Goal: Share content: Share content

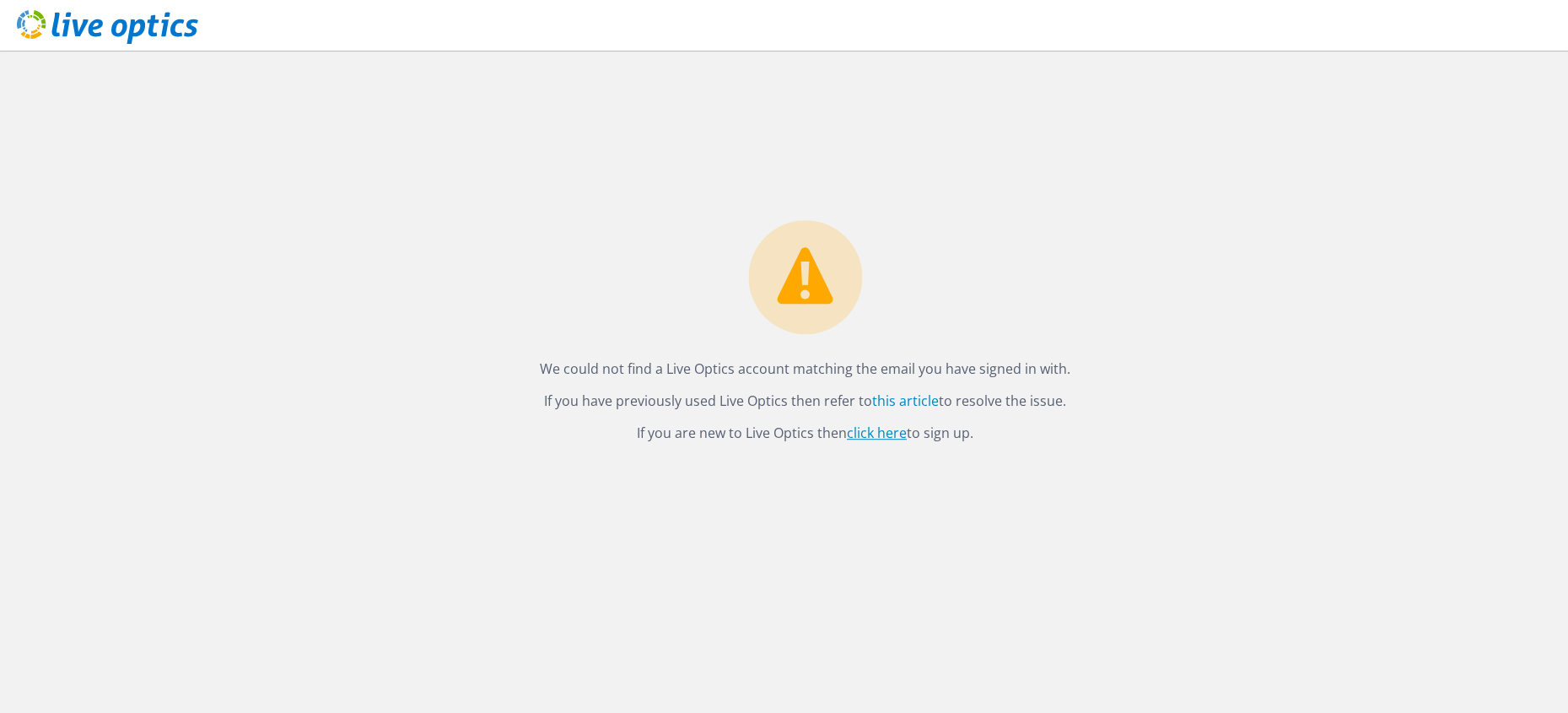
click at [874, 433] on link "click here" at bounding box center [877, 434] width 60 height 19
drag, startPoint x: 1016, startPoint y: 377, endPoint x: 1178, endPoint y: 379, distance: 162.0
click at [1178, 379] on div "We could not find a Live Optics account matching the email you have signed in w…" at bounding box center [805, 381] width 1526 height 663
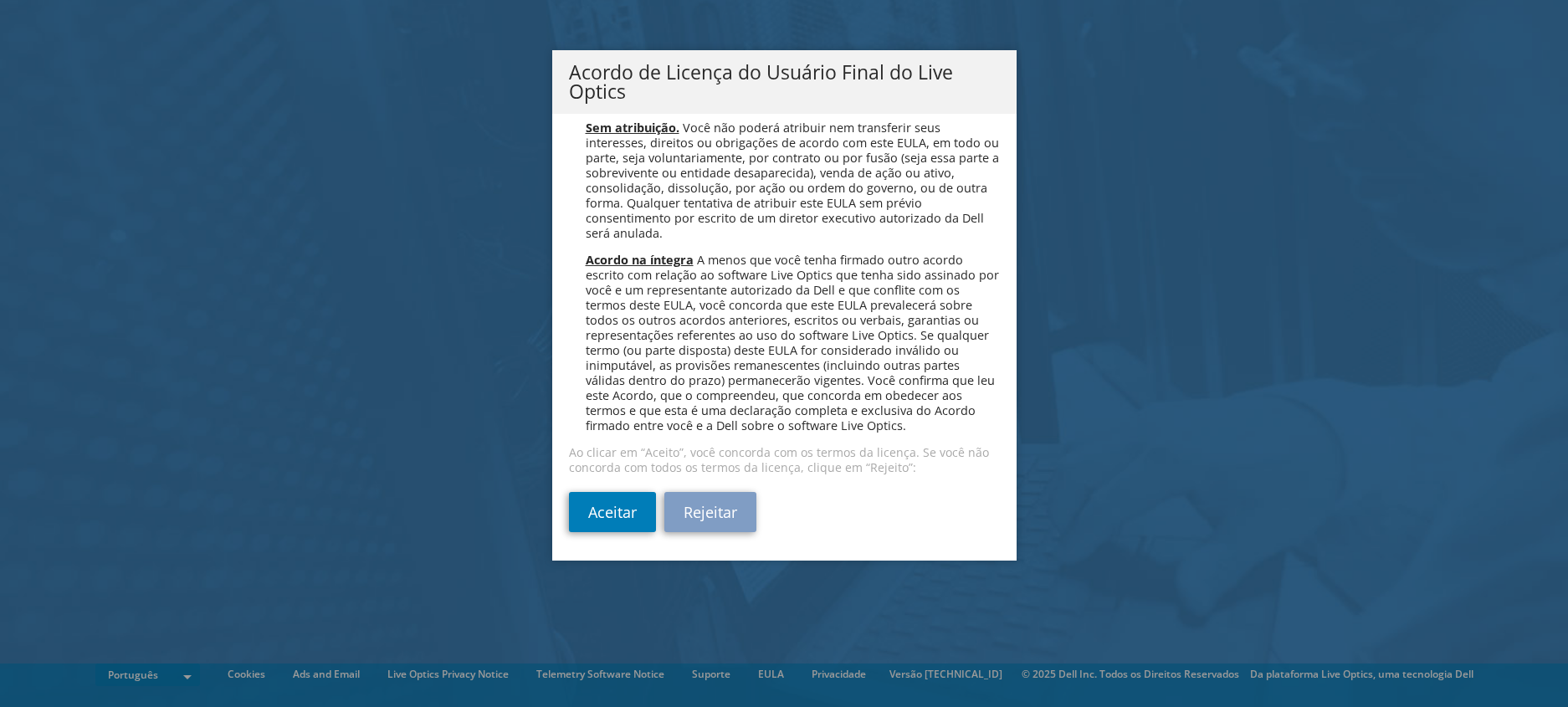
scroll to position [6858, 0]
click at [612, 516] on link "Aceitar" at bounding box center [612, 511] width 87 height 40
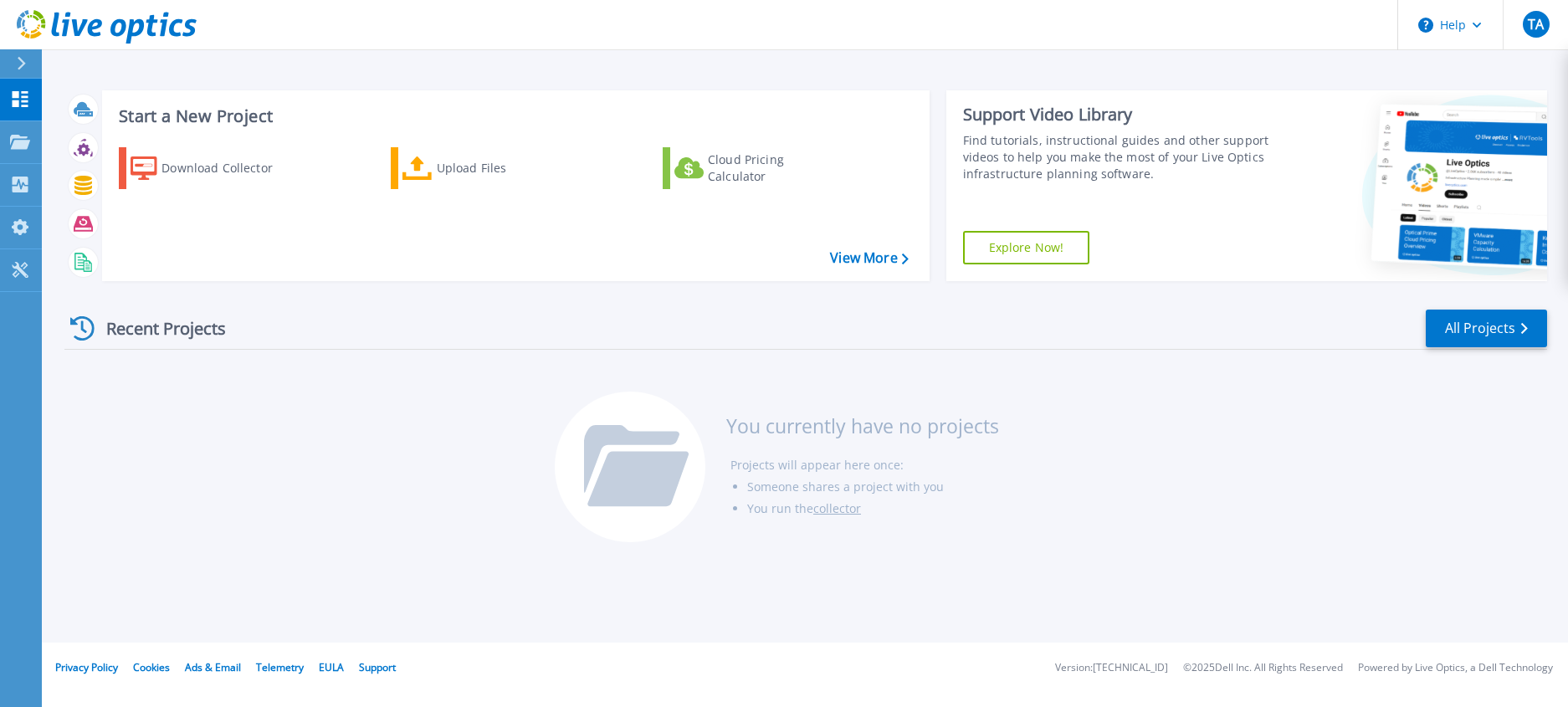
click at [117, 329] on div "Recent Projects" at bounding box center [157, 328] width 184 height 41
click at [1533, 25] on span "TA" at bounding box center [1536, 24] width 16 height 13
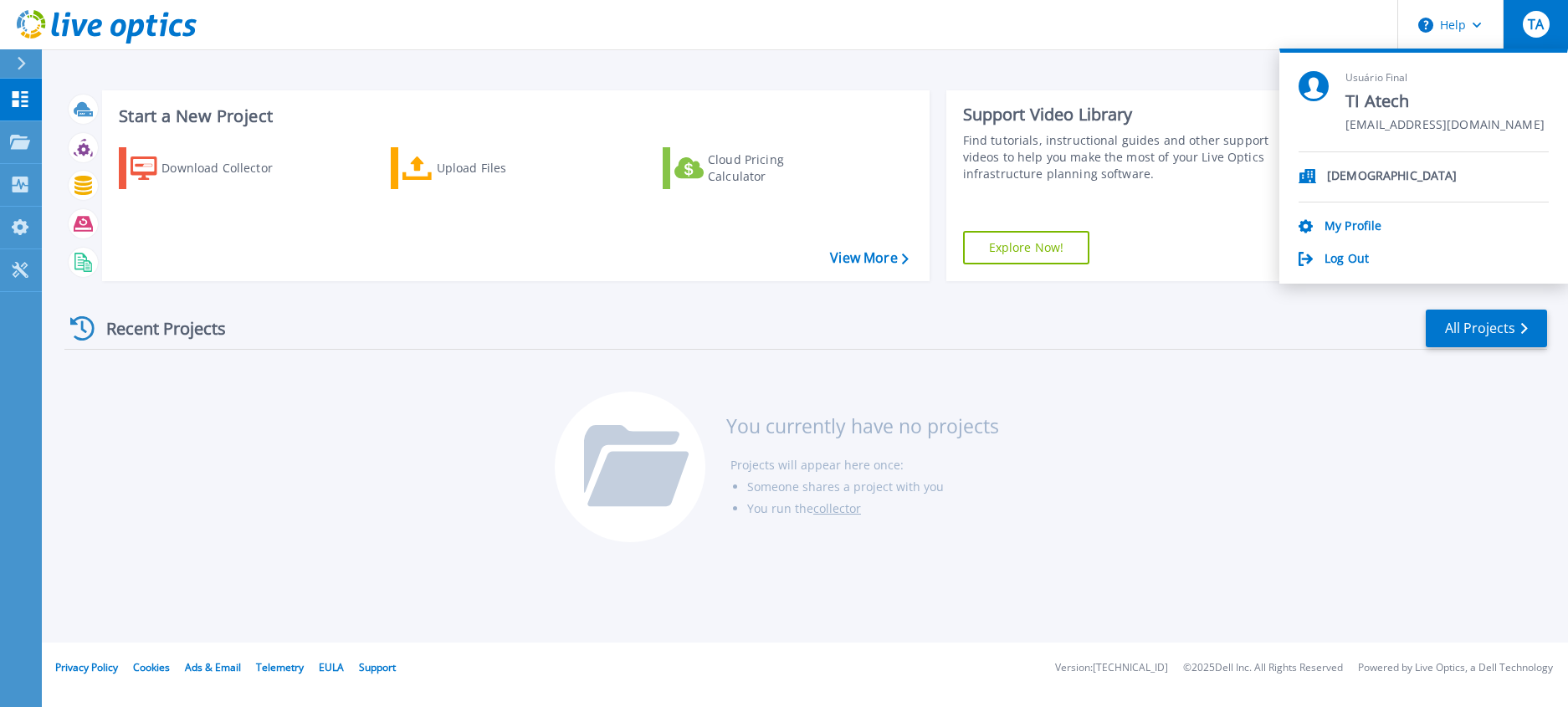
click at [1246, 411] on div "Recent Projects All Projects You currently have no projects Projects will appea…" at bounding box center [806, 426] width 1483 height 264
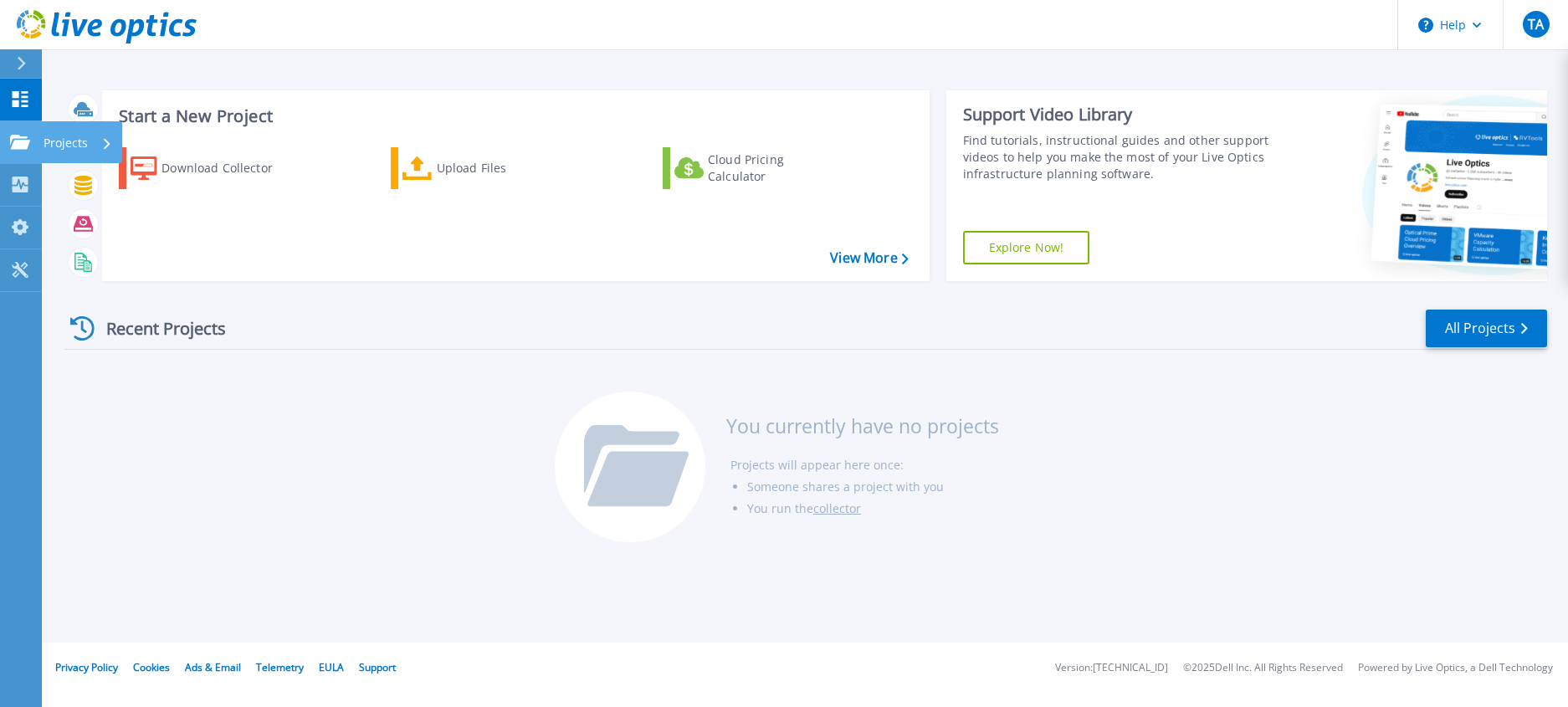
click at [61, 147] on p "Projects" at bounding box center [66, 143] width 44 height 44
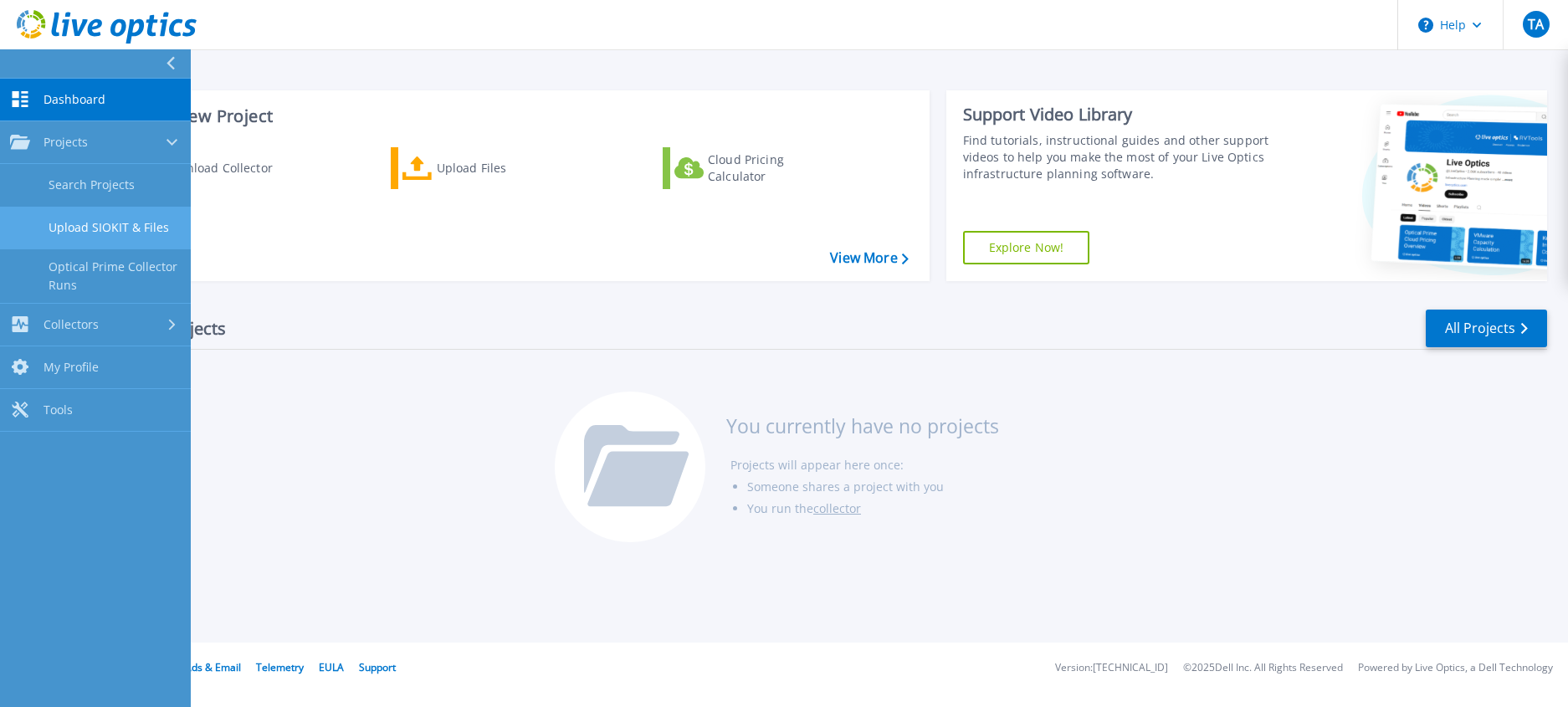
click at [148, 234] on link "Upload SIOKIT & Files" at bounding box center [95, 228] width 191 height 43
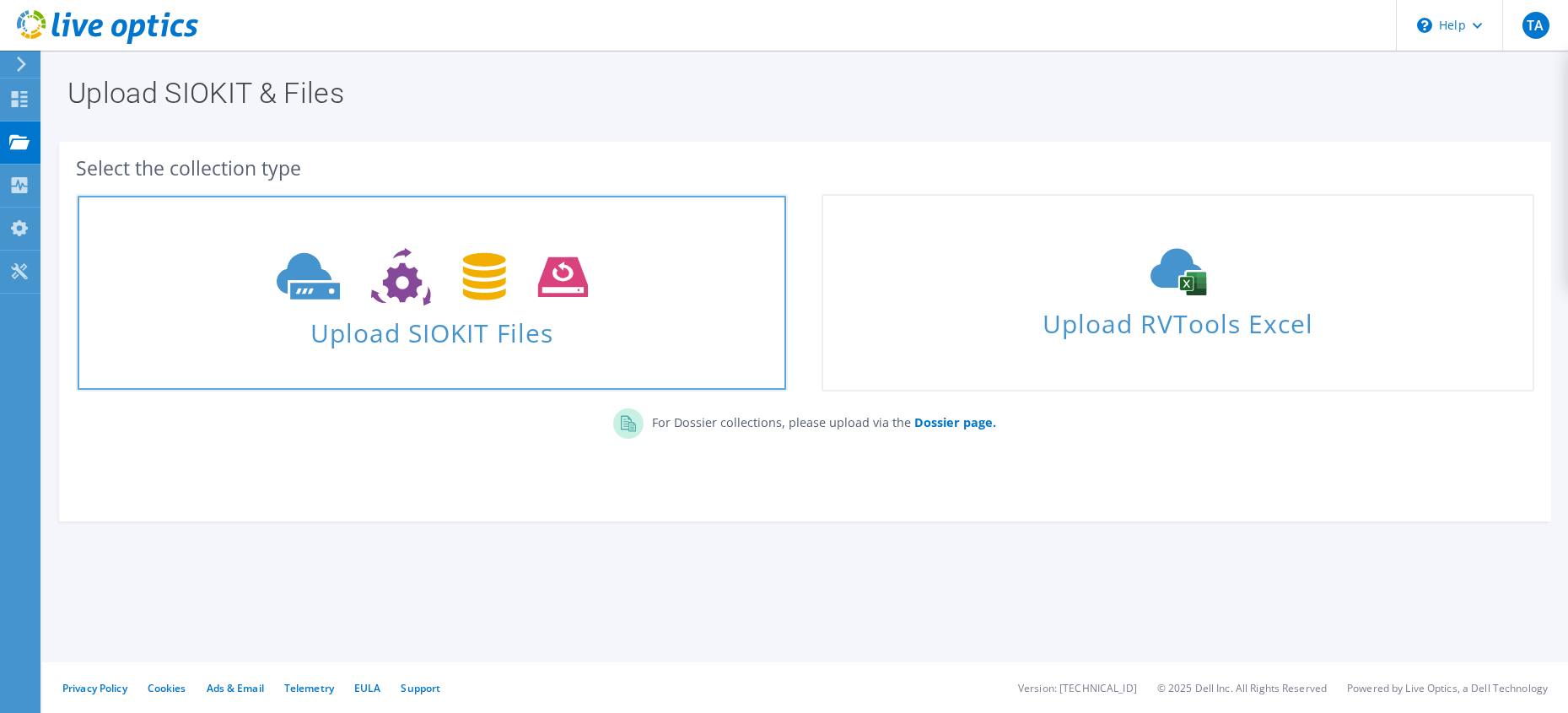
click at [507, 328] on span "Upload SIOKIT Files" at bounding box center [431, 328] width 709 height 36
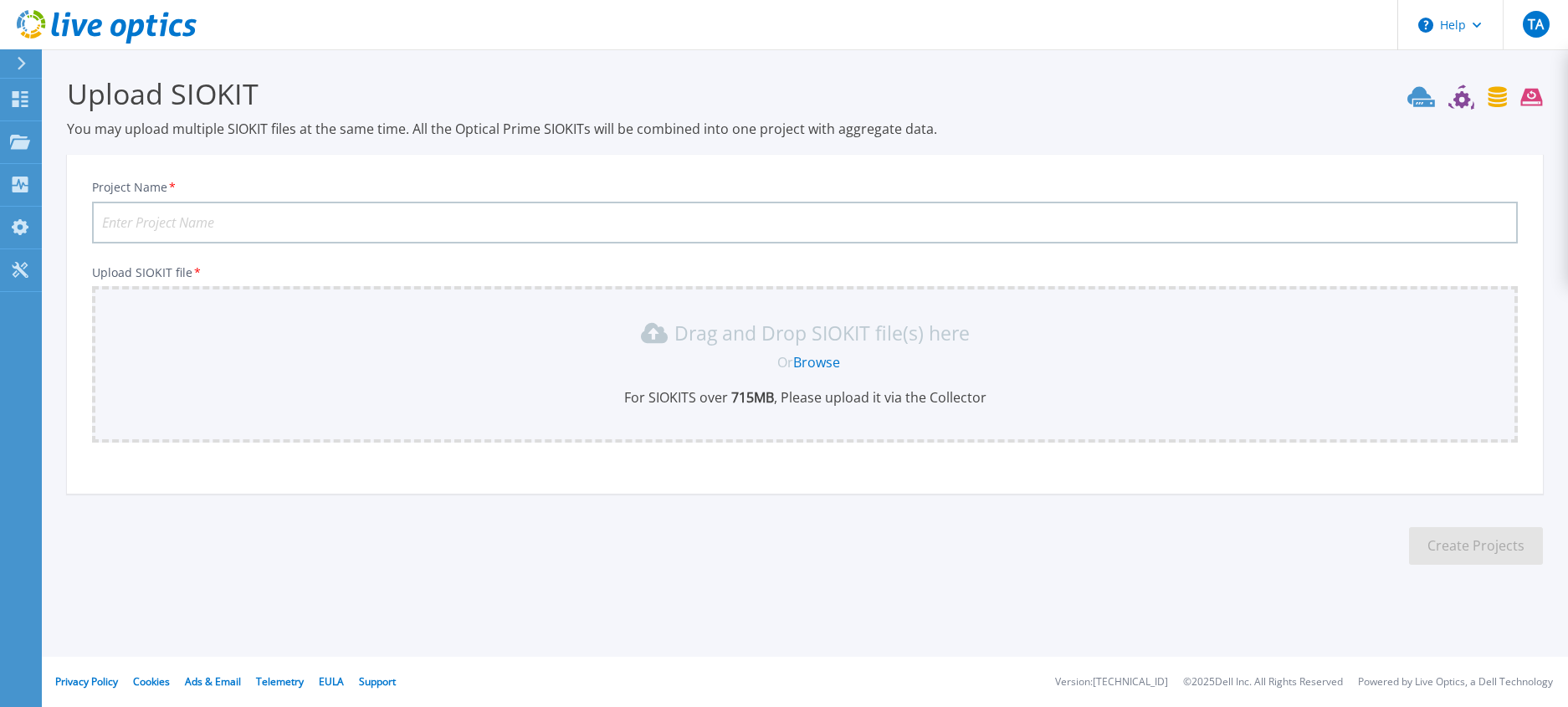
click at [811, 365] on link "Browse" at bounding box center [816, 362] width 47 height 19
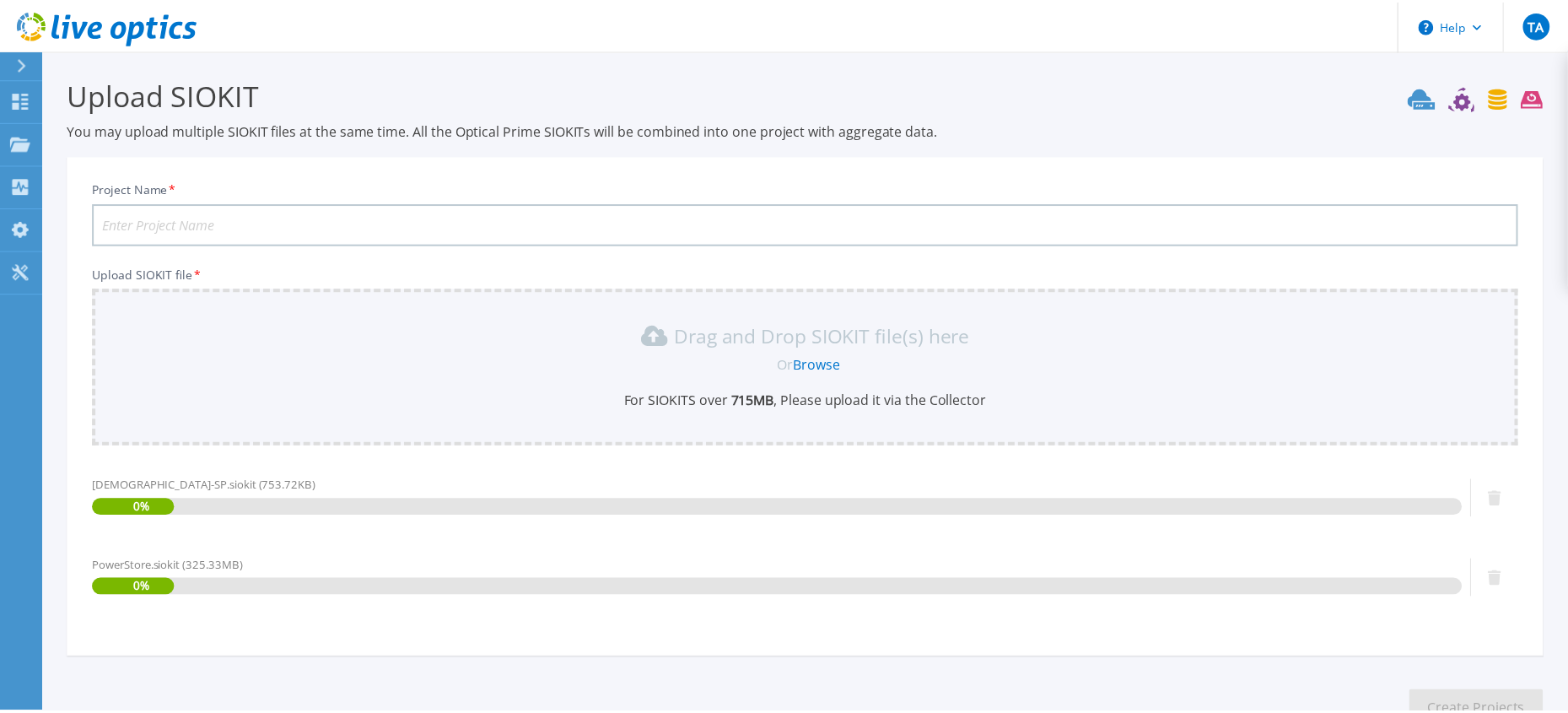
scroll to position [120, 0]
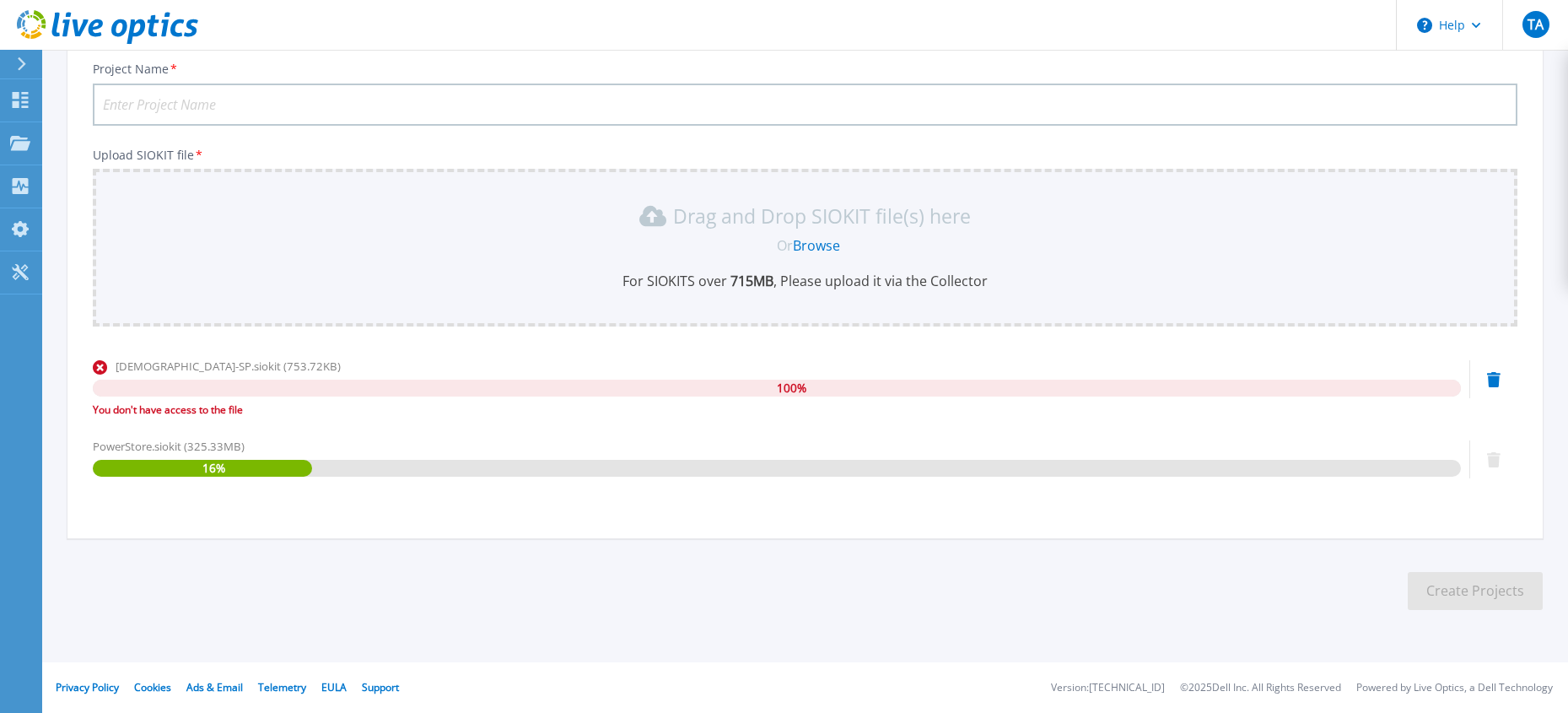
click at [1493, 381] on icon at bounding box center [1494, 379] width 13 height 15
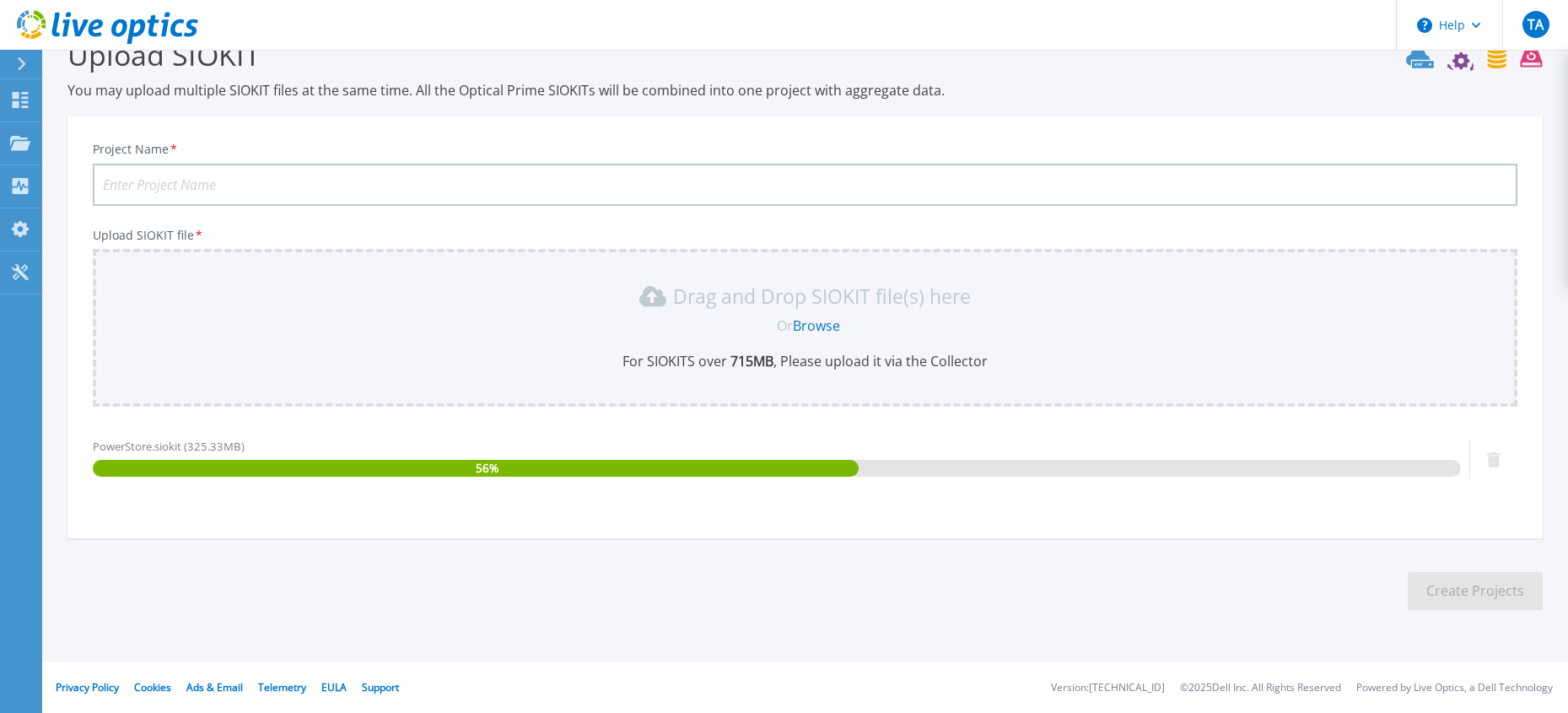
scroll to position [0, 0]
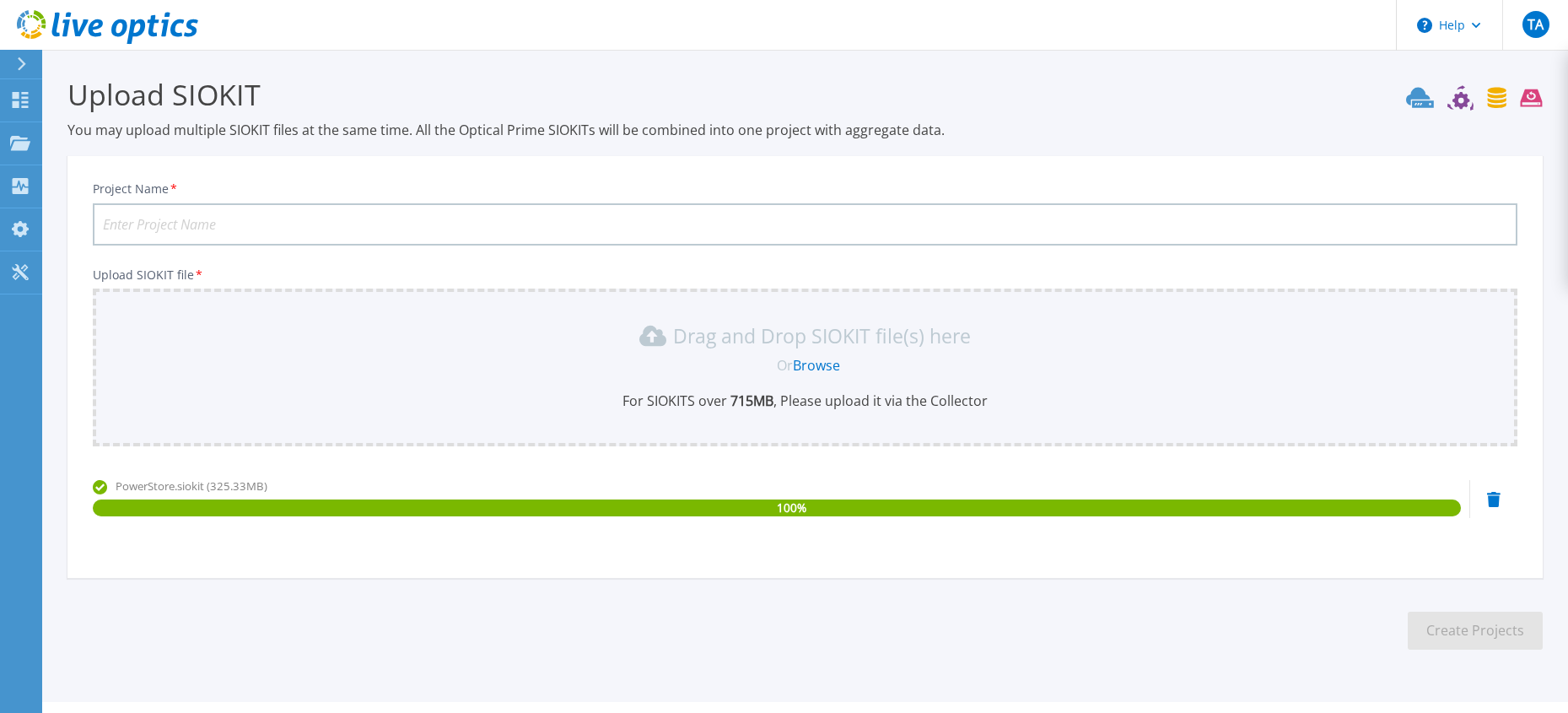
click at [1105, 564] on div "Project Name * Upload SIOKIT file * Drag and Drop SIOKIT file(s) here Or Browse…" at bounding box center [805, 373] width 1476 height 411
click at [198, 215] on input "Project Name *" at bounding box center [805, 224] width 1425 height 42
type input "PowerStore500T"
click at [1462, 640] on button "Create Projects" at bounding box center [1476, 631] width 135 height 38
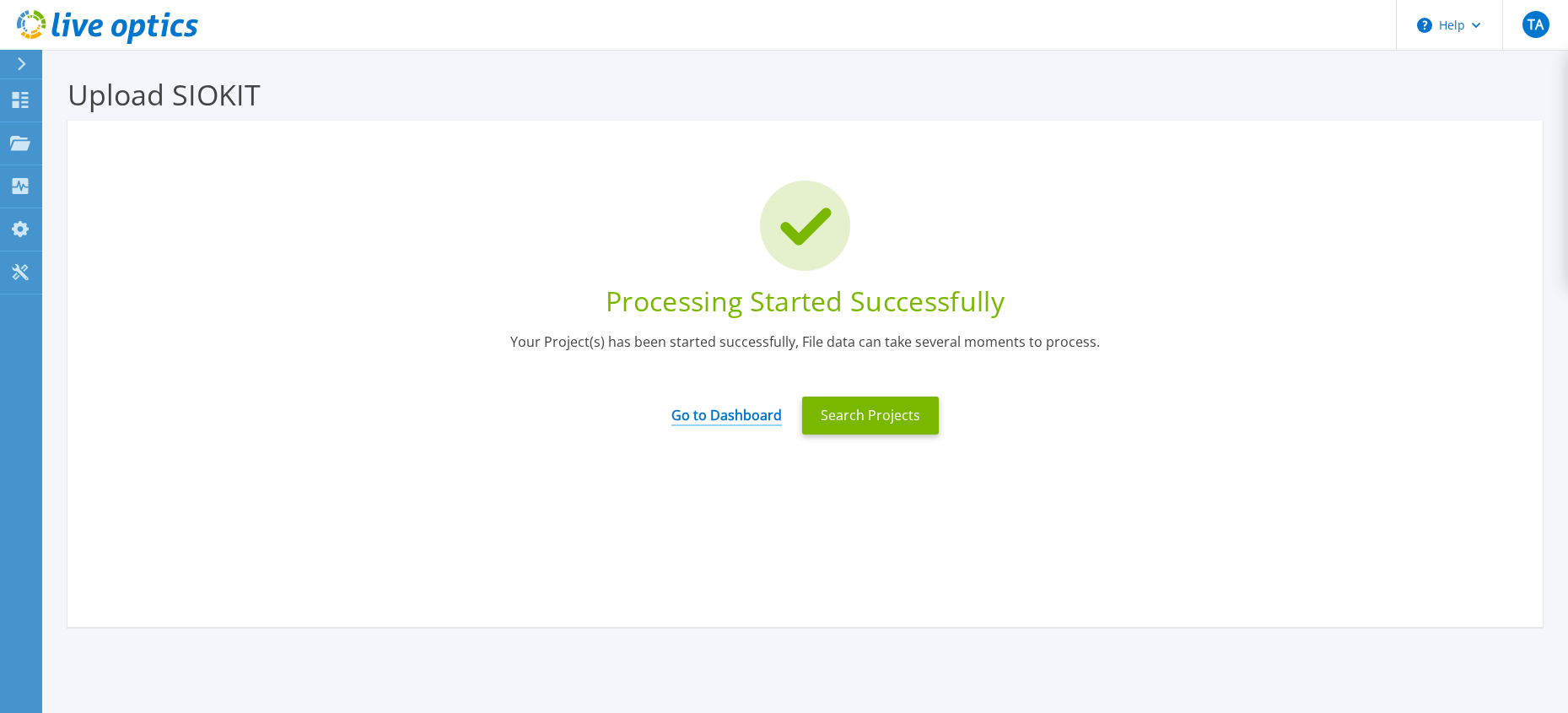
click at [722, 415] on link "Go to Dashboard" at bounding box center [727, 409] width 110 height 33
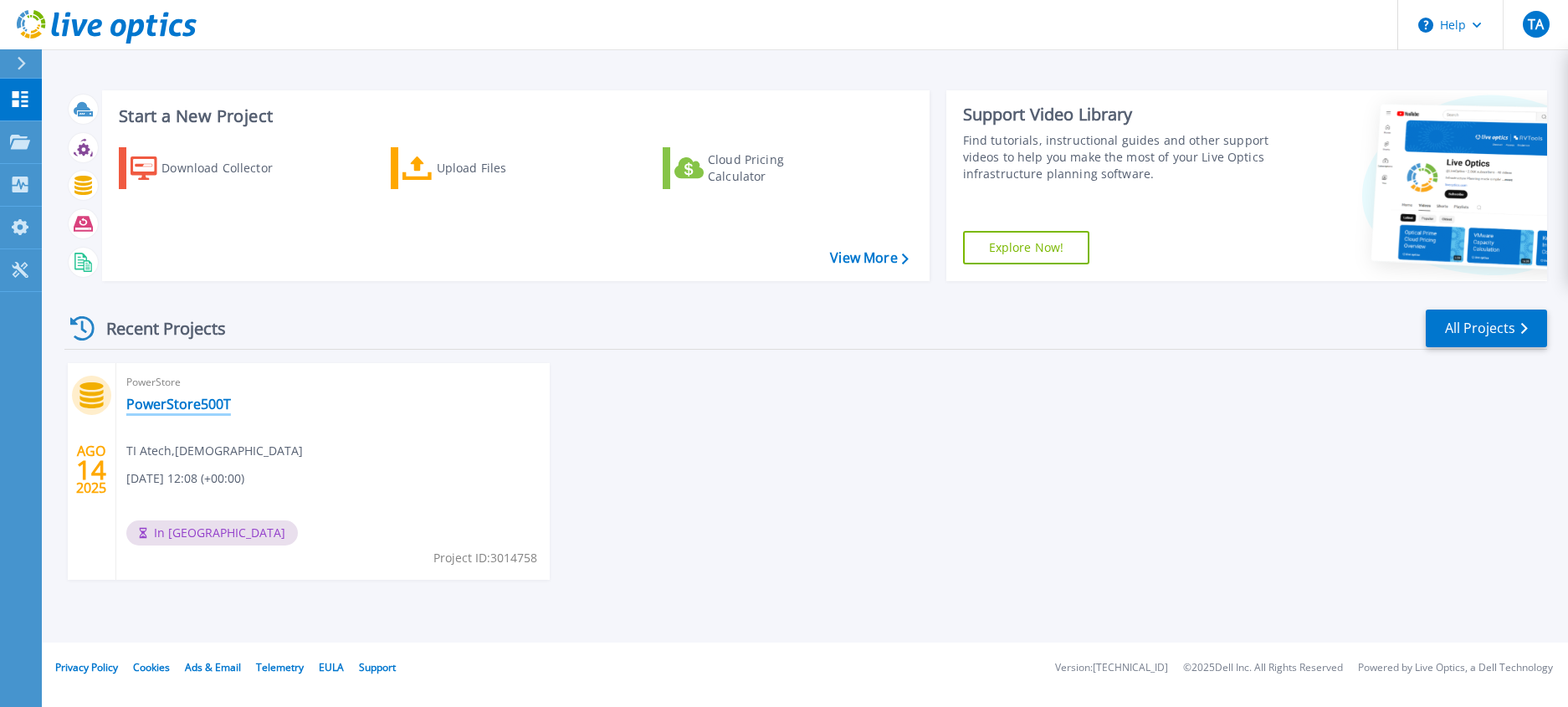
click at [157, 397] on link "PowerStore500T" at bounding box center [178, 404] width 105 height 17
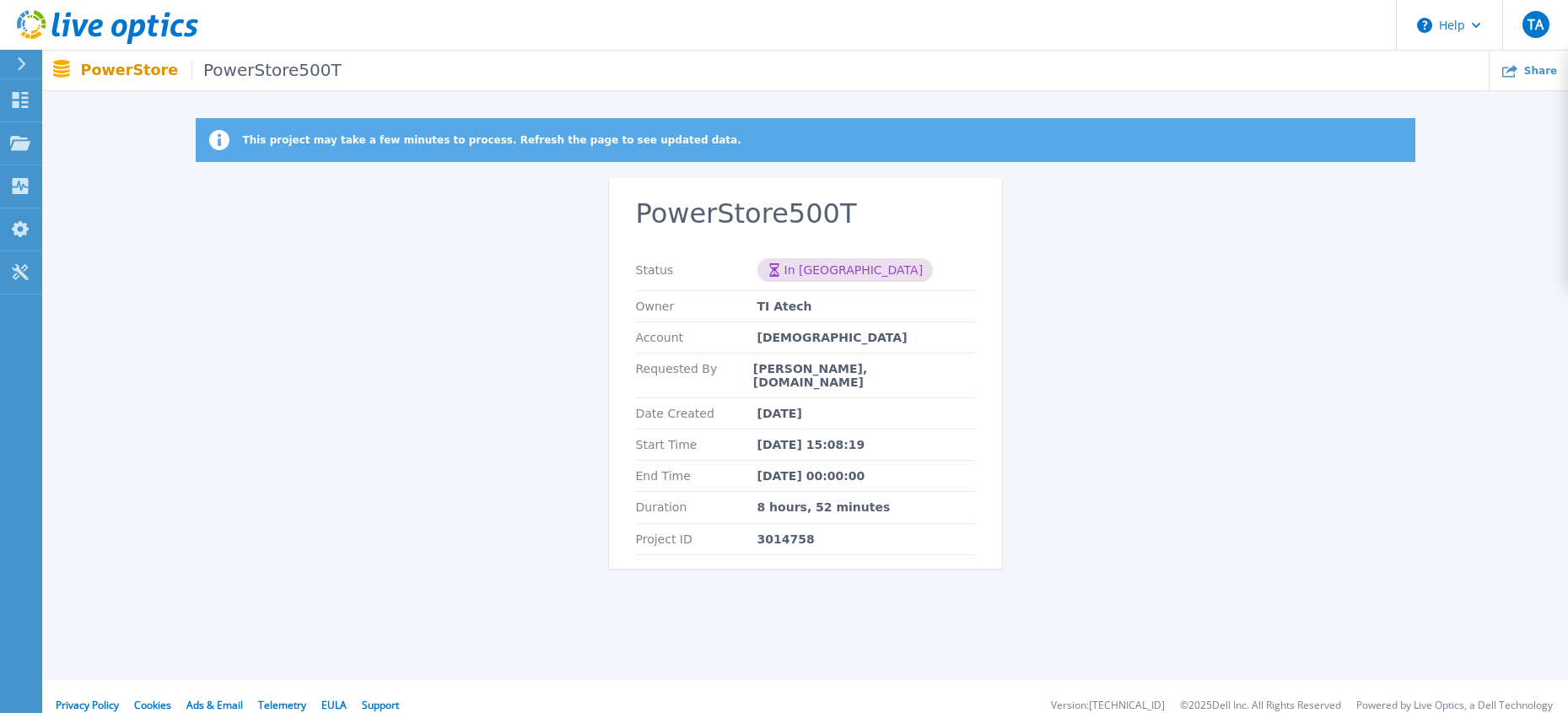
drag, startPoint x: 459, startPoint y: 158, endPoint x: 742, endPoint y: 187, distance: 284.5
click at [499, 158] on div "This project may take a few minutes to process. Refresh the page to see updated…" at bounding box center [806, 139] width 1220 height 44
drag, startPoint x: 341, startPoint y: 224, endPoint x: 479, endPoint y: 460, distance: 273.4
click at [318, 281] on div "This project may take a few minutes to process. Refresh the page to see updated…" at bounding box center [805, 353] width 1526 height 471
click at [25, 94] on icon at bounding box center [21, 99] width 21 height 16
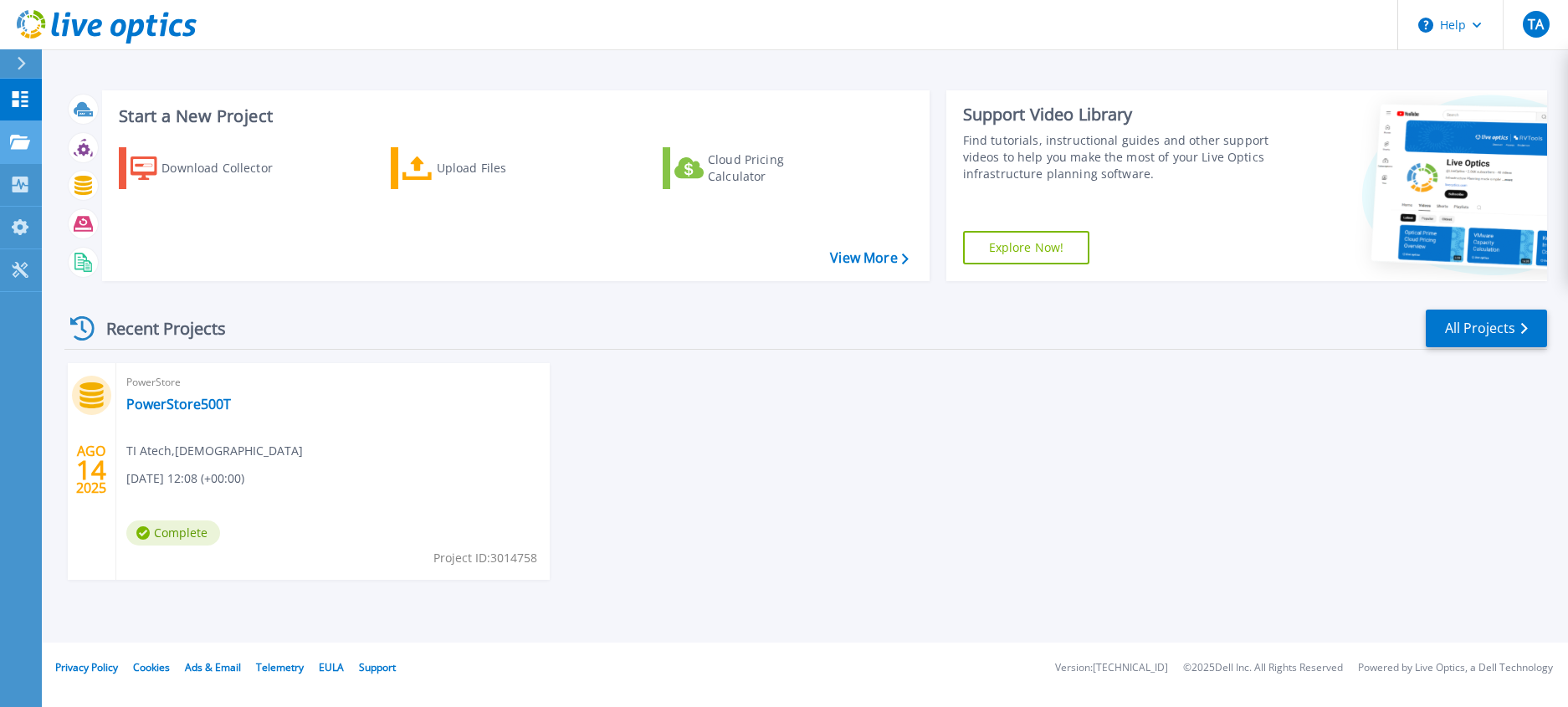
click at [25, 141] on icon at bounding box center [20, 141] width 20 height 14
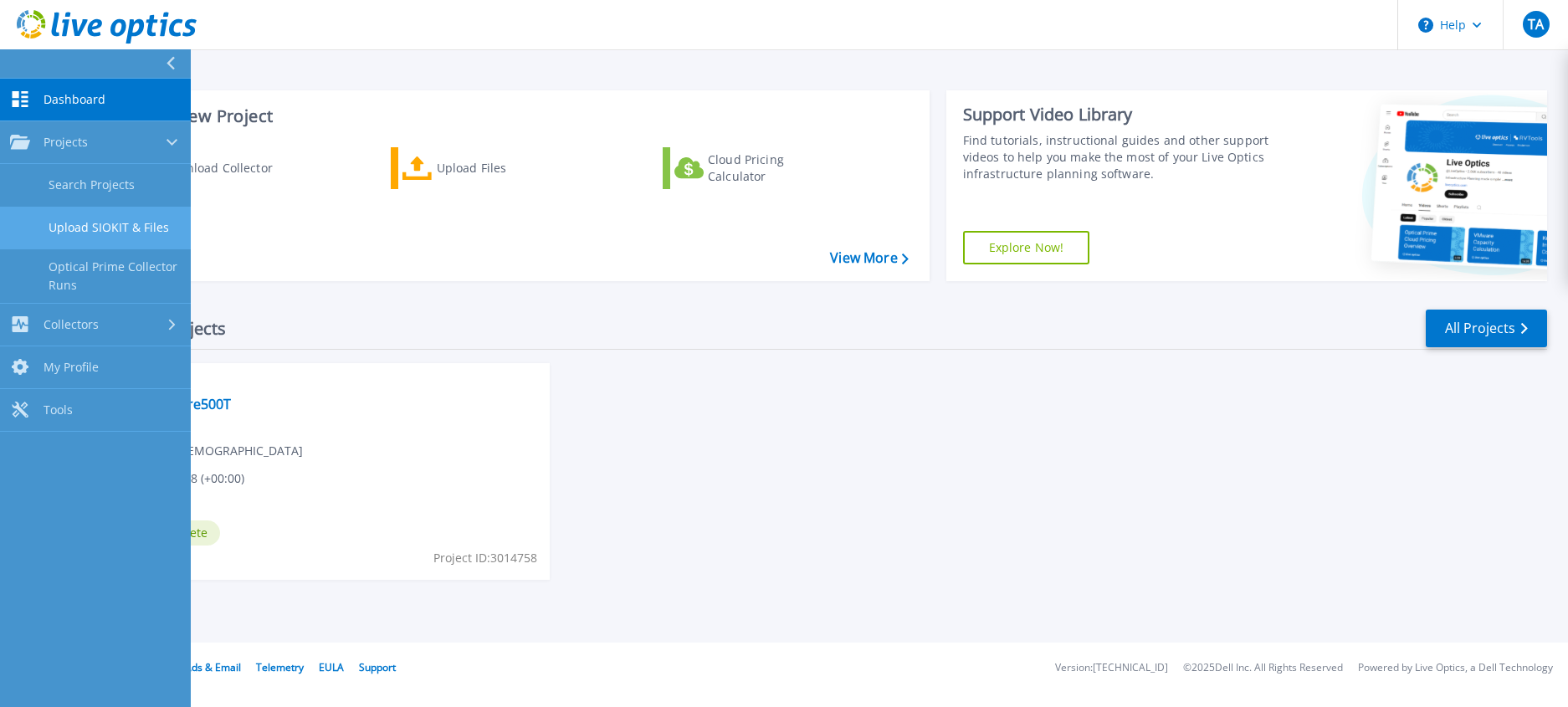
click at [139, 227] on link "Upload SIOKIT & Files" at bounding box center [95, 228] width 191 height 43
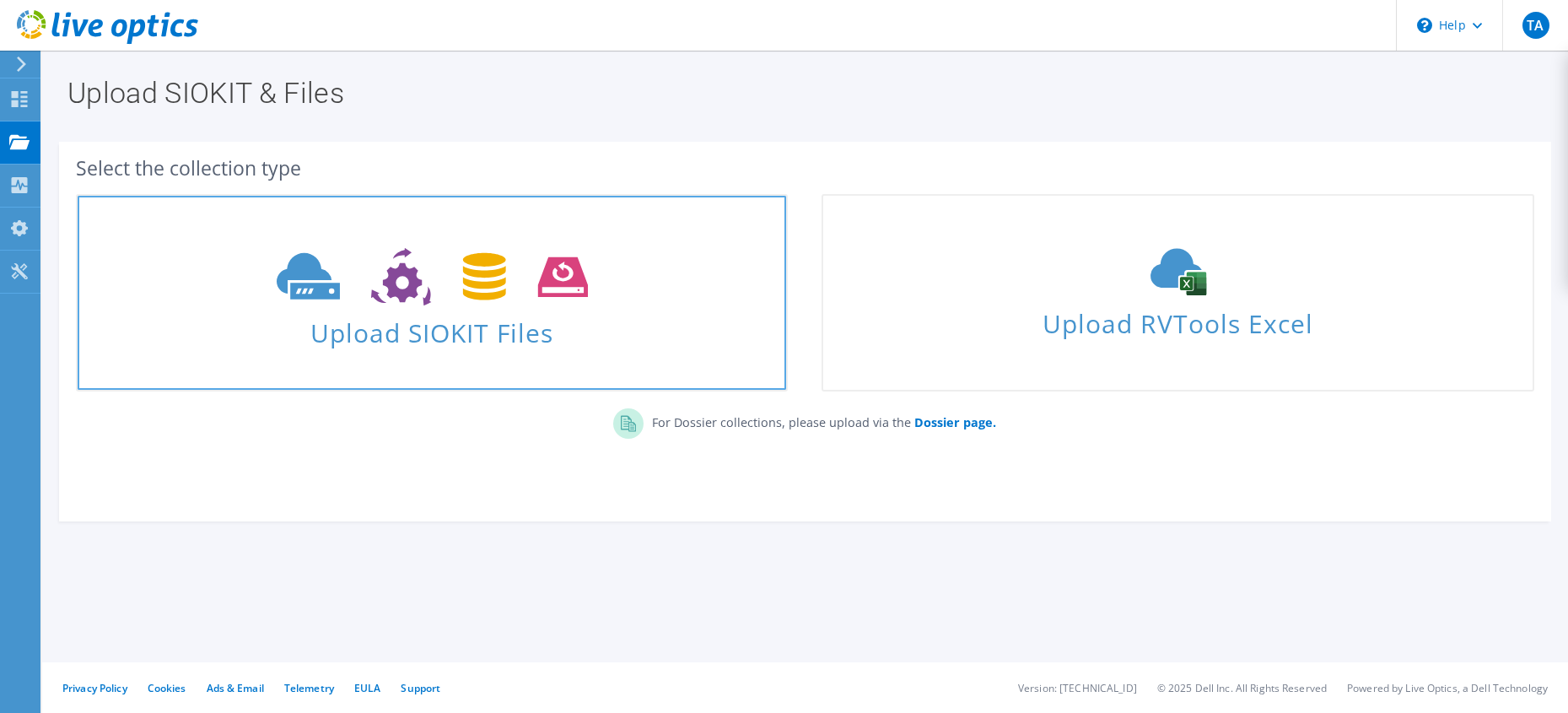
click at [486, 314] on span "Upload SIOKIT Files" at bounding box center [431, 328] width 709 height 36
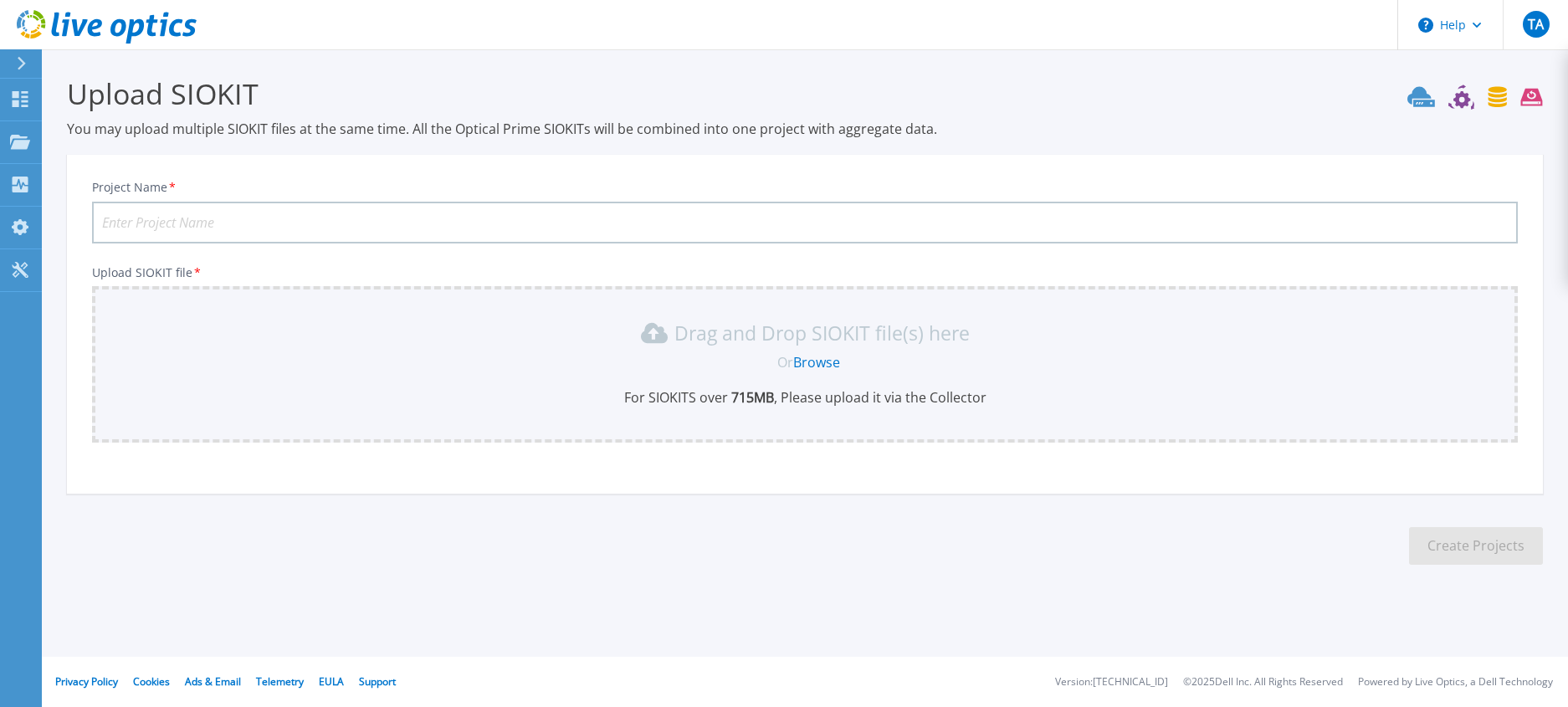
click at [810, 355] on link "Browse" at bounding box center [816, 362] width 47 height 19
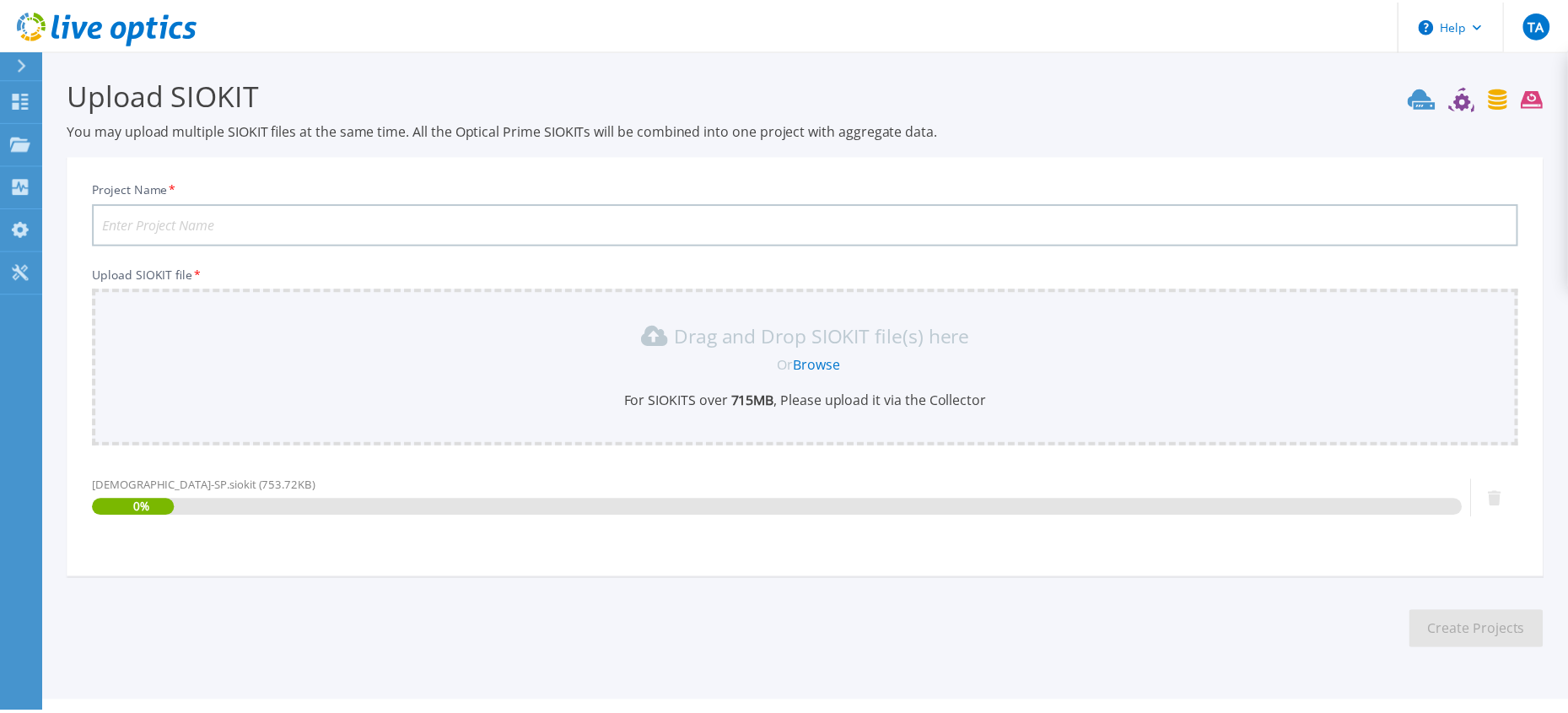
scroll to position [39, 0]
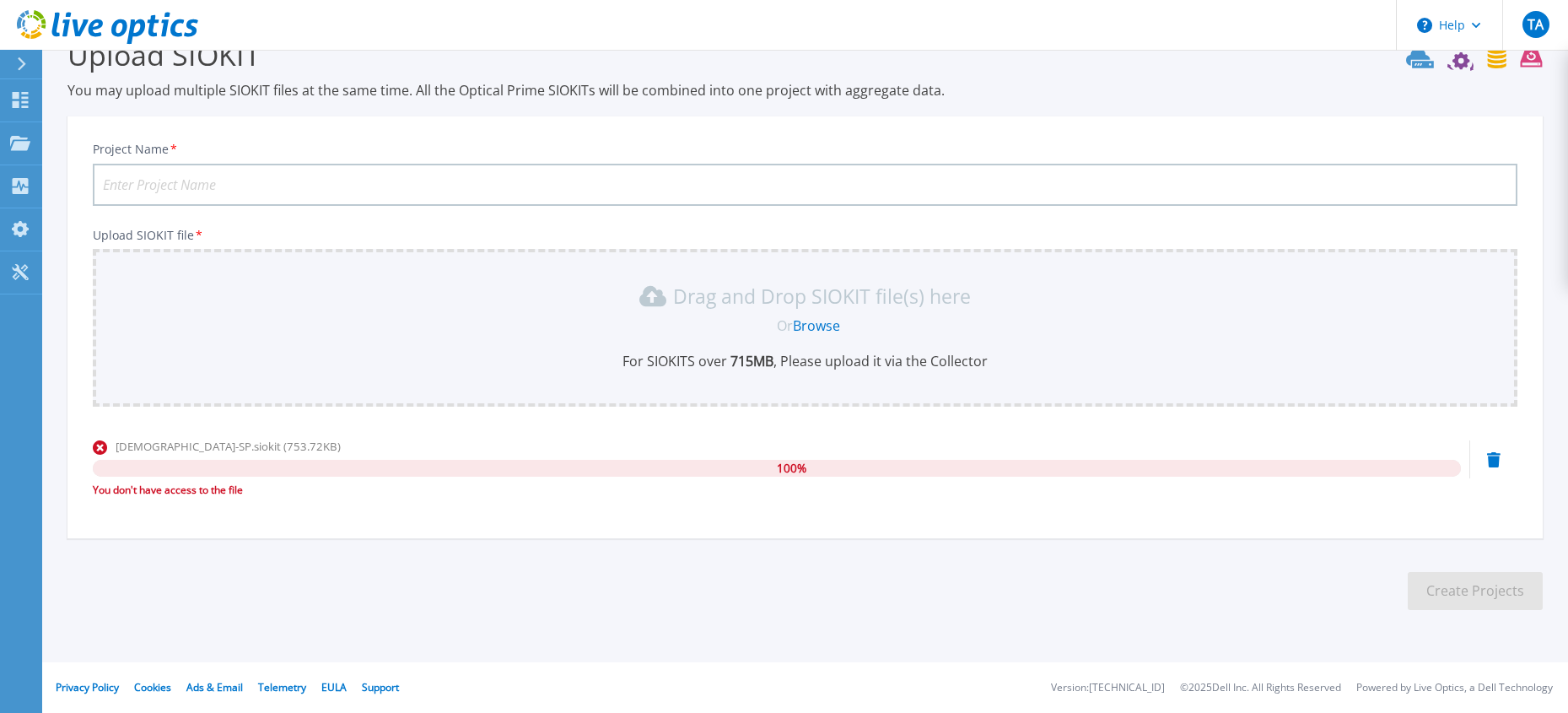
drag, startPoint x: 228, startPoint y: 451, endPoint x: 250, endPoint y: 462, distance: 24.6
click at [231, 451] on span "ATECH_RJ-SP.siokit (753.72KB)" at bounding box center [228, 447] width 225 height 15
drag, startPoint x: 134, startPoint y: 497, endPoint x: 551, endPoint y: 533, distance: 418.6
click at [551, 533] on div "Project Name * Upload SIOKIT file * Drag and Drop SIOKIT file(s) here Or Browse…" at bounding box center [805, 333] width 1476 height 411
click at [1487, 458] on div "ATECH_RJ-SP.siokit (753.72KB) 100 % You don't have access to the file" at bounding box center [805, 474] width 1425 height 72
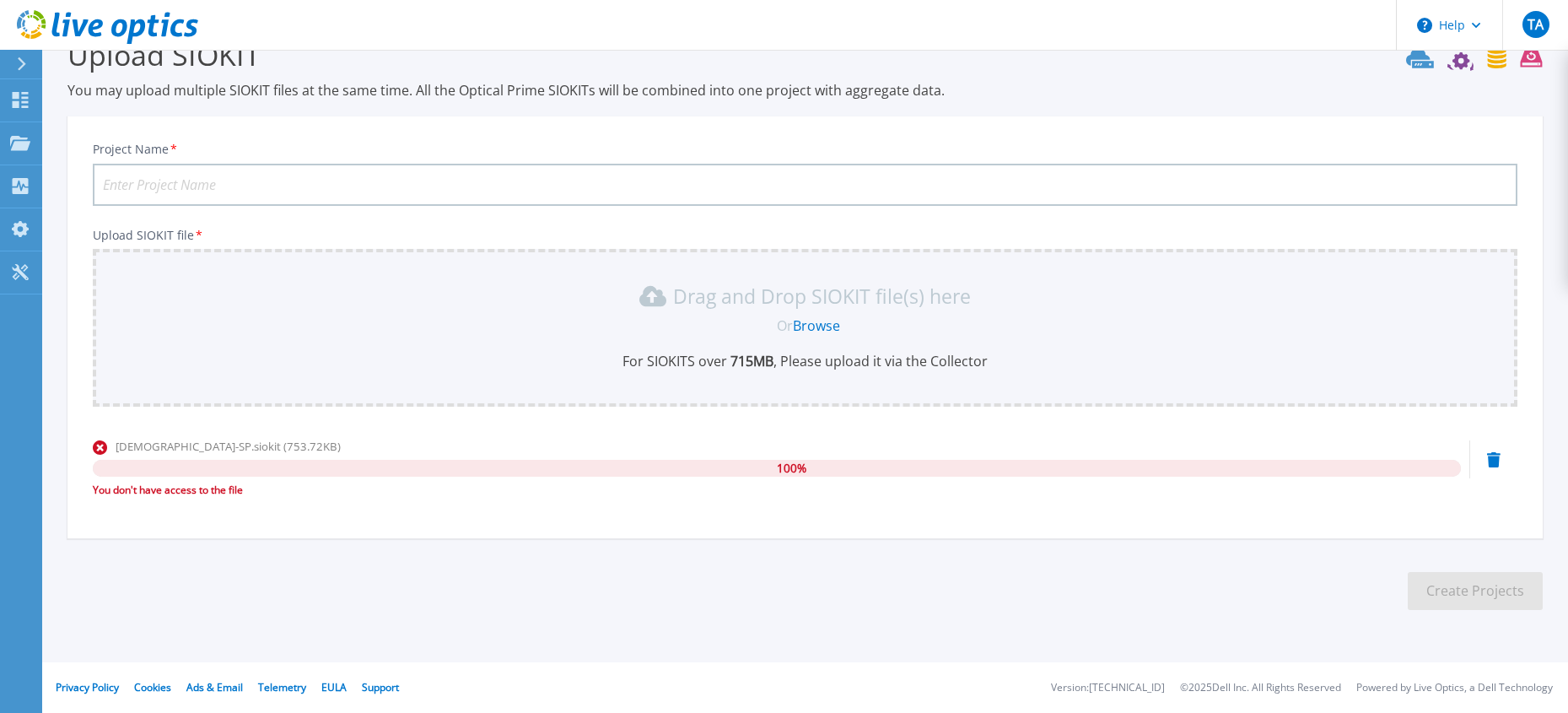
click at [1480, 450] on div "ATECH_RJ-SP.siokit (753.72KB) 100 % You don't have access to the file" at bounding box center [805, 474] width 1425 height 72
click at [1490, 459] on icon at bounding box center [1494, 460] width 13 height 15
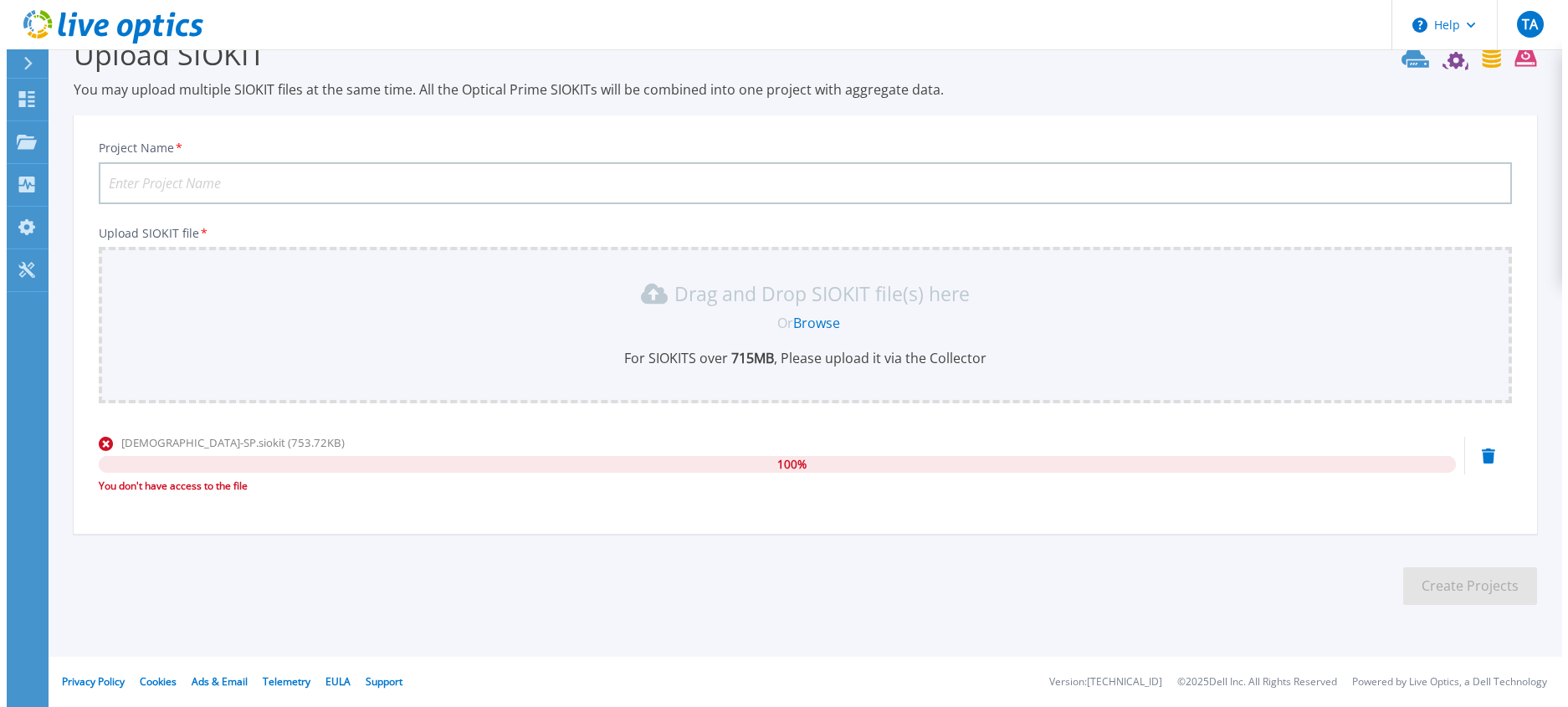
scroll to position [0, 0]
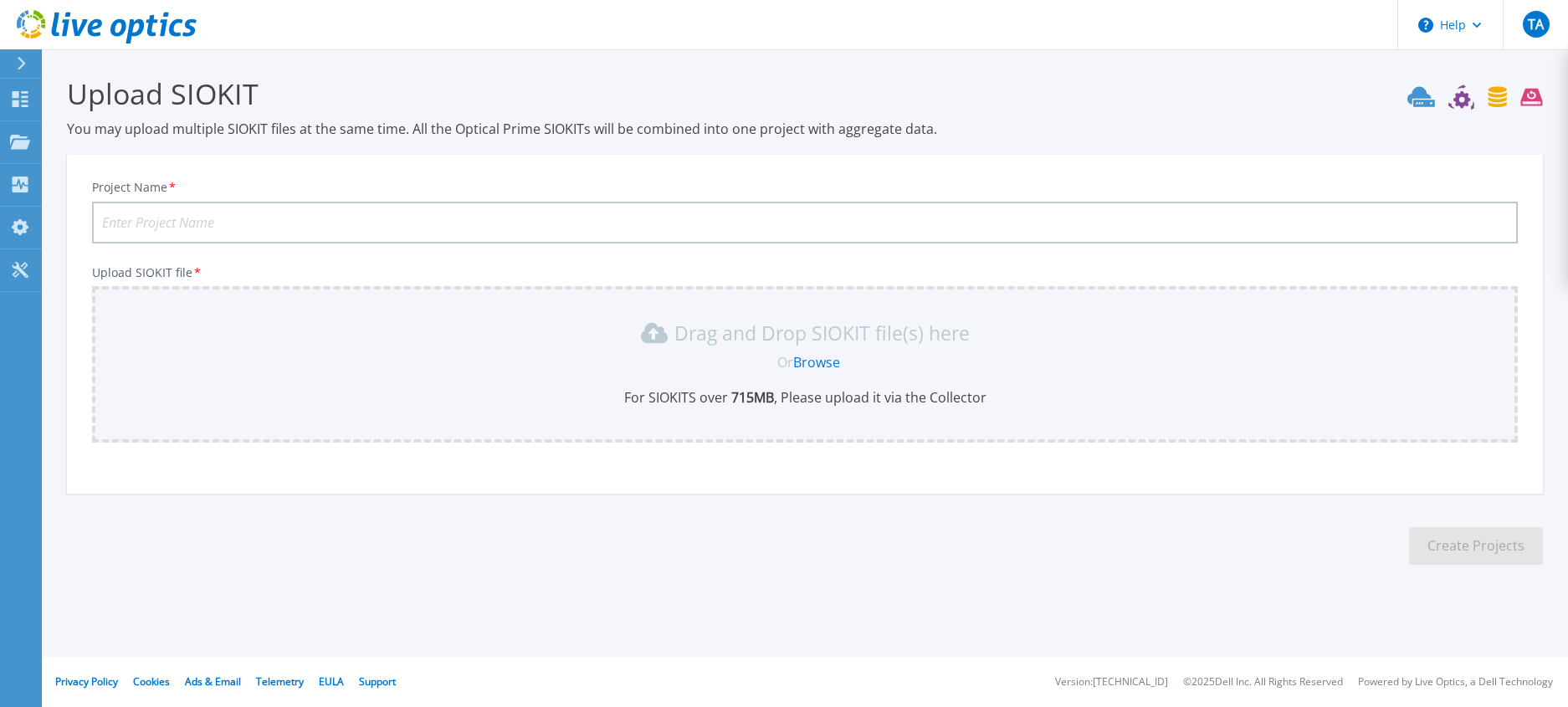
click at [1480, 456] on div "Project Name * Upload SIOKIT file * Drag and Drop SIOKIT file(s) here Or Browse…" at bounding box center [805, 330] width 1476 height 328
click at [48, 141] on p "Projects" at bounding box center [66, 143] width 44 height 44
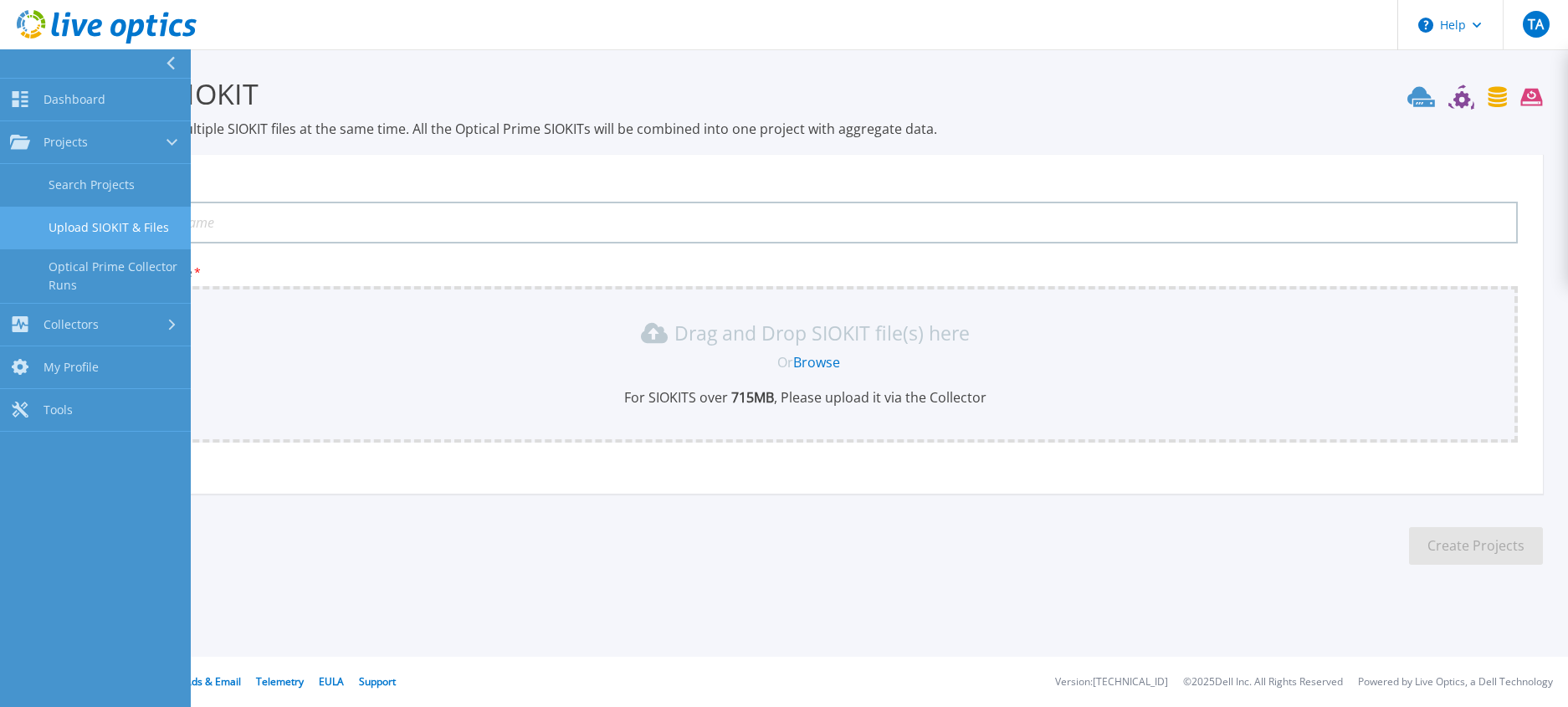
click at [132, 222] on link "Upload SIOKIT & Files" at bounding box center [95, 228] width 191 height 43
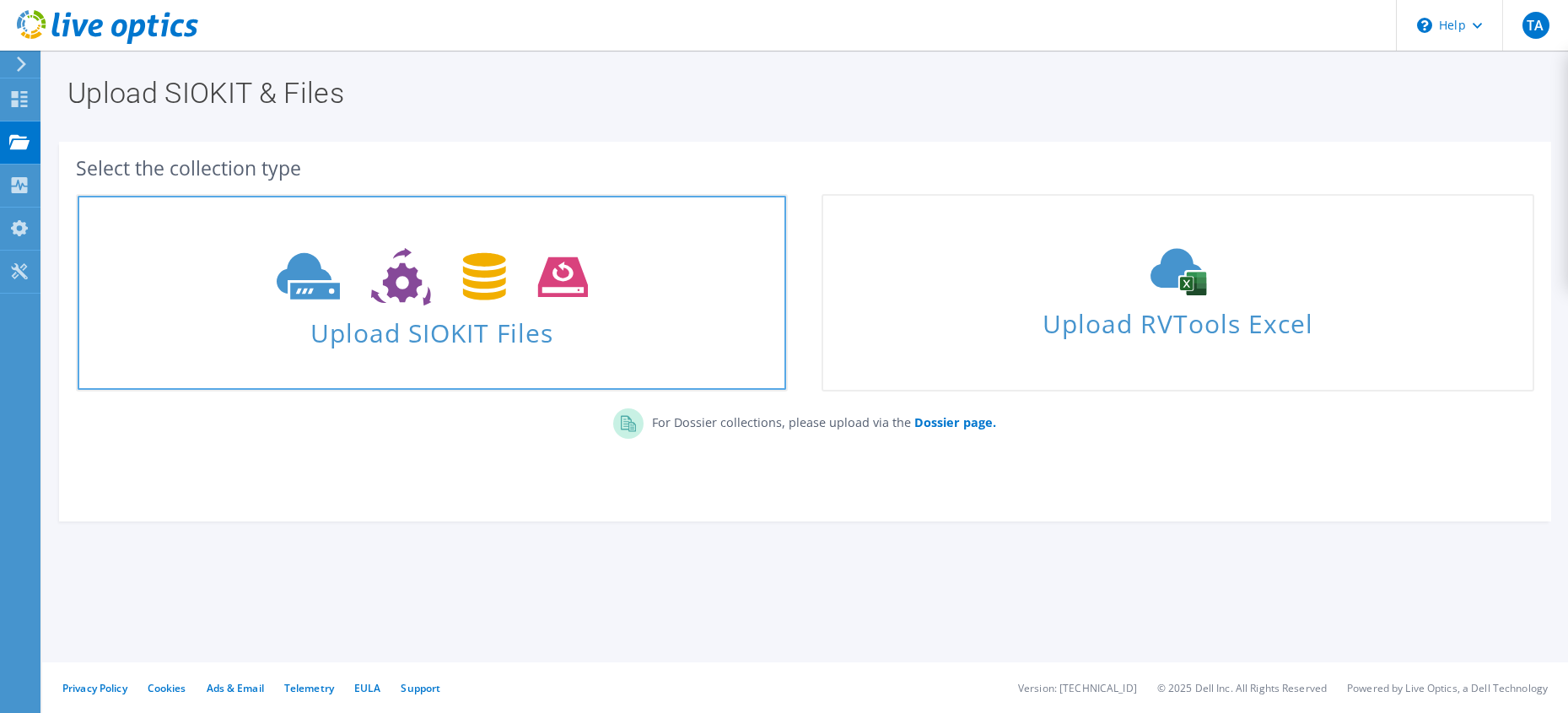
click at [450, 287] on icon at bounding box center [431, 278] width 311 height 58
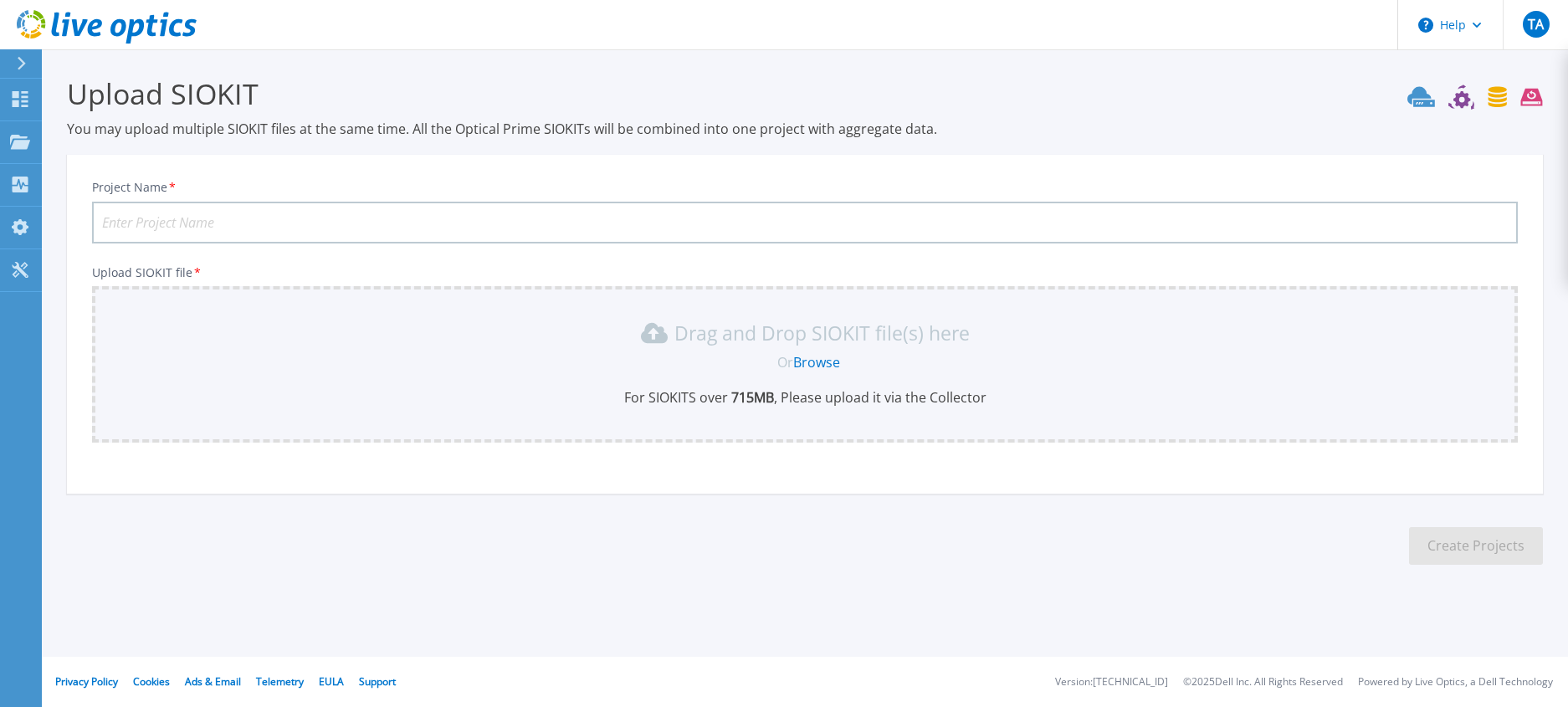
click at [825, 361] on link "Browse" at bounding box center [816, 362] width 47 height 19
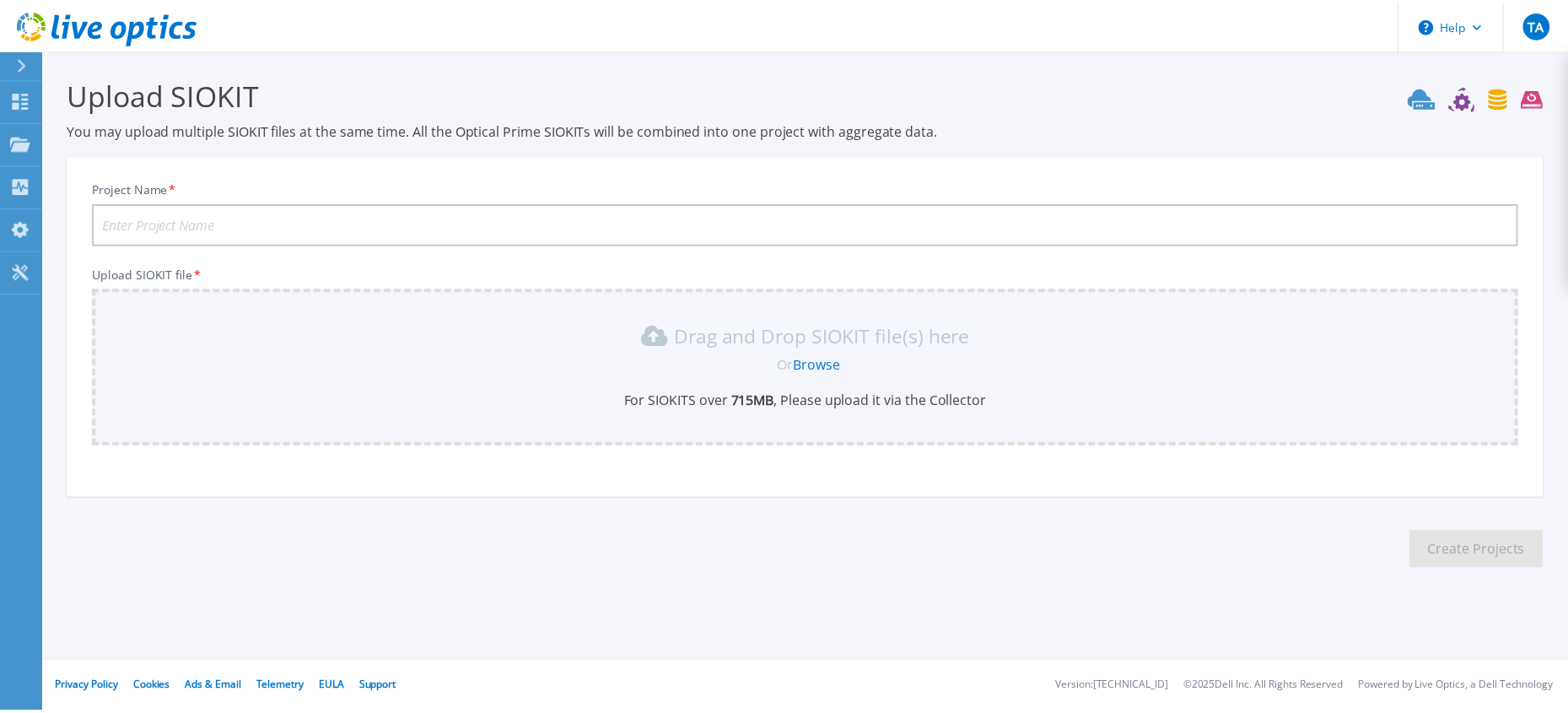
scroll to position [39, 0]
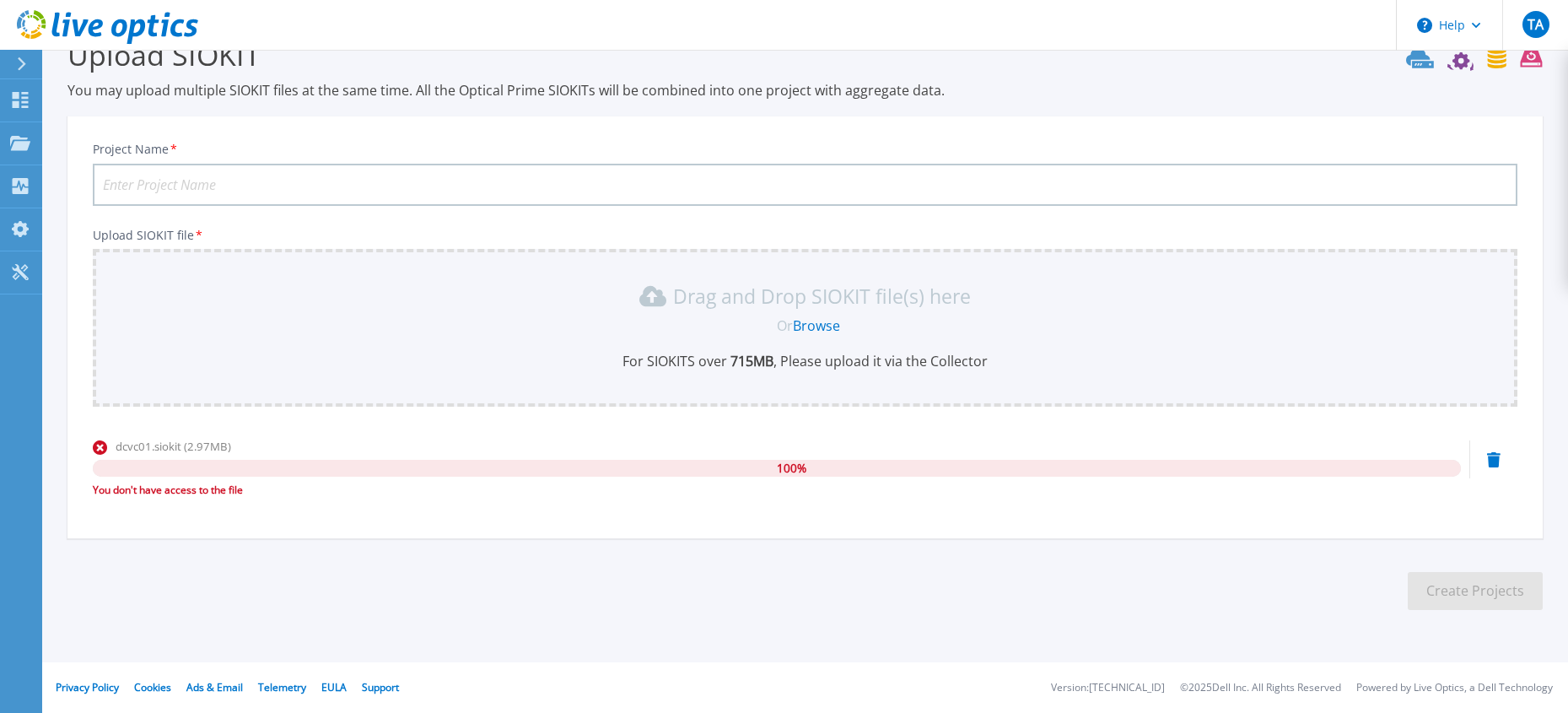
click at [1493, 461] on icon at bounding box center [1494, 460] width 13 height 15
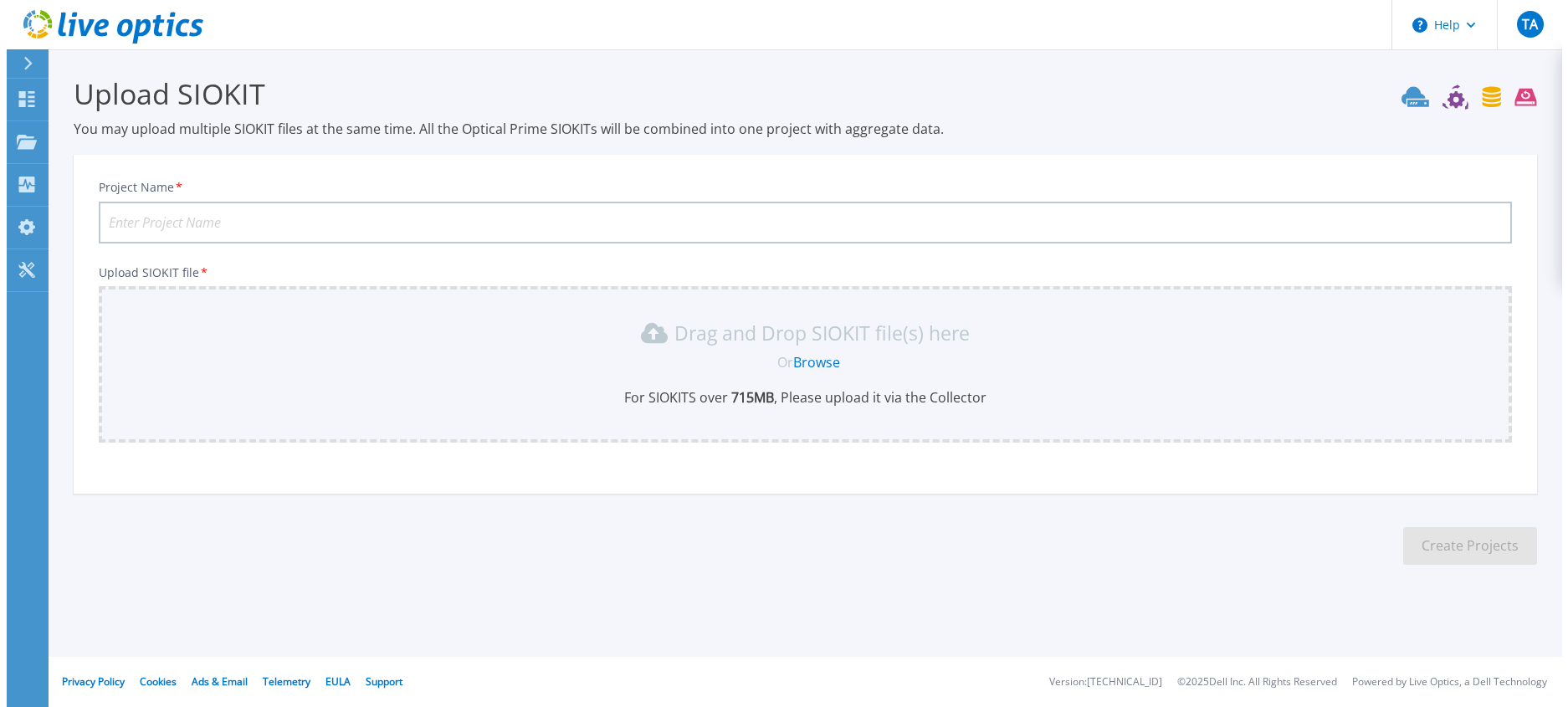
scroll to position [0, 0]
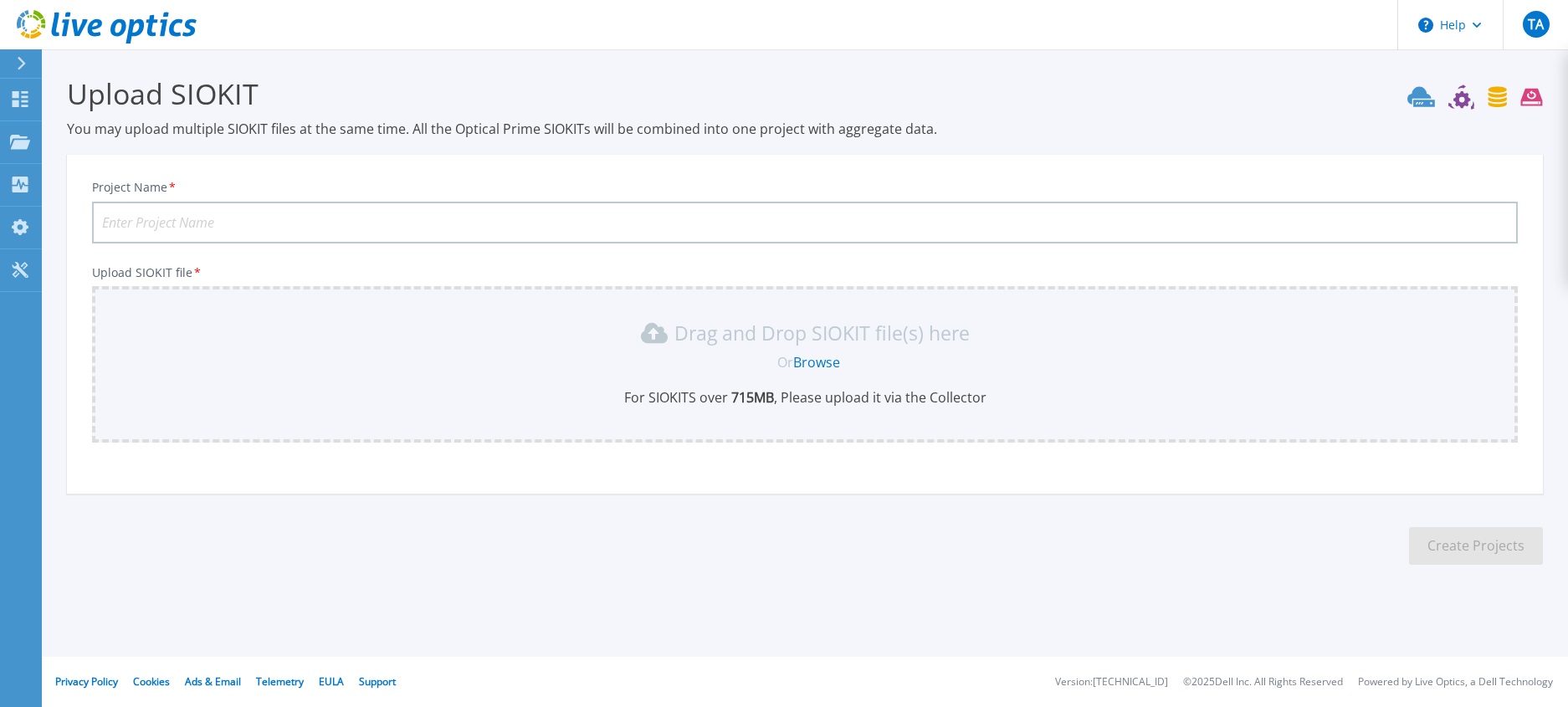
click at [33, 61] on div at bounding box center [28, 63] width 27 height 29
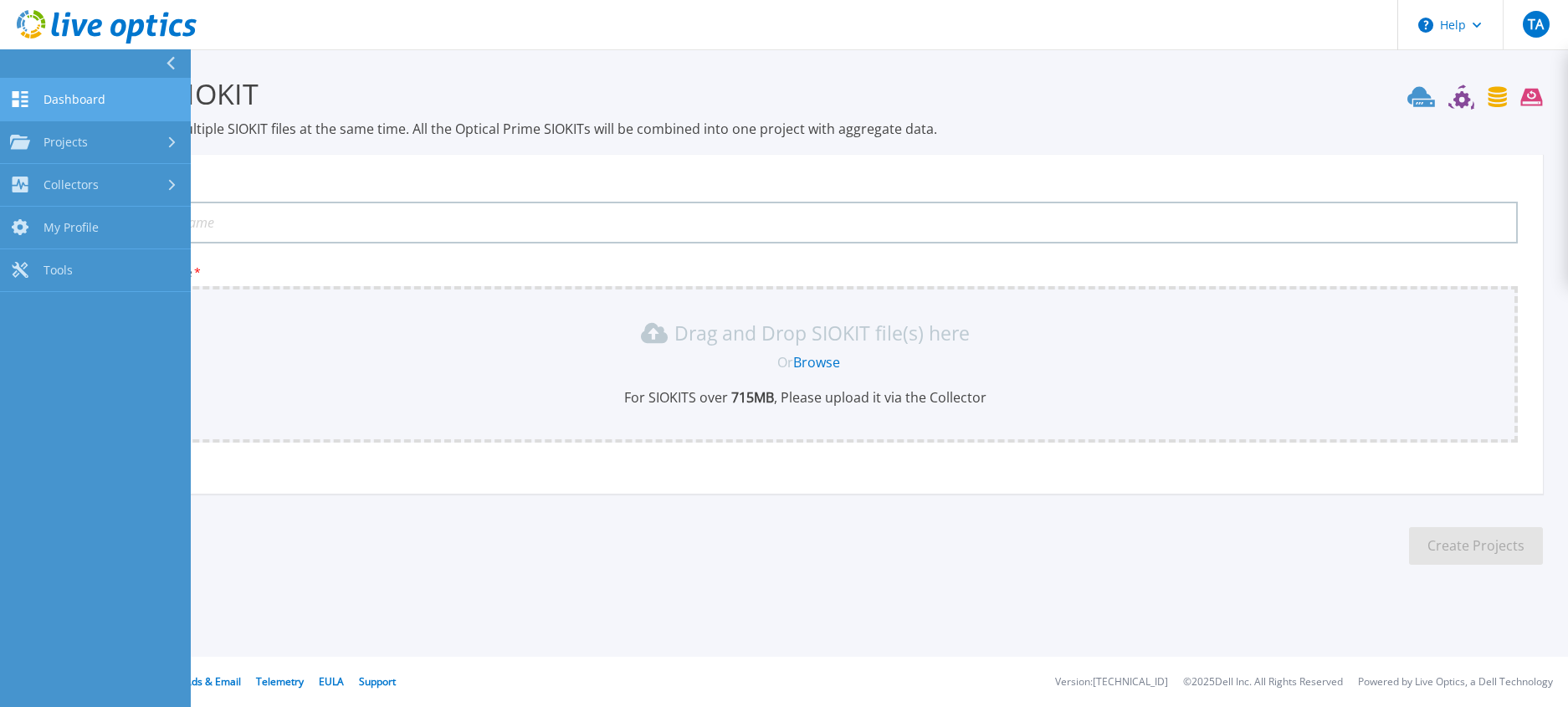
click at [92, 95] on span "Dashboard" at bounding box center [74, 99] width 62 height 15
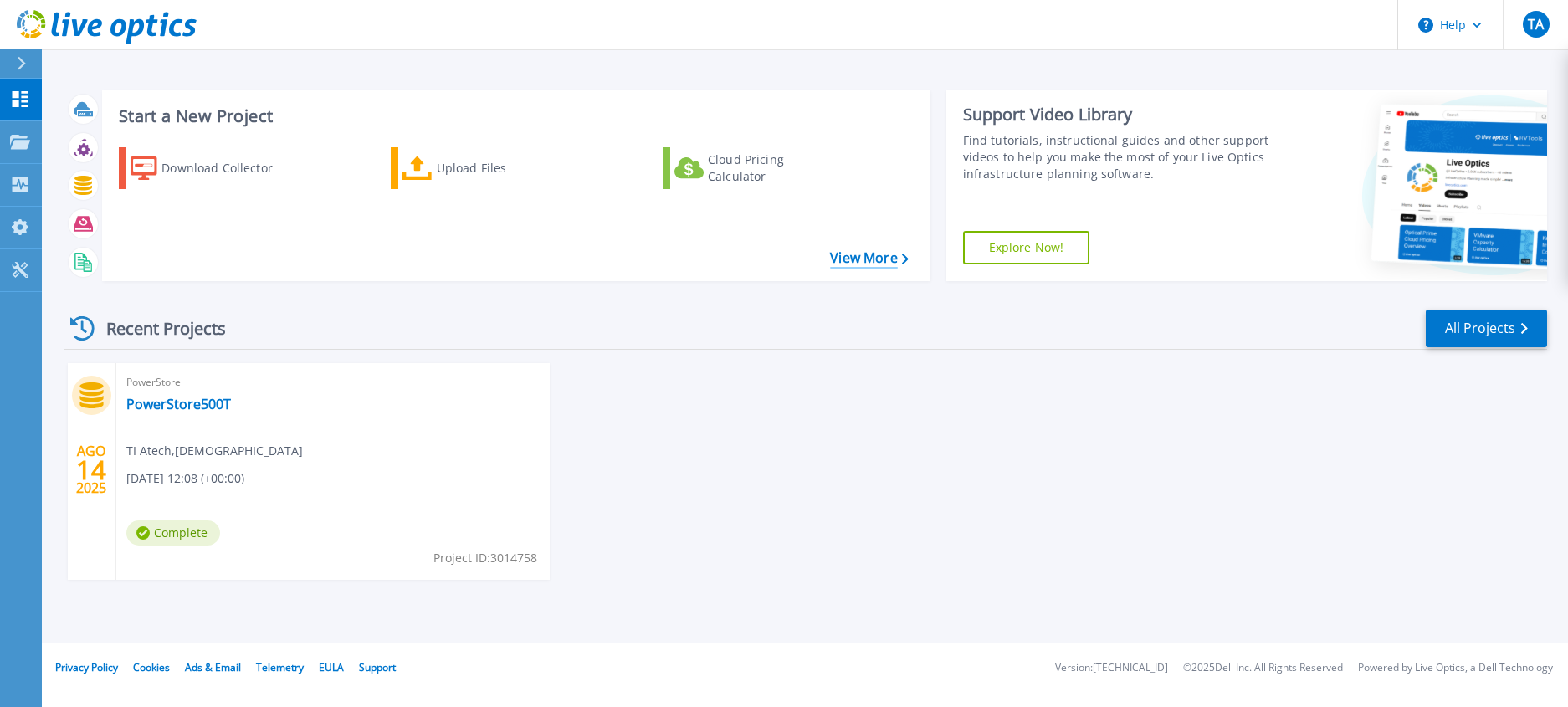
click at [851, 262] on link "View More" at bounding box center [869, 258] width 78 height 16
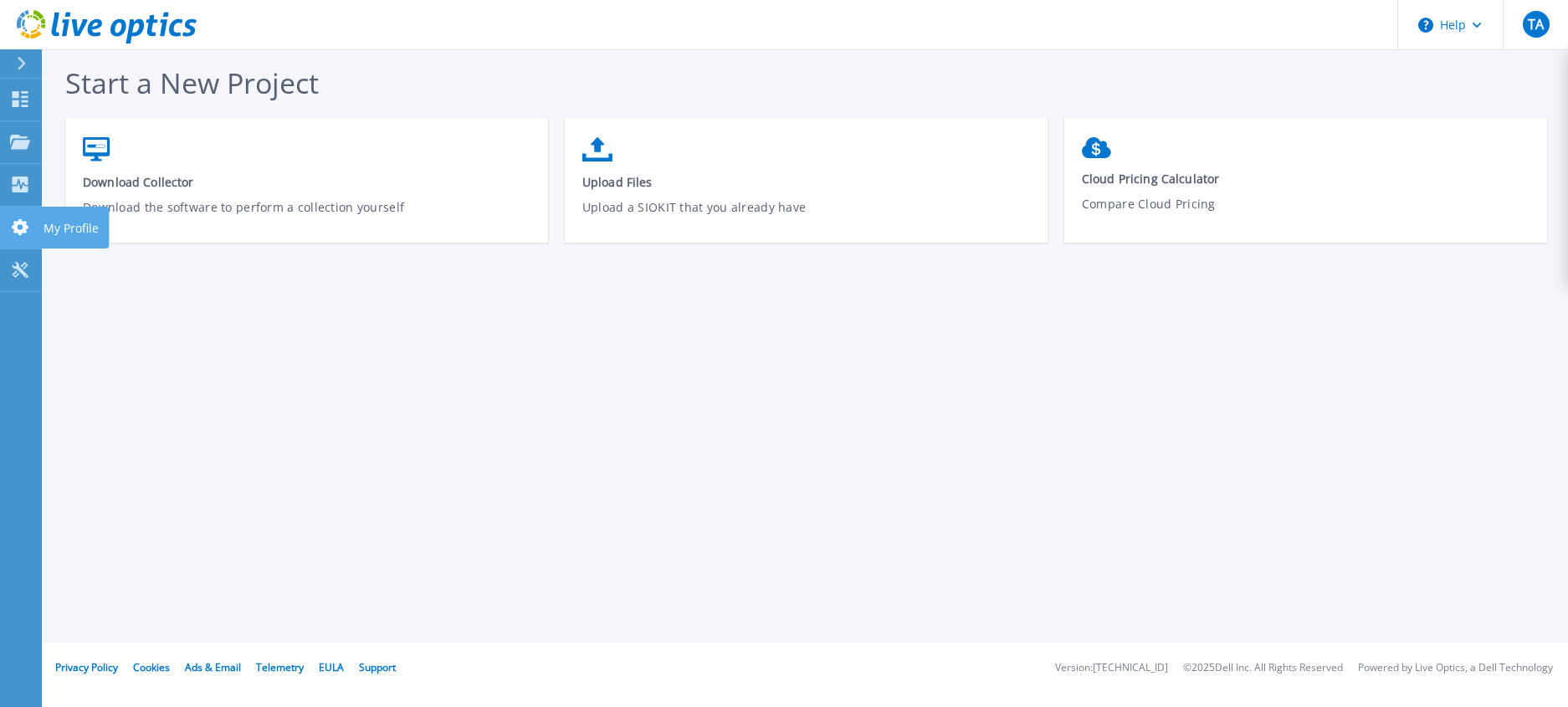
click at [13, 231] on icon at bounding box center [20, 227] width 20 height 16
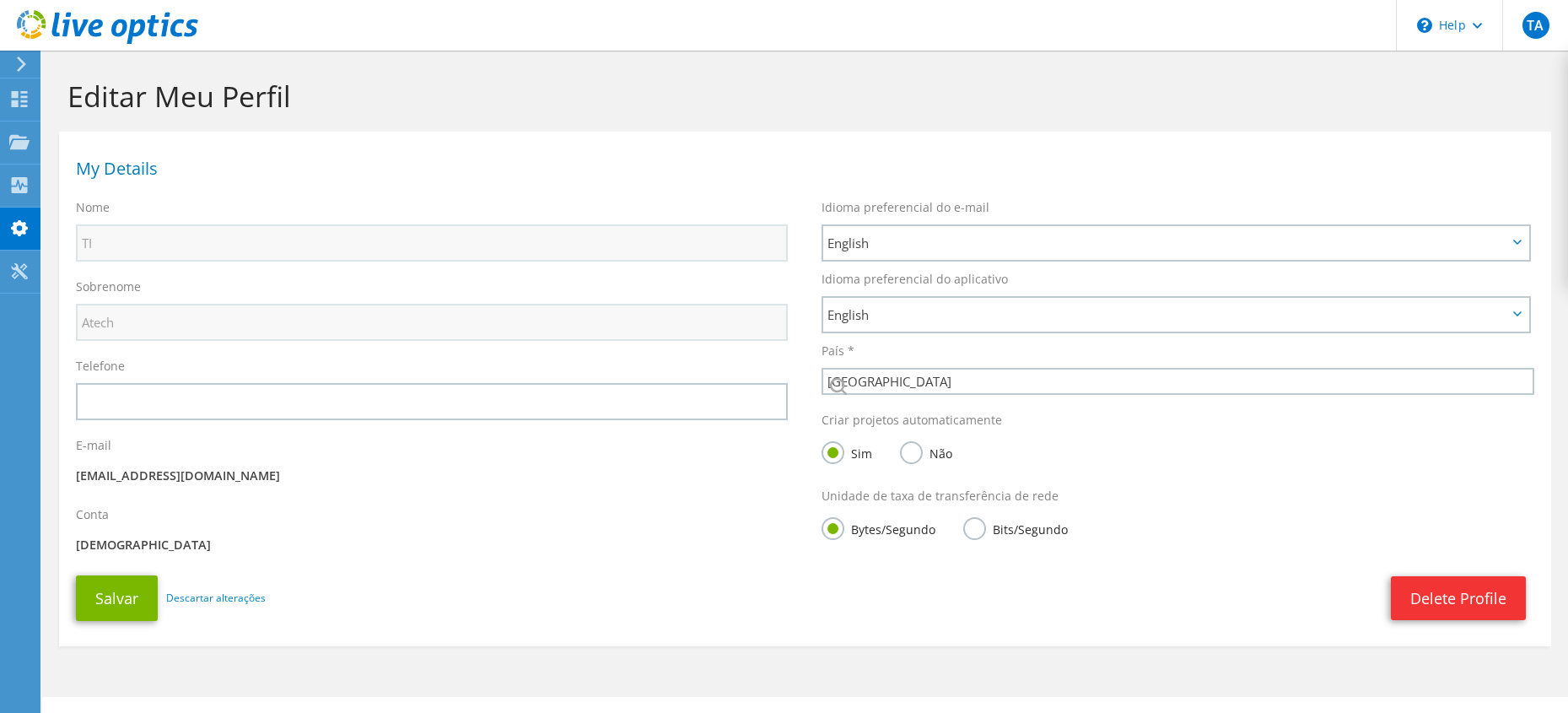
select select "30"
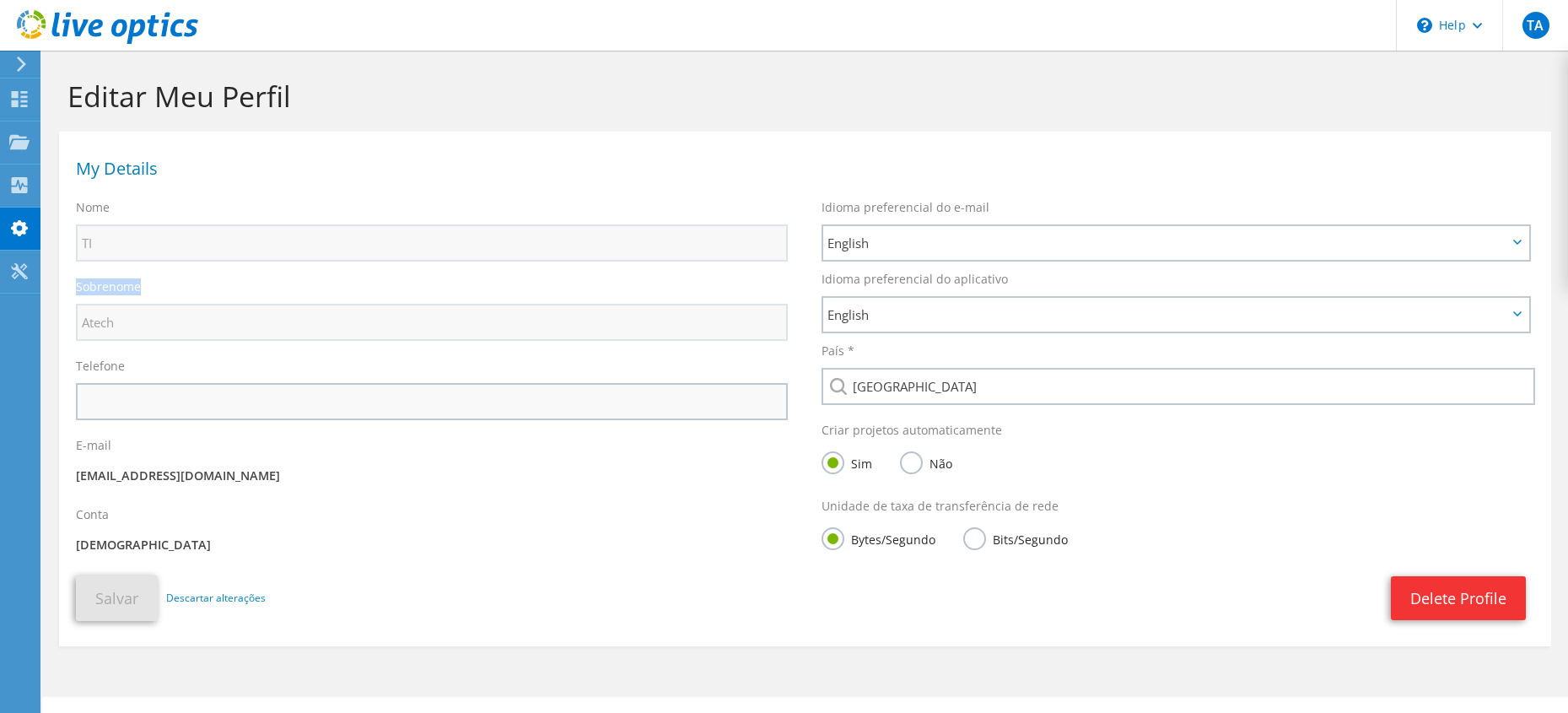
drag, startPoint x: 191, startPoint y: 270, endPoint x: 189, endPoint y: 415, distance: 145.0
click at [189, 415] on div "Nome TI Sobrenome Atech Telefone E-mail Conta" at bounding box center [431, 378] width 746 height 377
click at [51, 93] on div "Painel" at bounding box center [64, 99] width 51 height 42
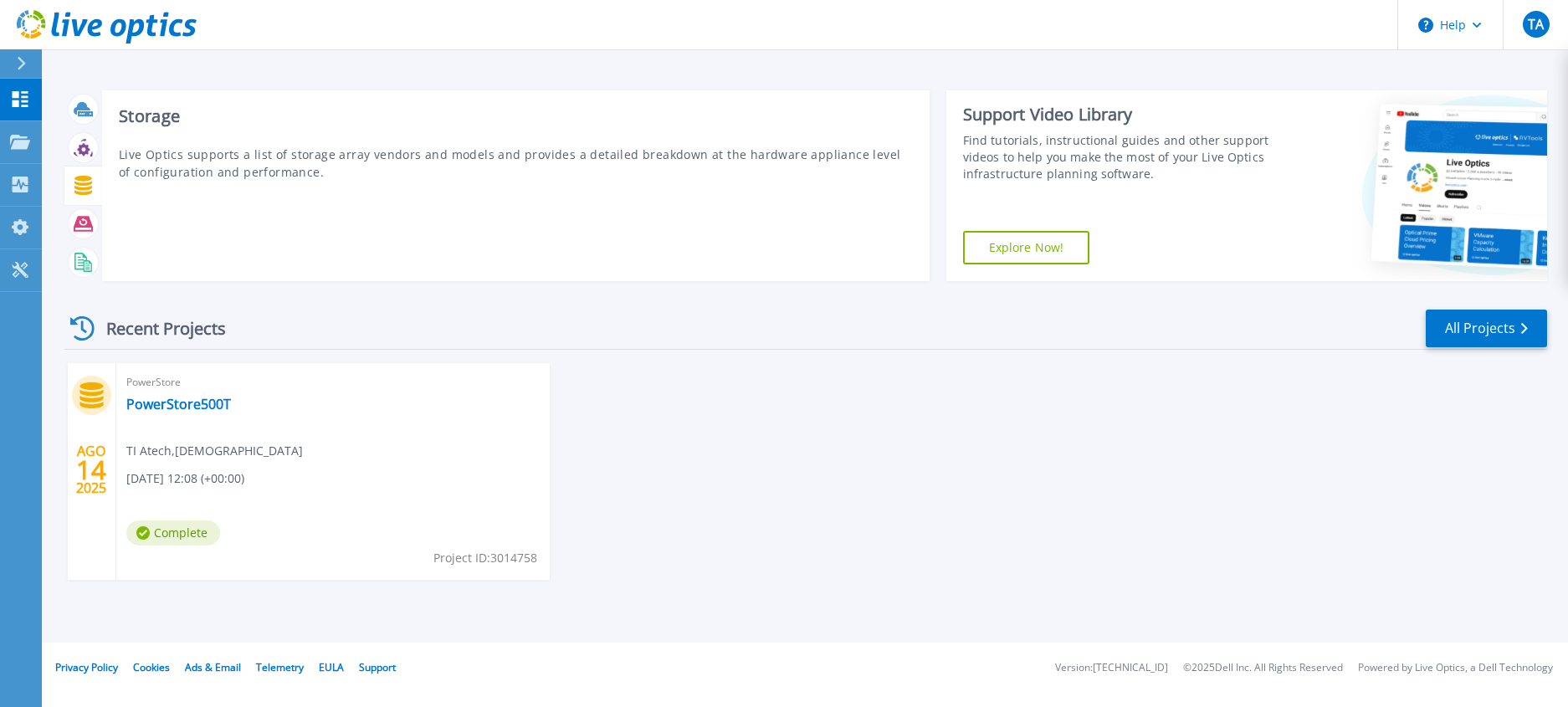
click at [78, 186] on icon at bounding box center [82, 185] width 19 height 19
click at [75, 260] on icon at bounding box center [81, 261] width 13 height 17
click at [80, 268] on icon at bounding box center [82, 262] width 19 height 19
click at [92, 226] on icon at bounding box center [82, 223] width 19 height 15
click at [82, 183] on icon at bounding box center [82, 185] width 19 height 19
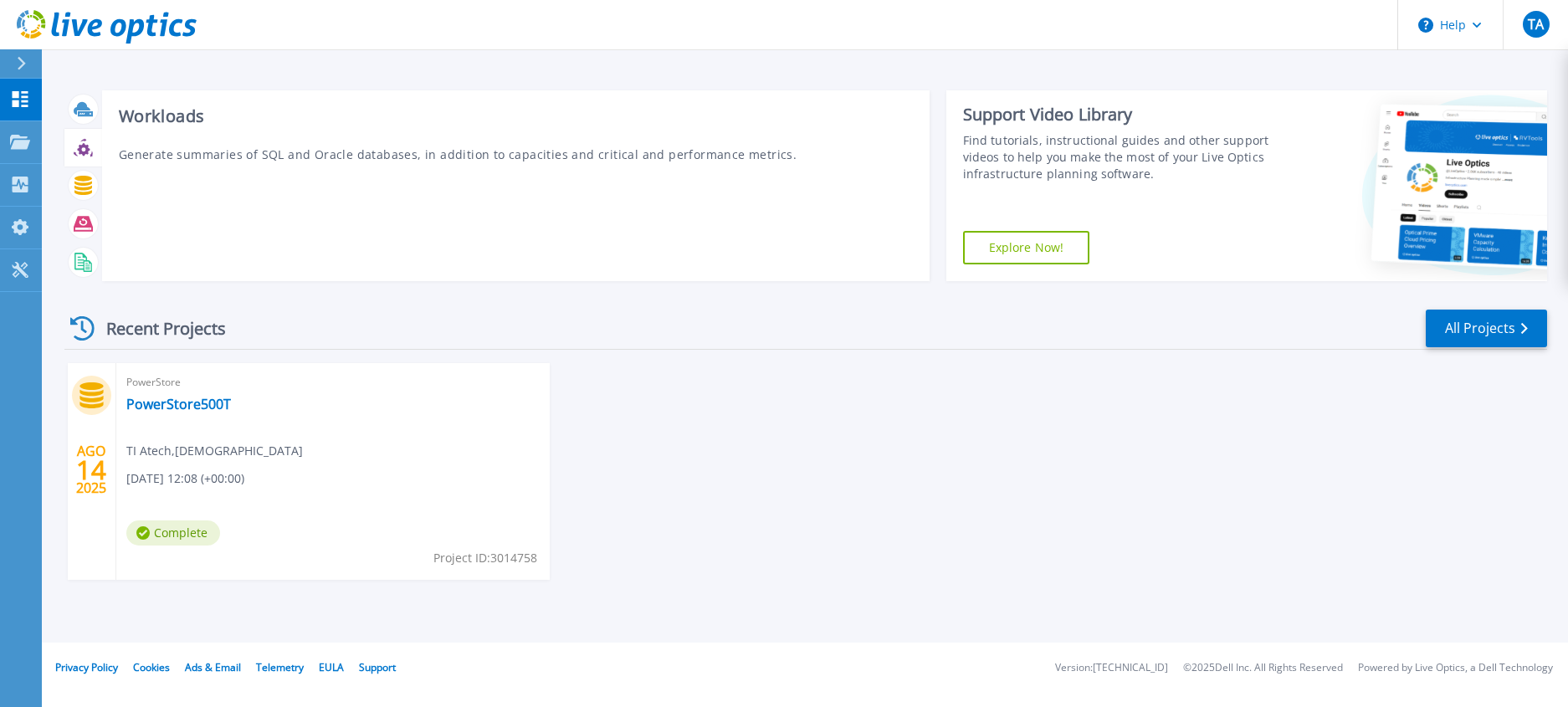
click at [88, 147] on icon at bounding box center [83, 149] width 13 height 13
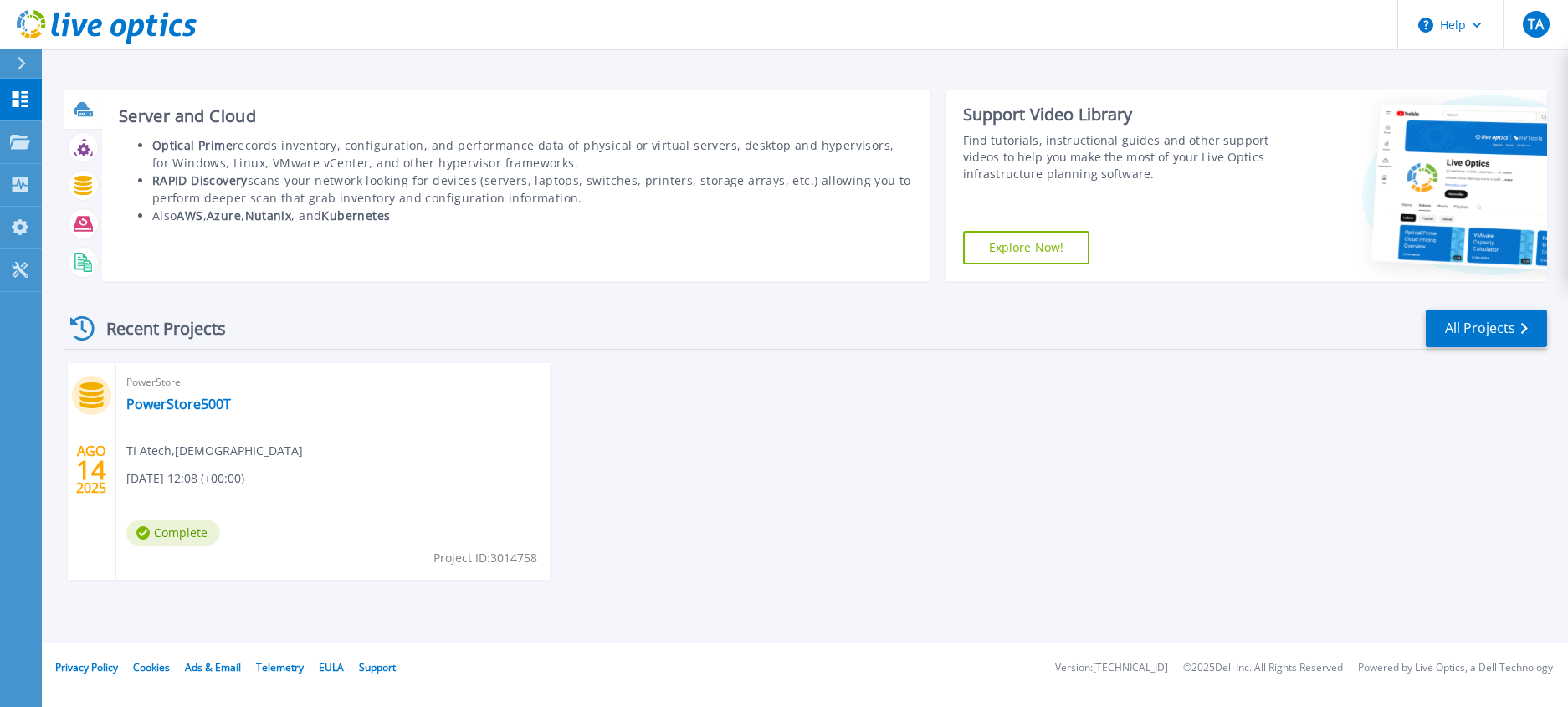
click at [80, 102] on icon at bounding box center [82, 109] width 19 height 19
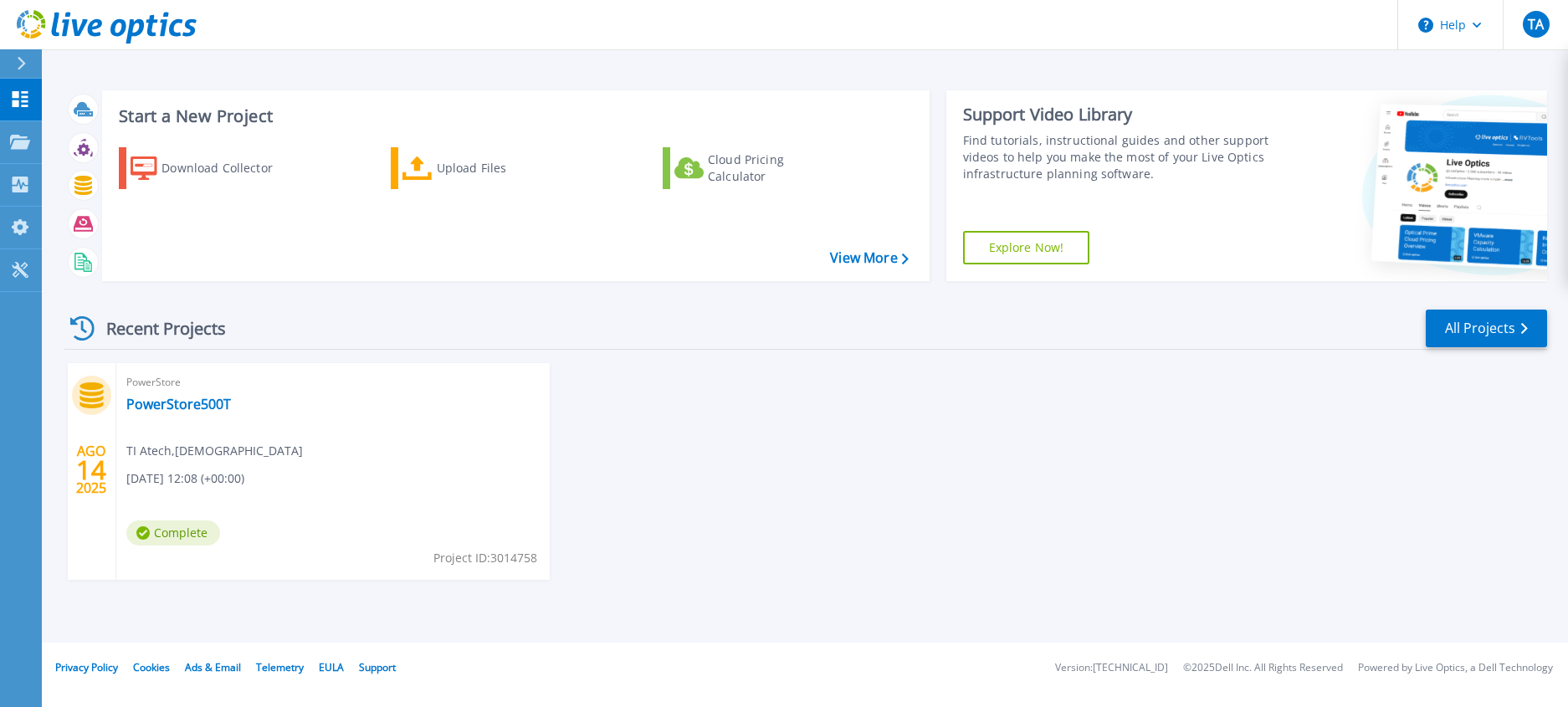
click at [878, 500] on div "AGO 14 2025 PowerStore PowerStore500T TI Atech , ATECH 08/14/2025, 12:08 (+00:0…" at bounding box center [798, 488] width 1496 height 250
click at [182, 398] on link "PowerStore500T" at bounding box center [178, 404] width 105 height 17
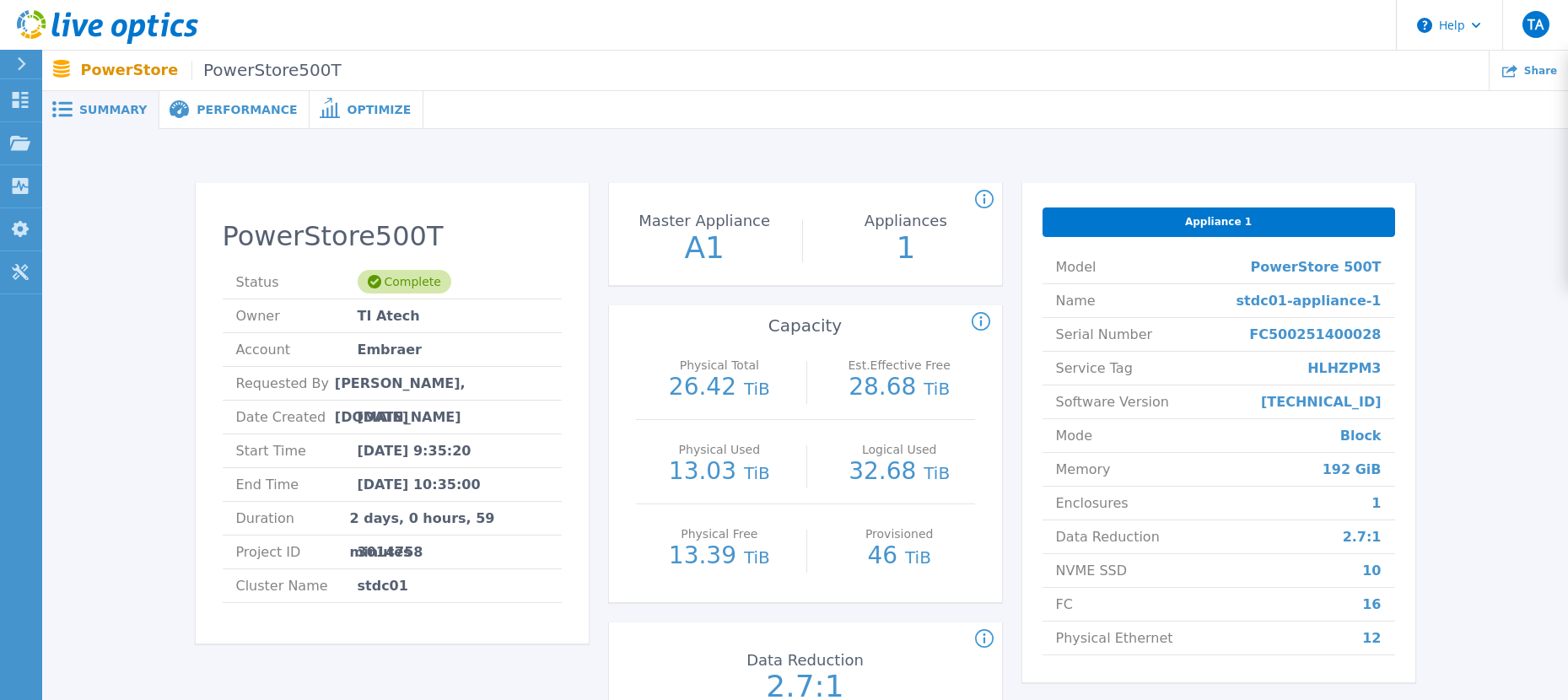
click at [192, 100] on div "Performance" at bounding box center [234, 110] width 150 height 38
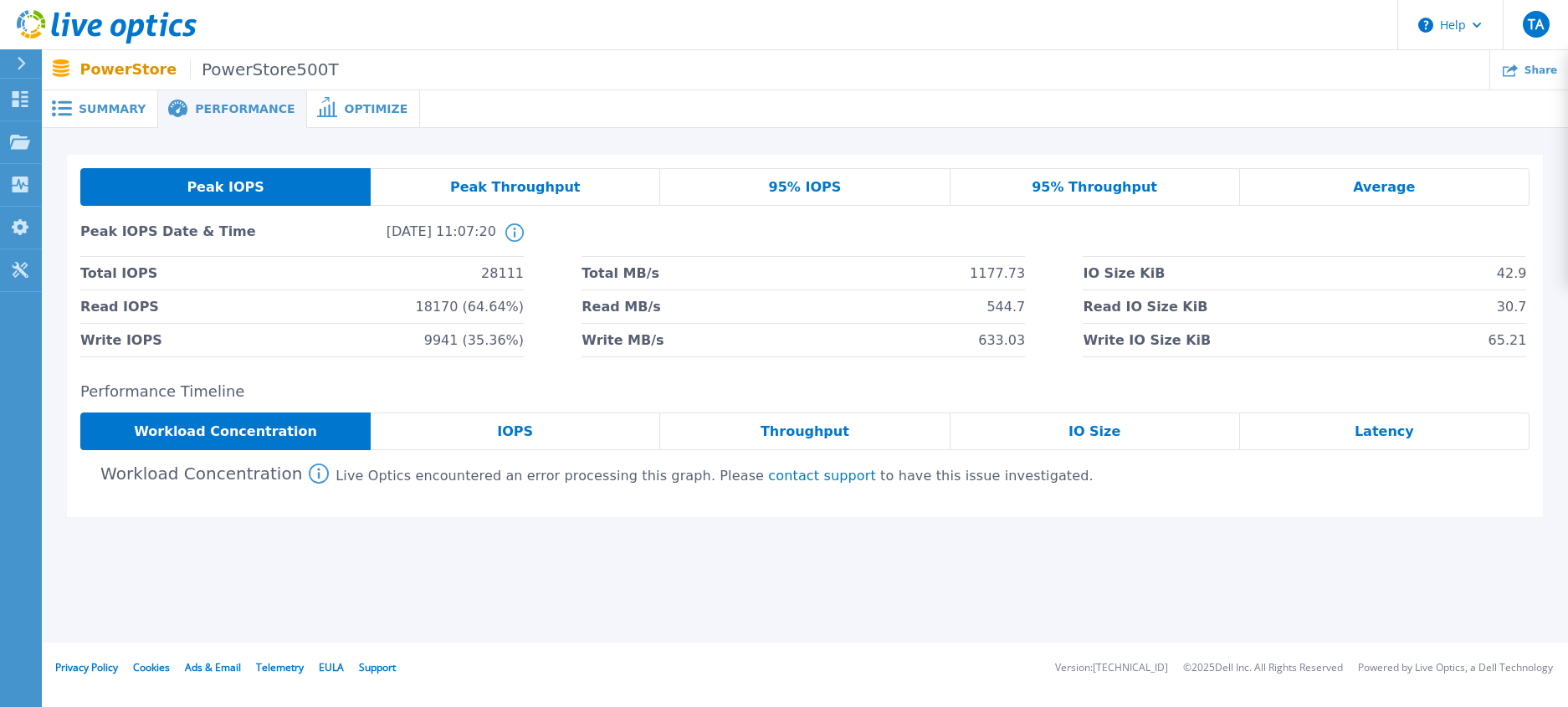
click at [338, 118] on div "Optimize" at bounding box center [364, 109] width 113 height 38
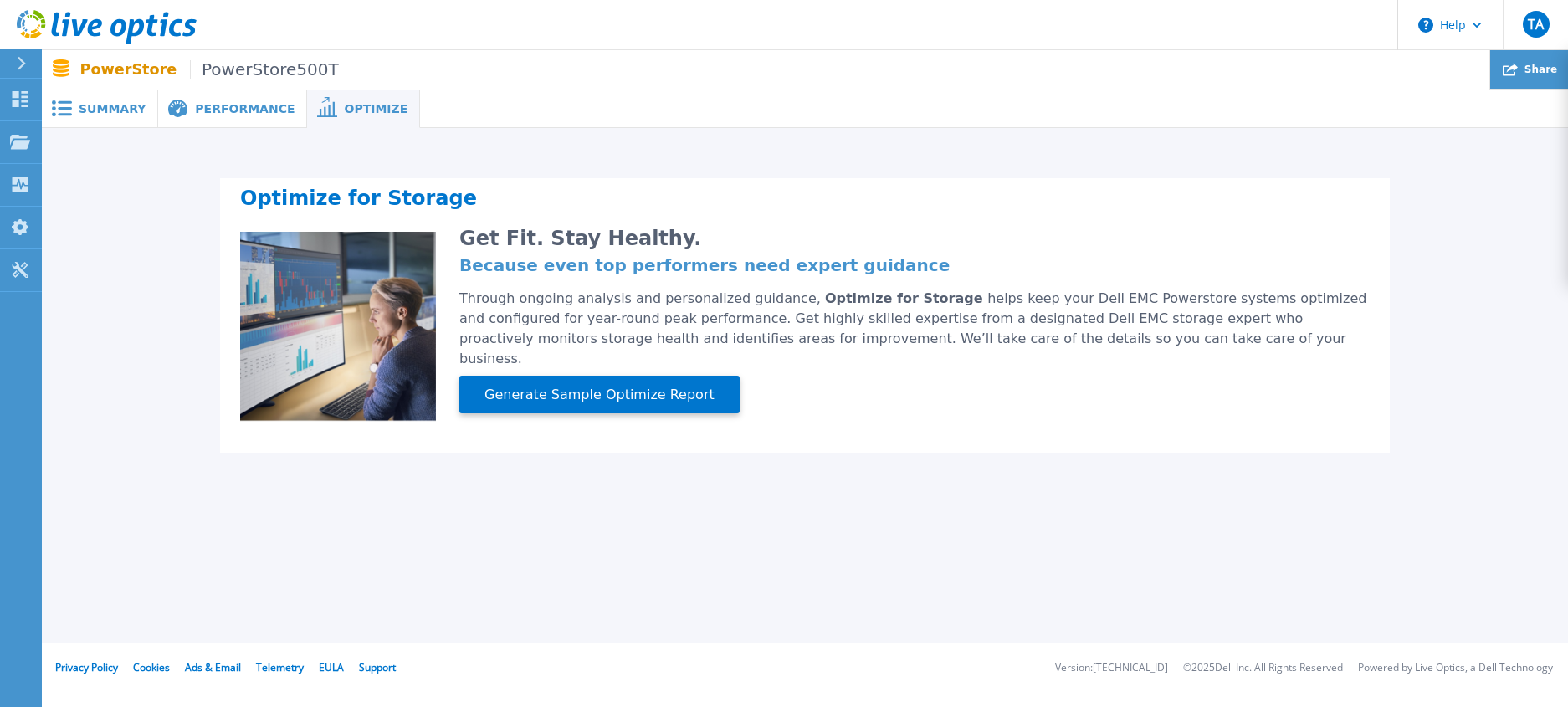
click at [1546, 73] on span "Share" at bounding box center [1540, 69] width 32 height 10
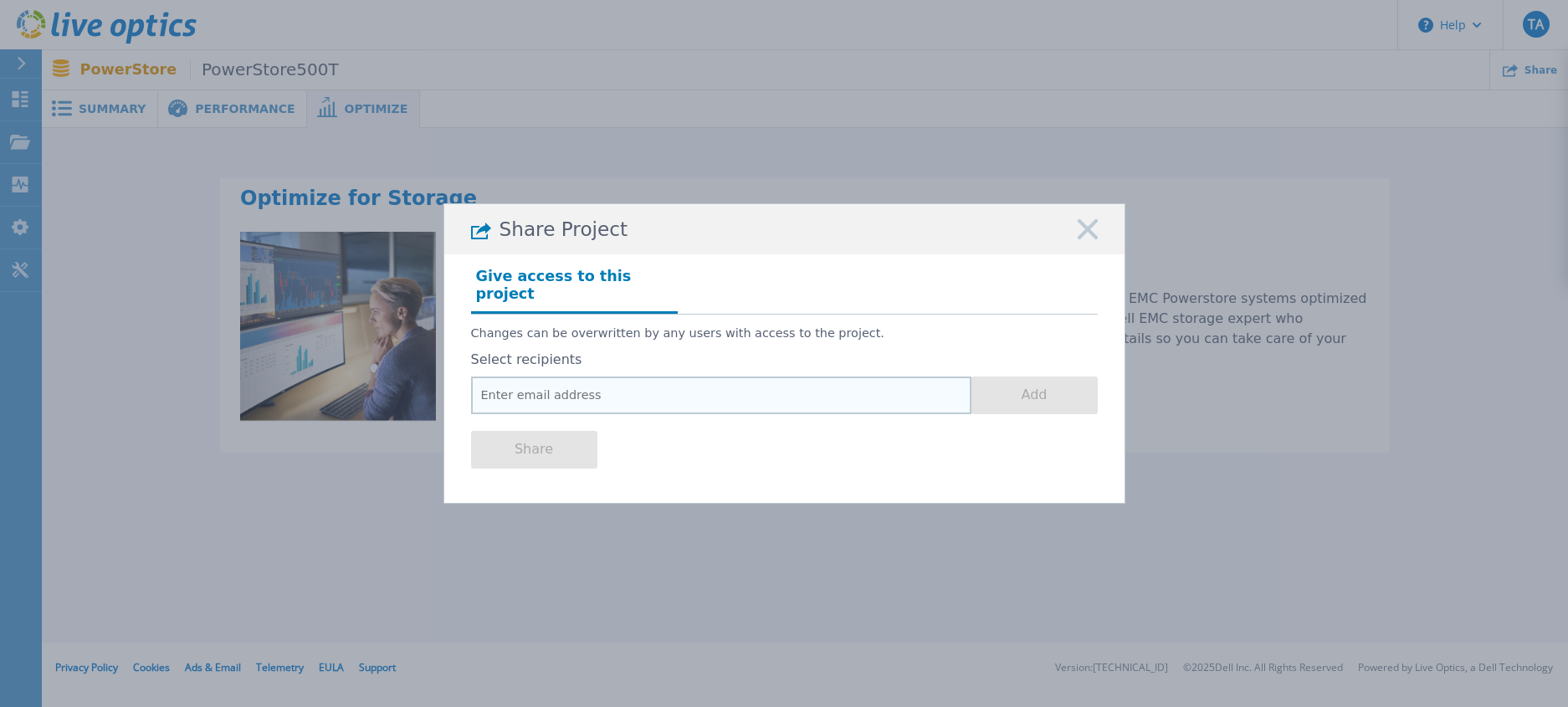
click at [606, 385] on input "email" at bounding box center [721, 396] width 500 height 38
paste input "cristhian.matsubara@datacoreit.com.br"
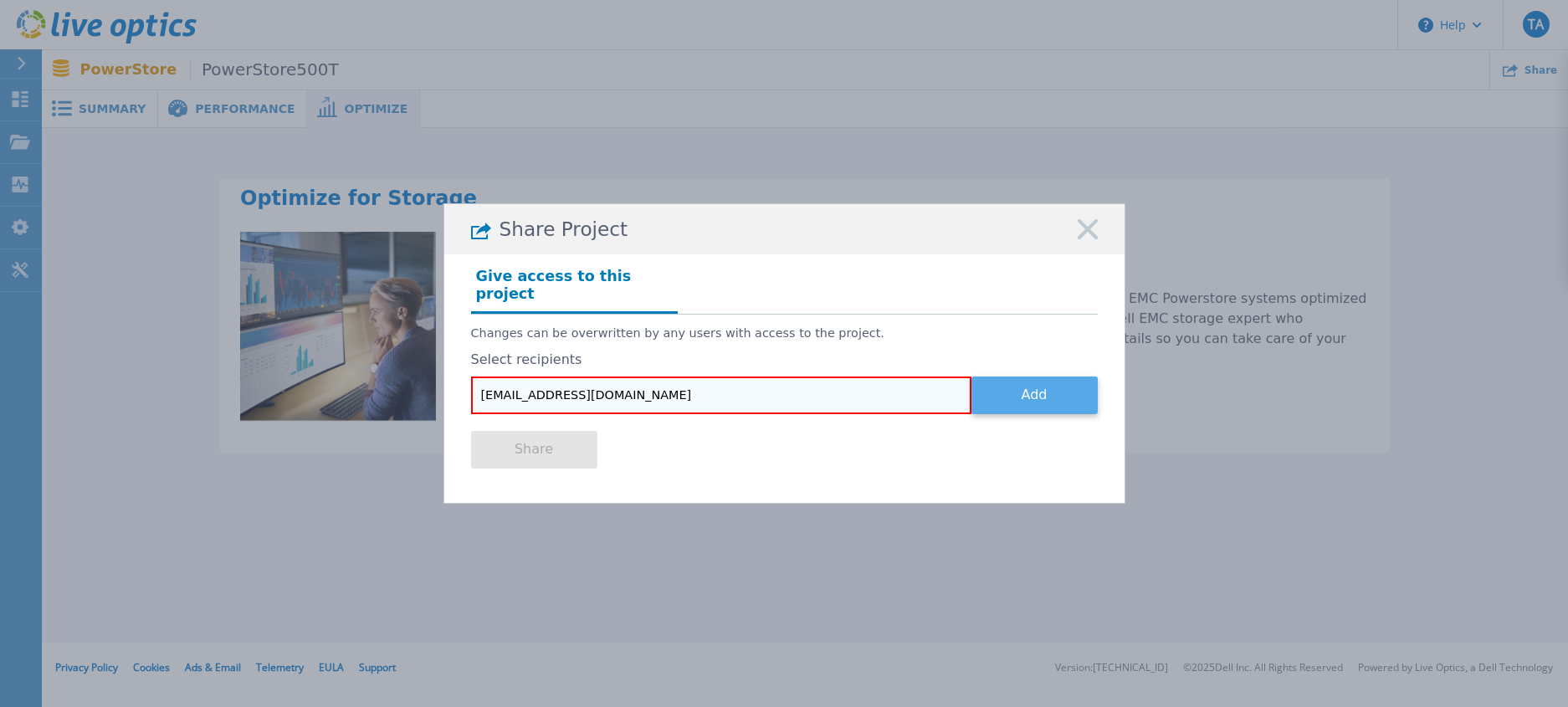
type input "cristhian.matsubara@datacoreit.com.br"
click at [1046, 381] on button "Add" at bounding box center [1035, 396] width 126 height 38
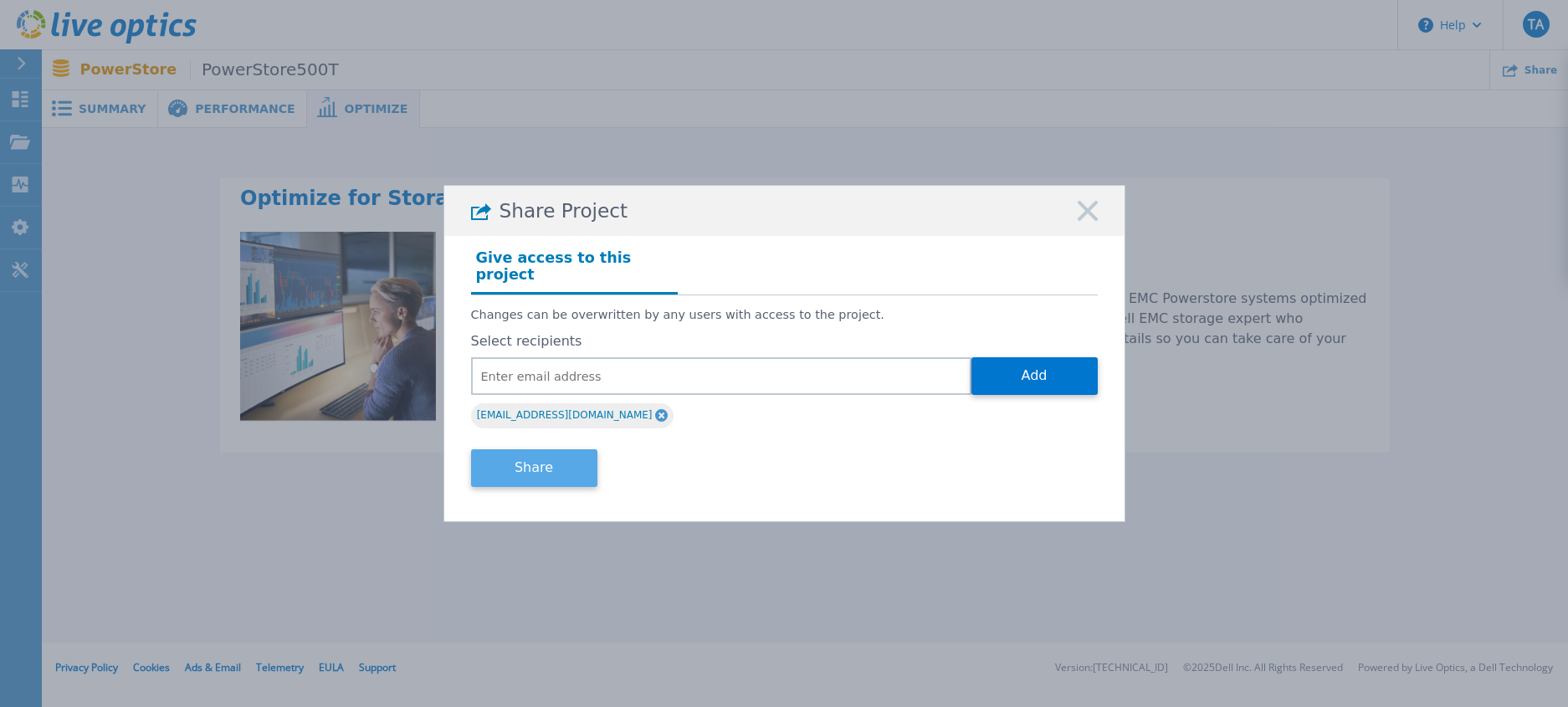
click at [562, 459] on button "Share" at bounding box center [534, 468] width 126 height 38
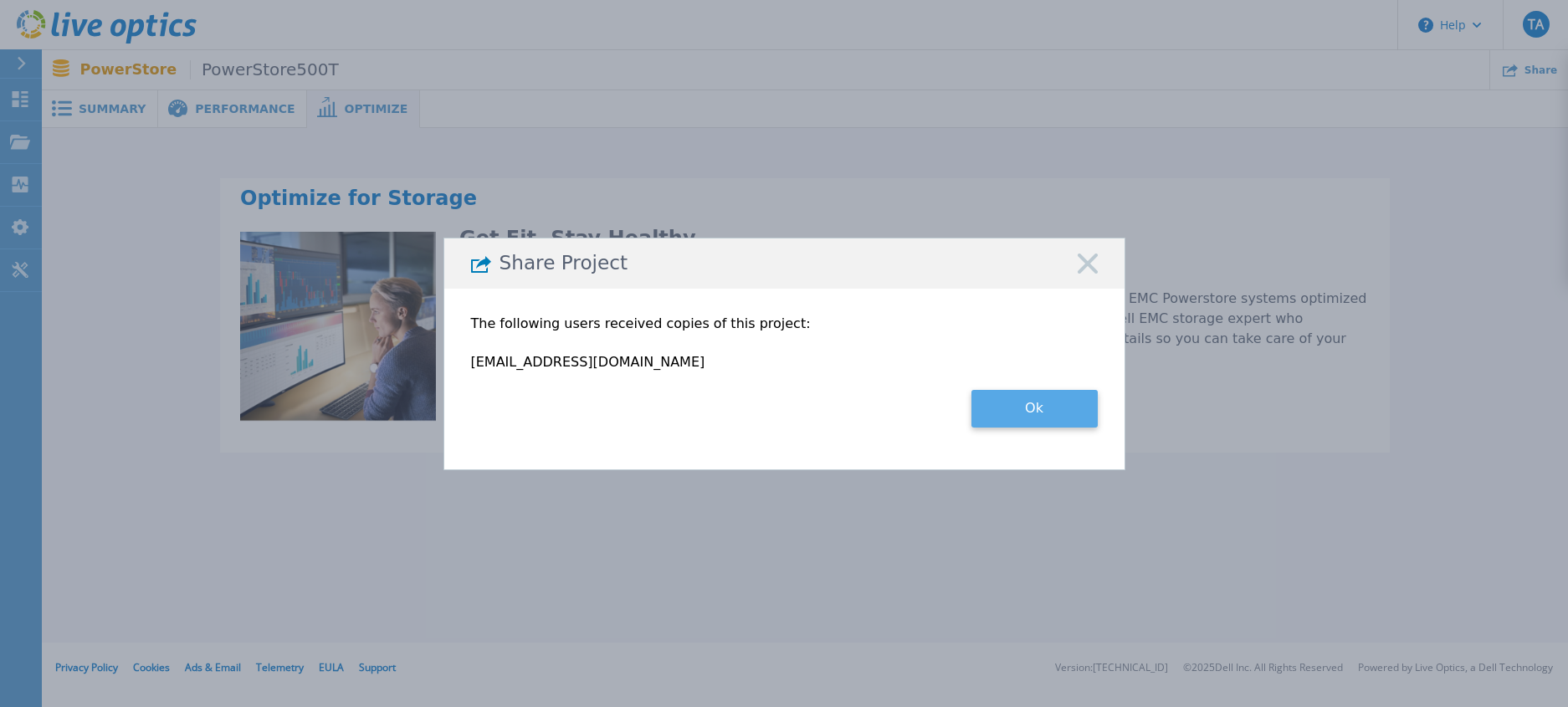
click at [1041, 418] on button "Ok" at bounding box center [1035, 409] width 126 height 38
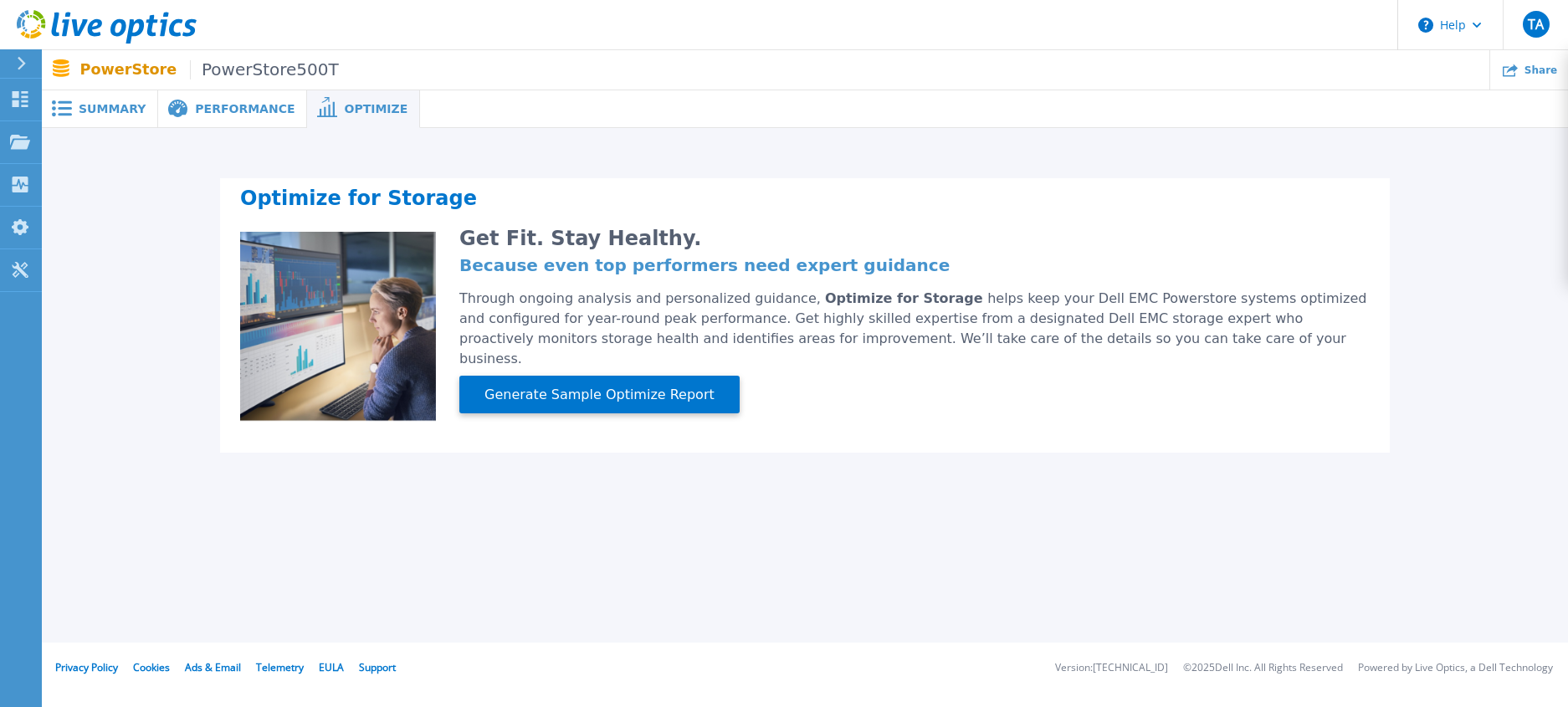
click at [94, 66] on p "PowerStore PowerStore500T" at bounding box center [209, 69] width 258 height 19
click at [98, 117] on div "Summary" at bounding box center [100, 109] width 117 height 38
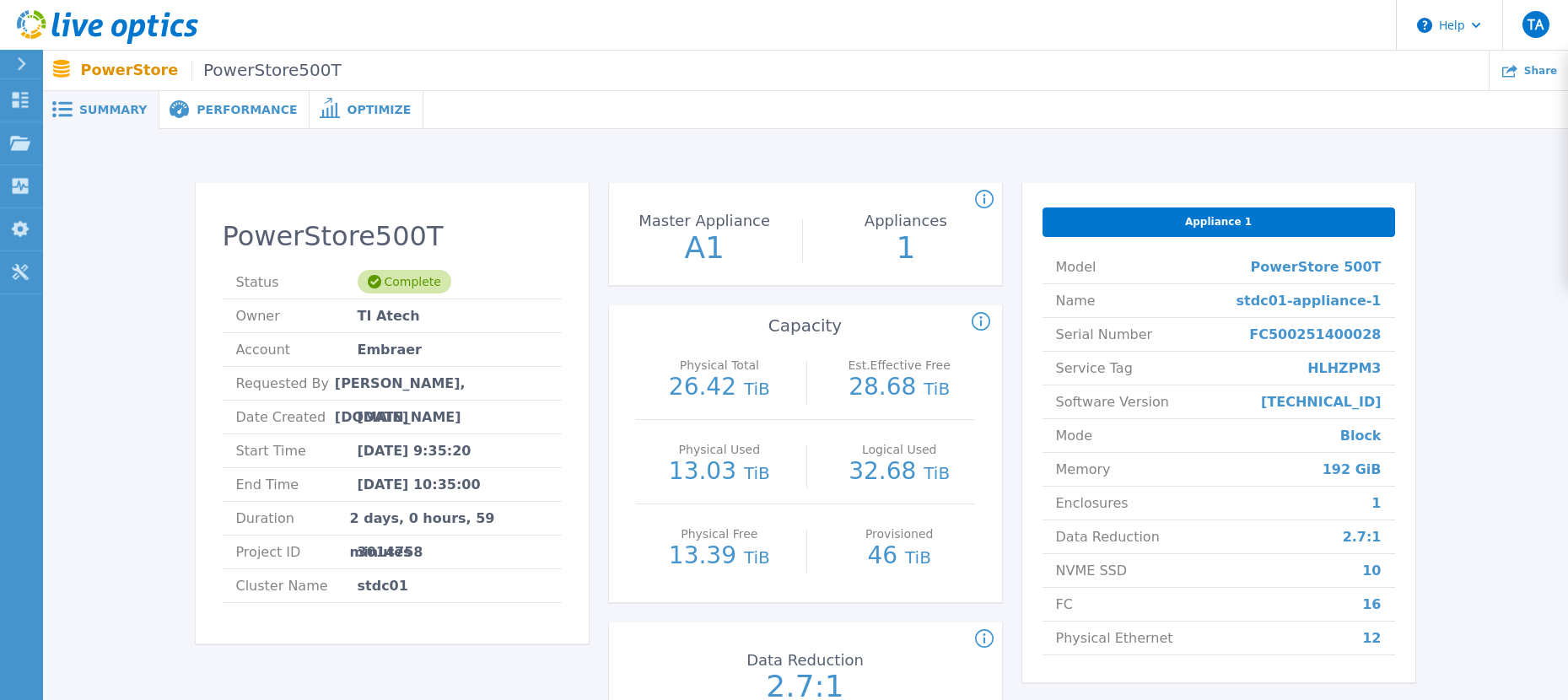
click at [21, 61] on icon at bounding box center [21, 63] width 8 height 13
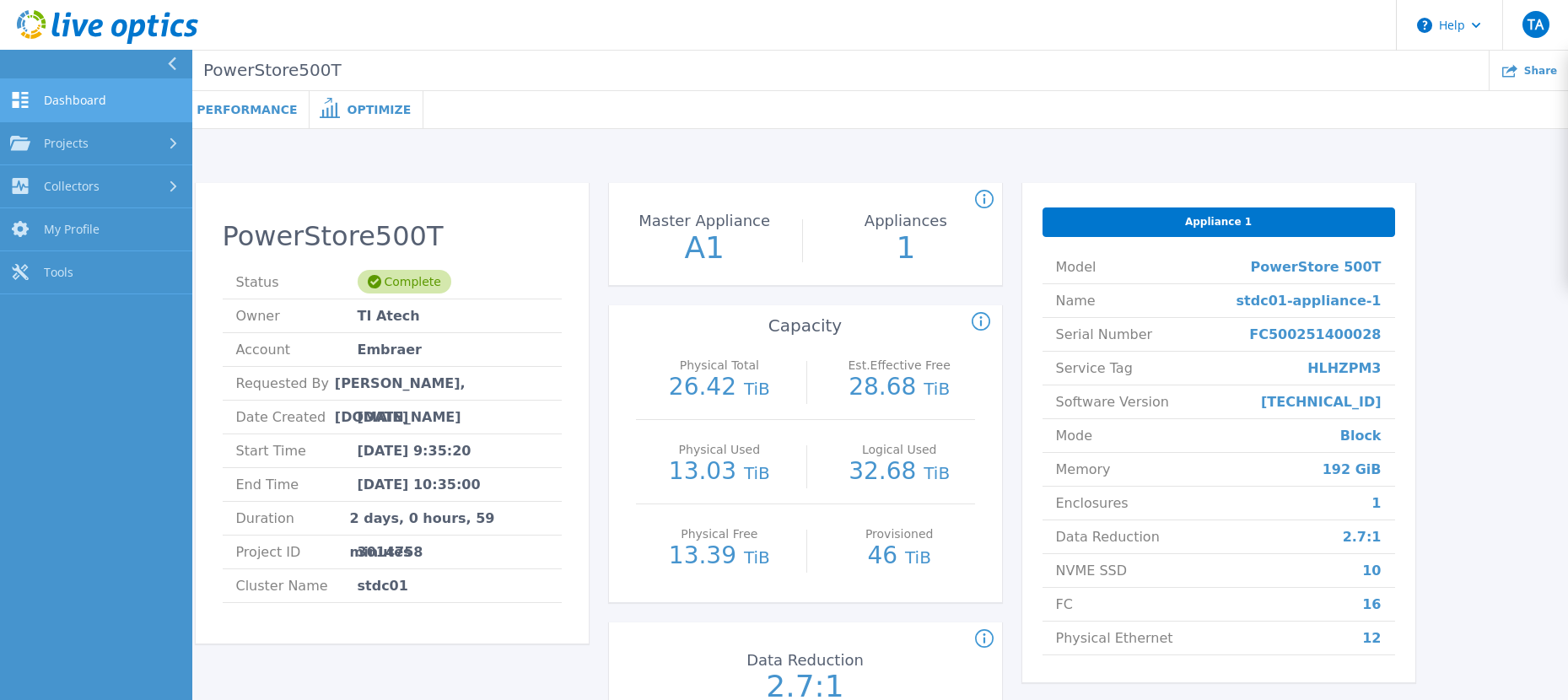
click at [113, 99] on link "Dashboard Dashboard" at bounding box center [96, 101] width 192 height 43
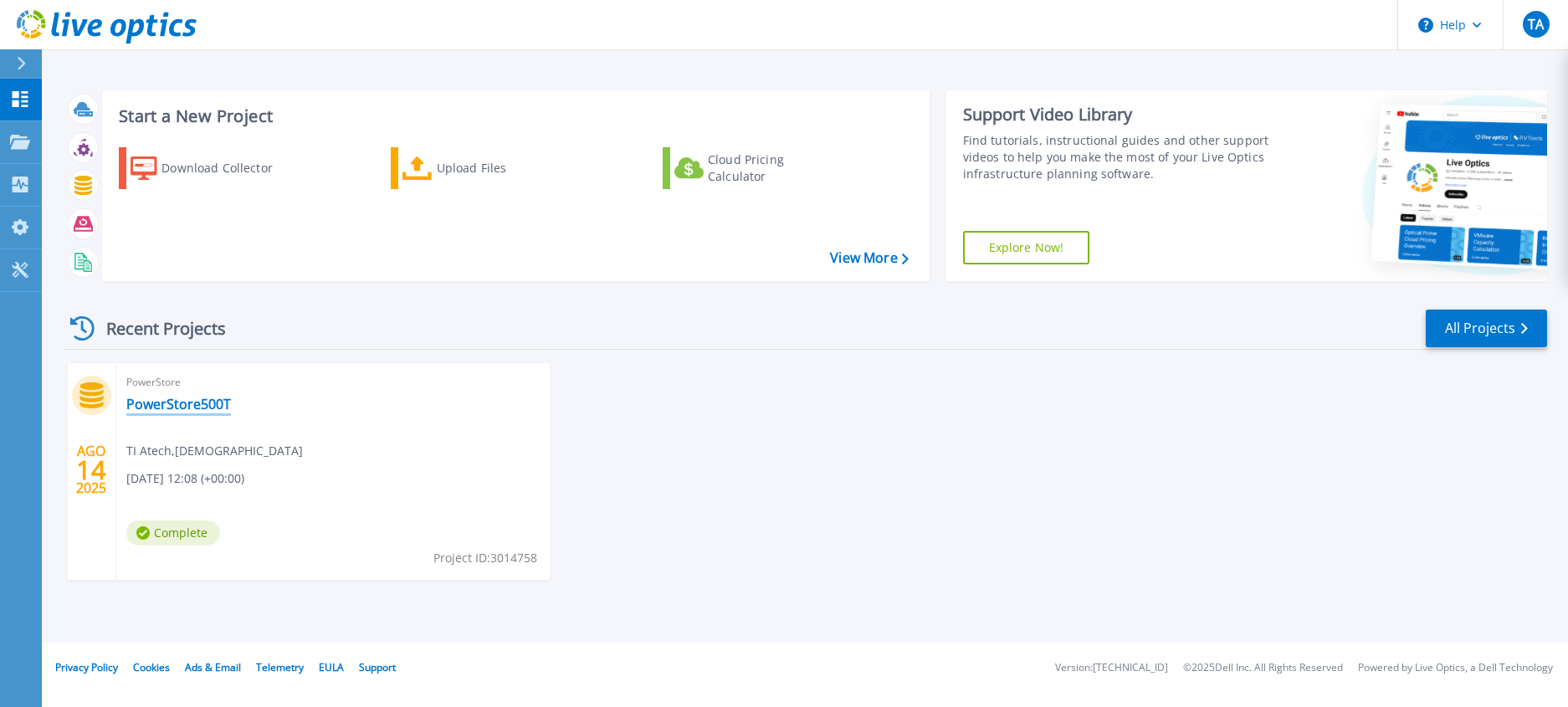
click at [190, 403] on link "PowerStore500T" at bounding box center [178, 404] width 105 height 17
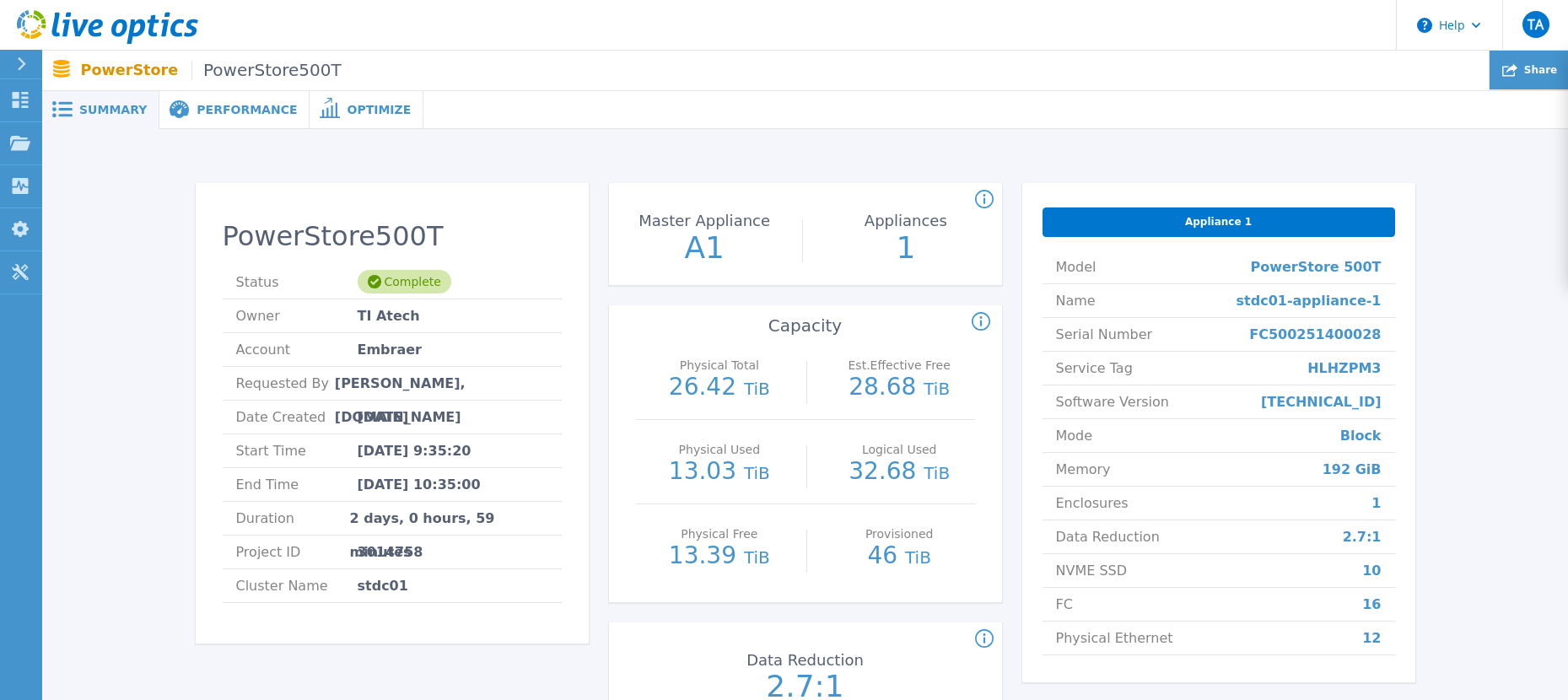
click at [1543, 71] on span "Share" at bounding box center [1540, 70] width 33 height 10
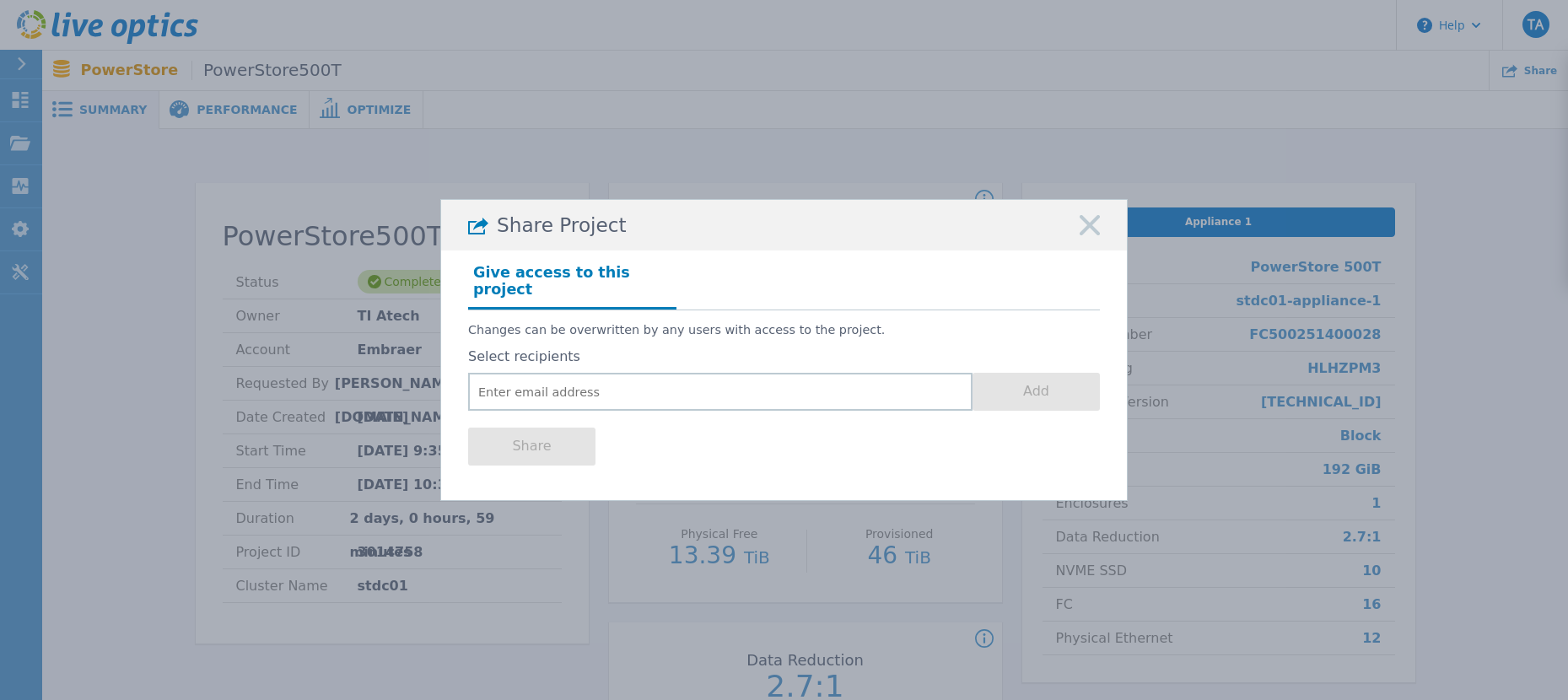
click at [1095, 229] on rect at bounding box center [1089, 224] width 21 height 21
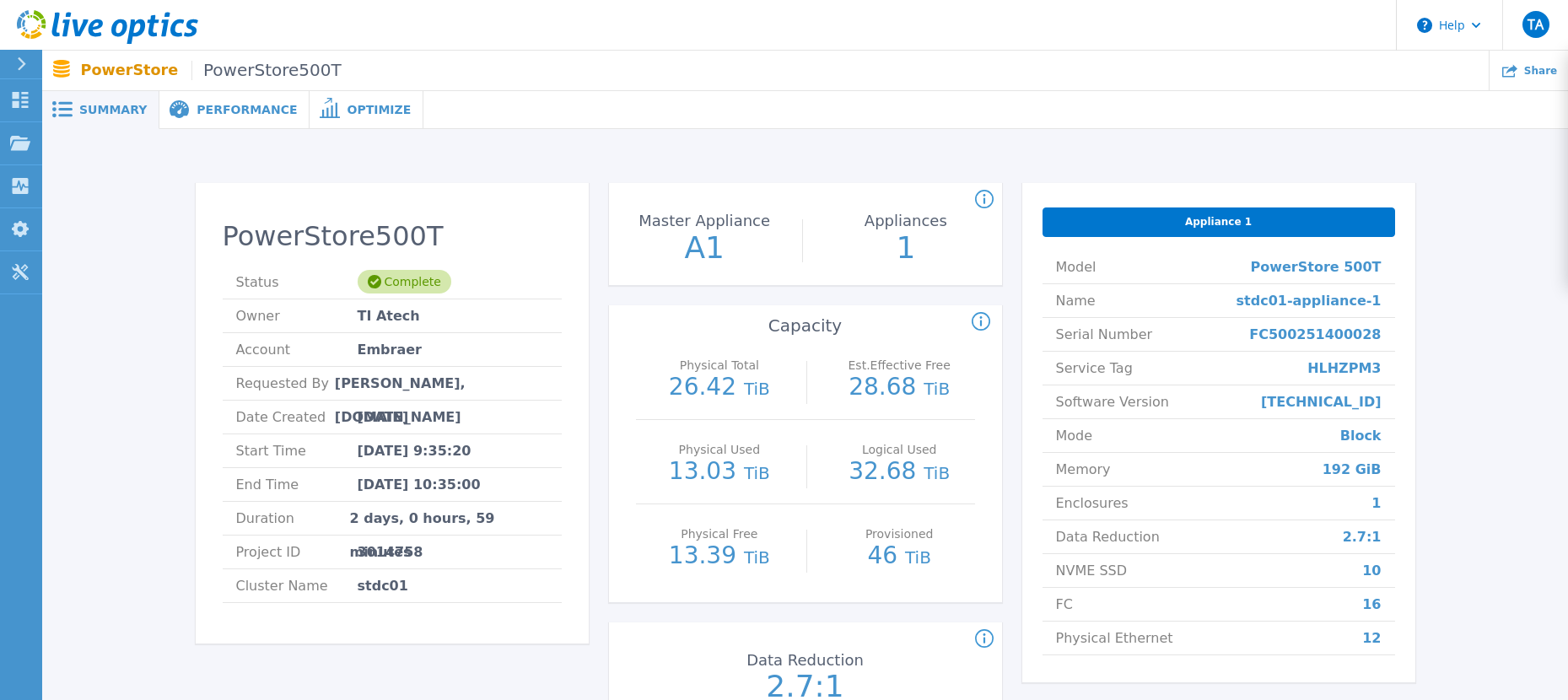
click at [220, 116] on span "Performance" at bounding box center [247, 109] width 101 height 12
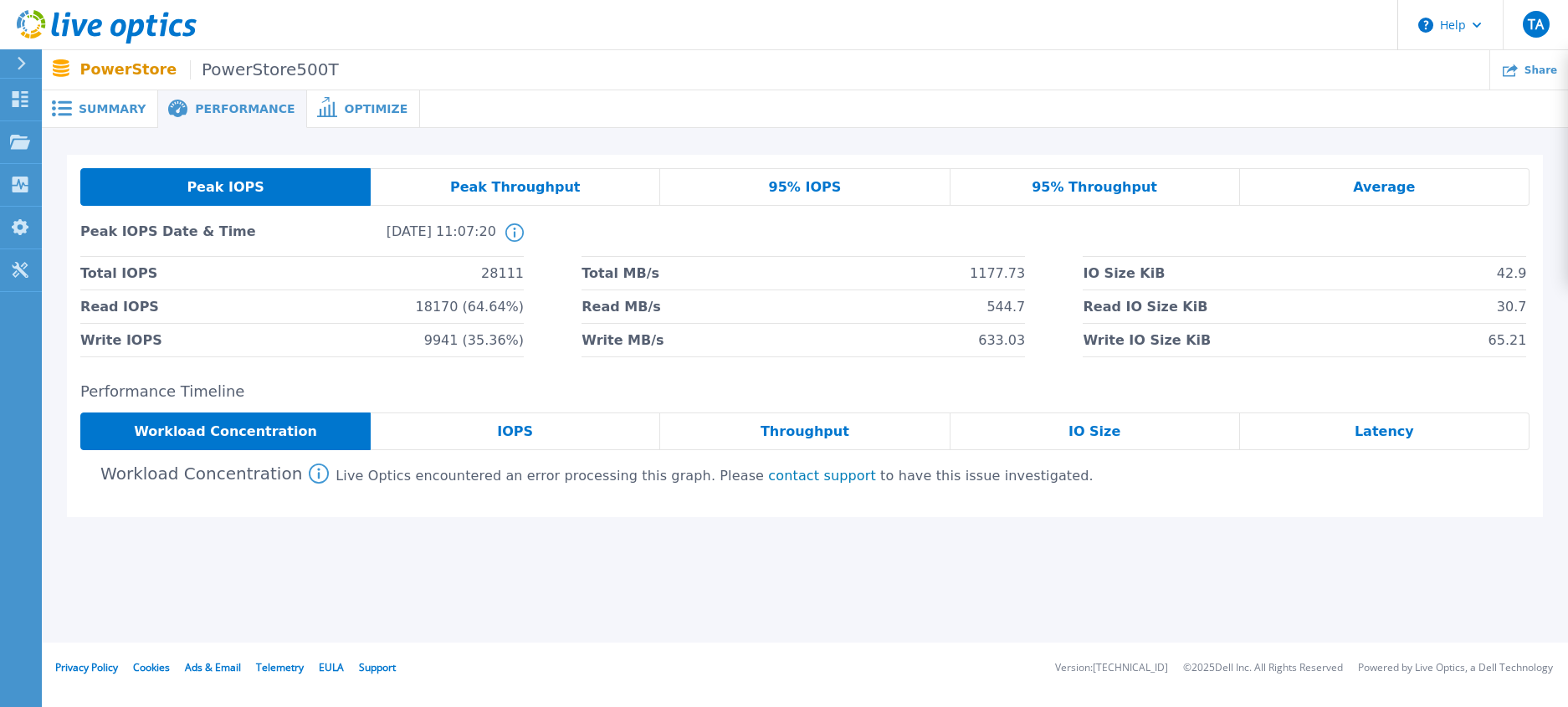
click at [344, 107] on span "Optimize" at bounding box center [375, 108] width 64 height 12
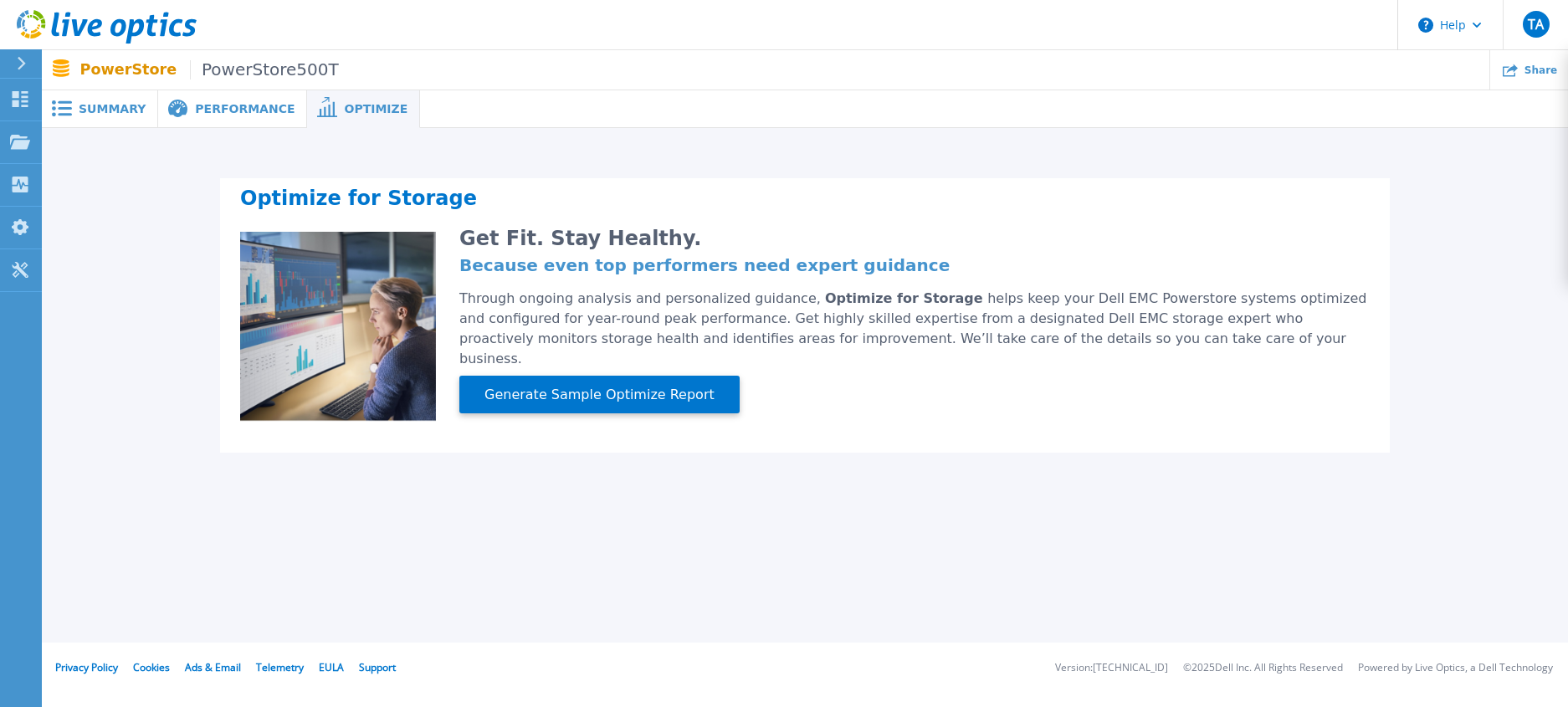
click at [62, 101] on icon at bounding box center [62, 107] width 20 height 16
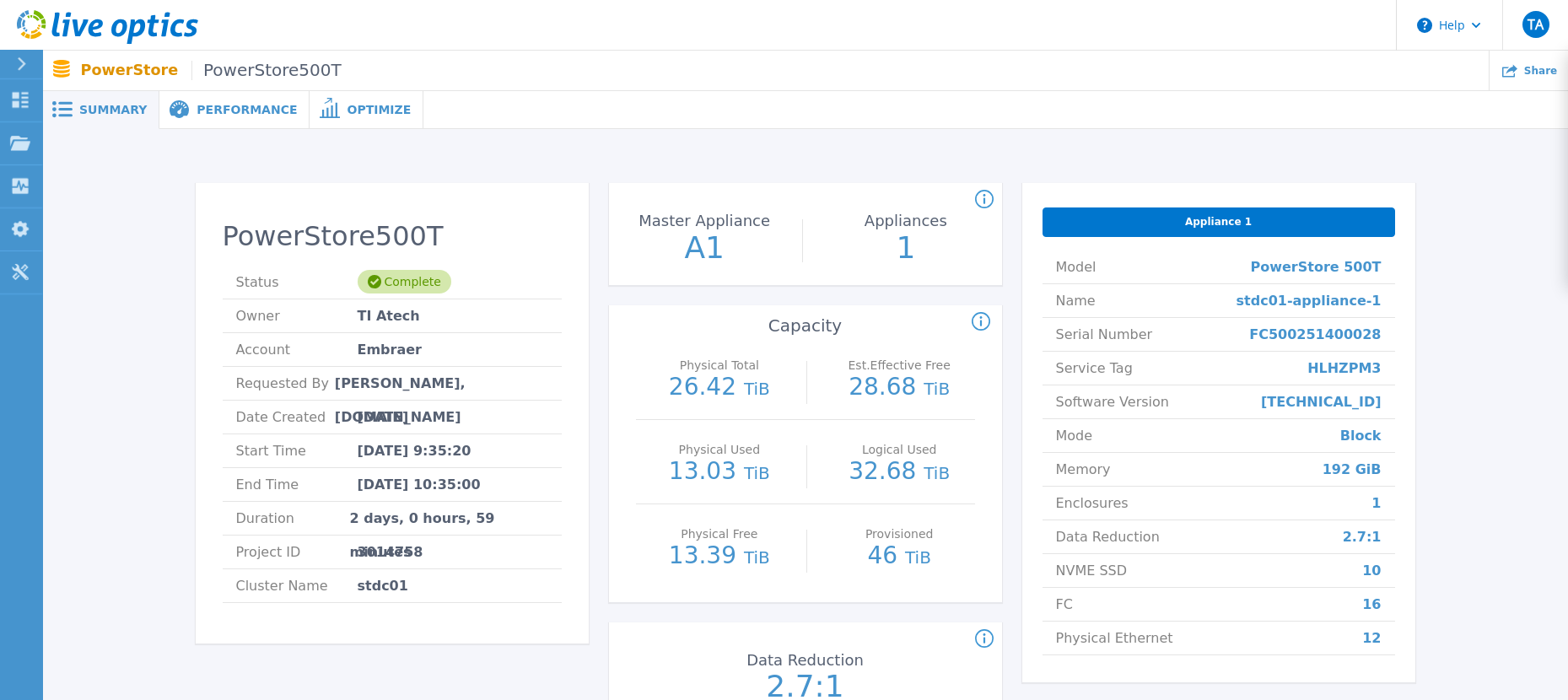
click at [33, 66] on div at bounding box center [28, 63] width 27 height 29
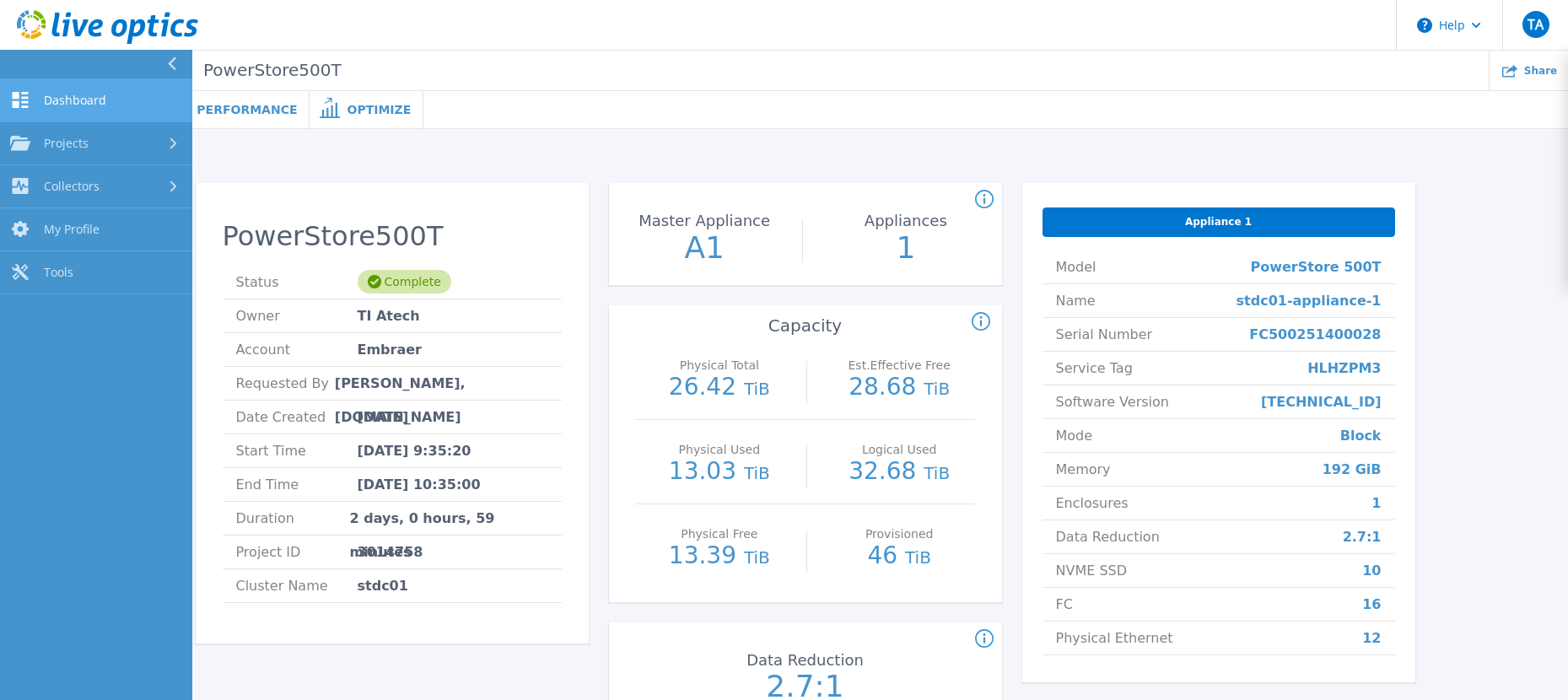
click at [87, 108] on link "Dashboard Dashboard" at bounding box center [96, 101] width 192 height 43
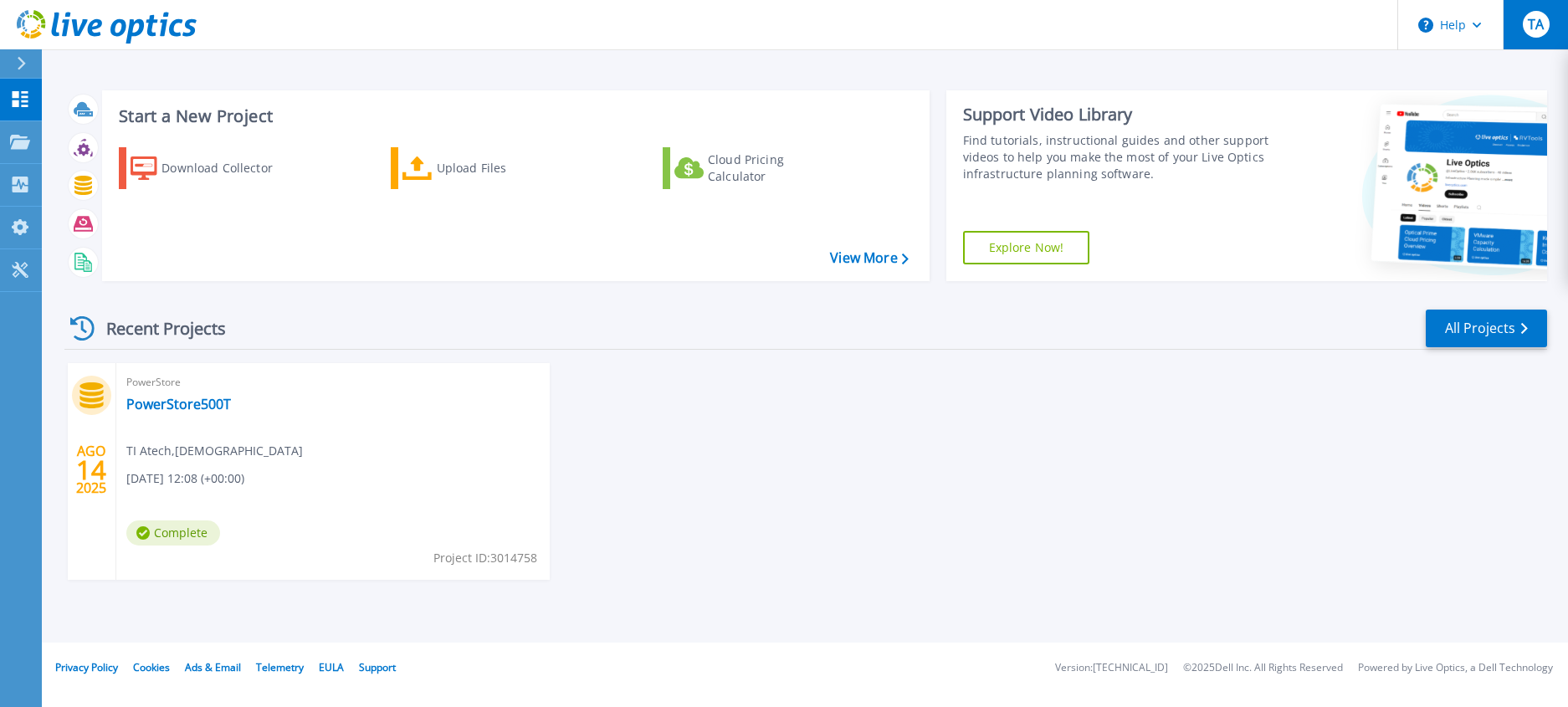
click at [1537, 13] on div "TA" at bounding box center [1536, 24] width 27 height 27
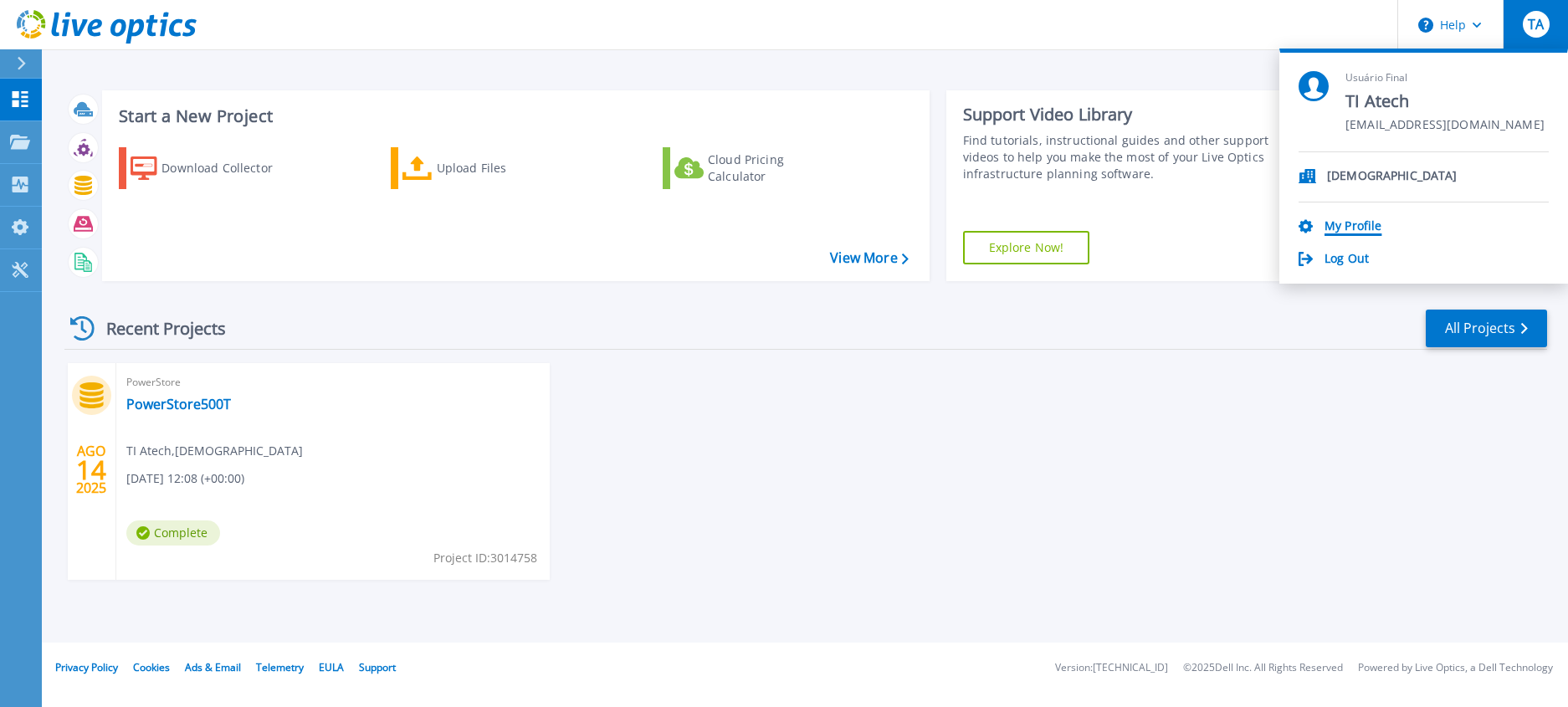
click at [1329, 220] on link "My Profile" at bounding box center [1352, 227] width 56 height 16
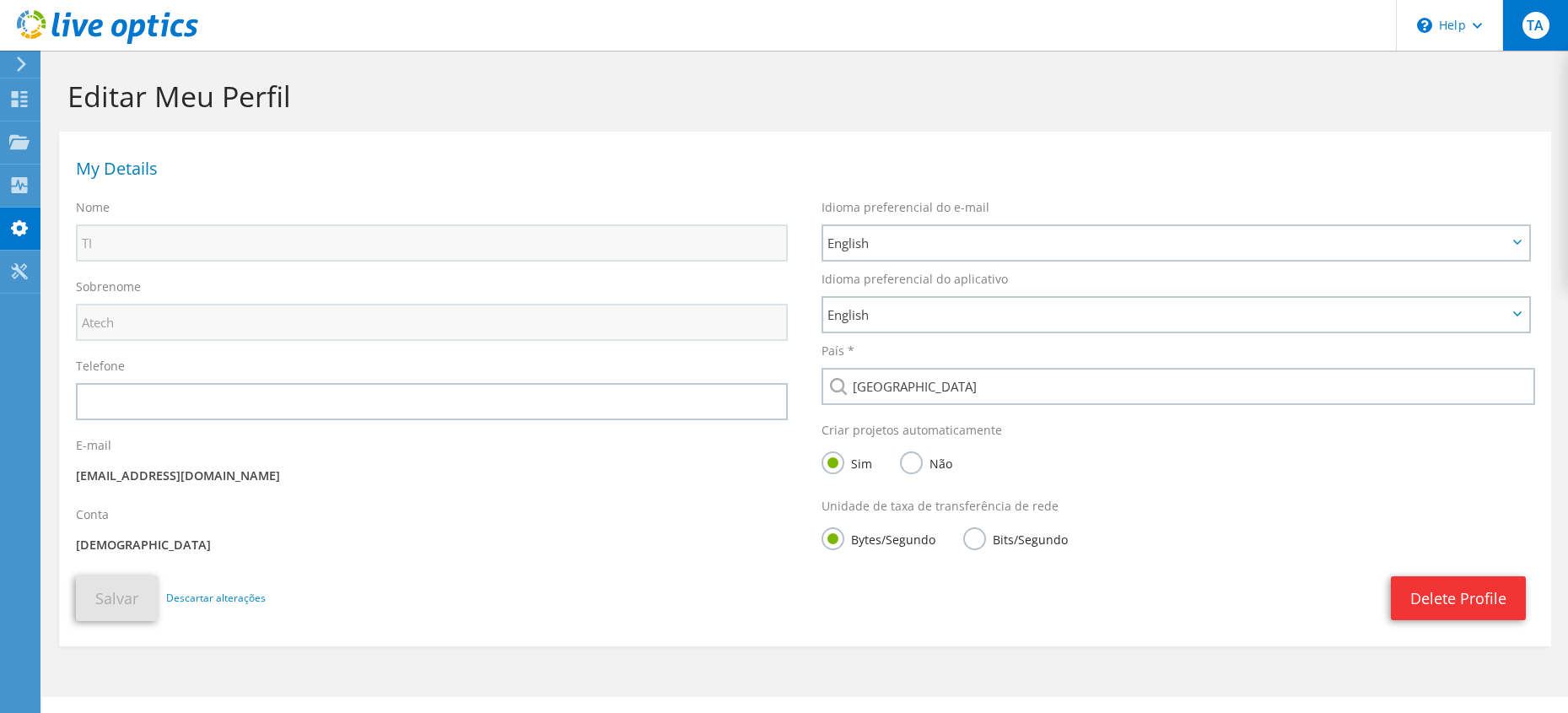
click at [1546, 11] on div "TA" at bounding box center [1535, 25] width 65 height 50
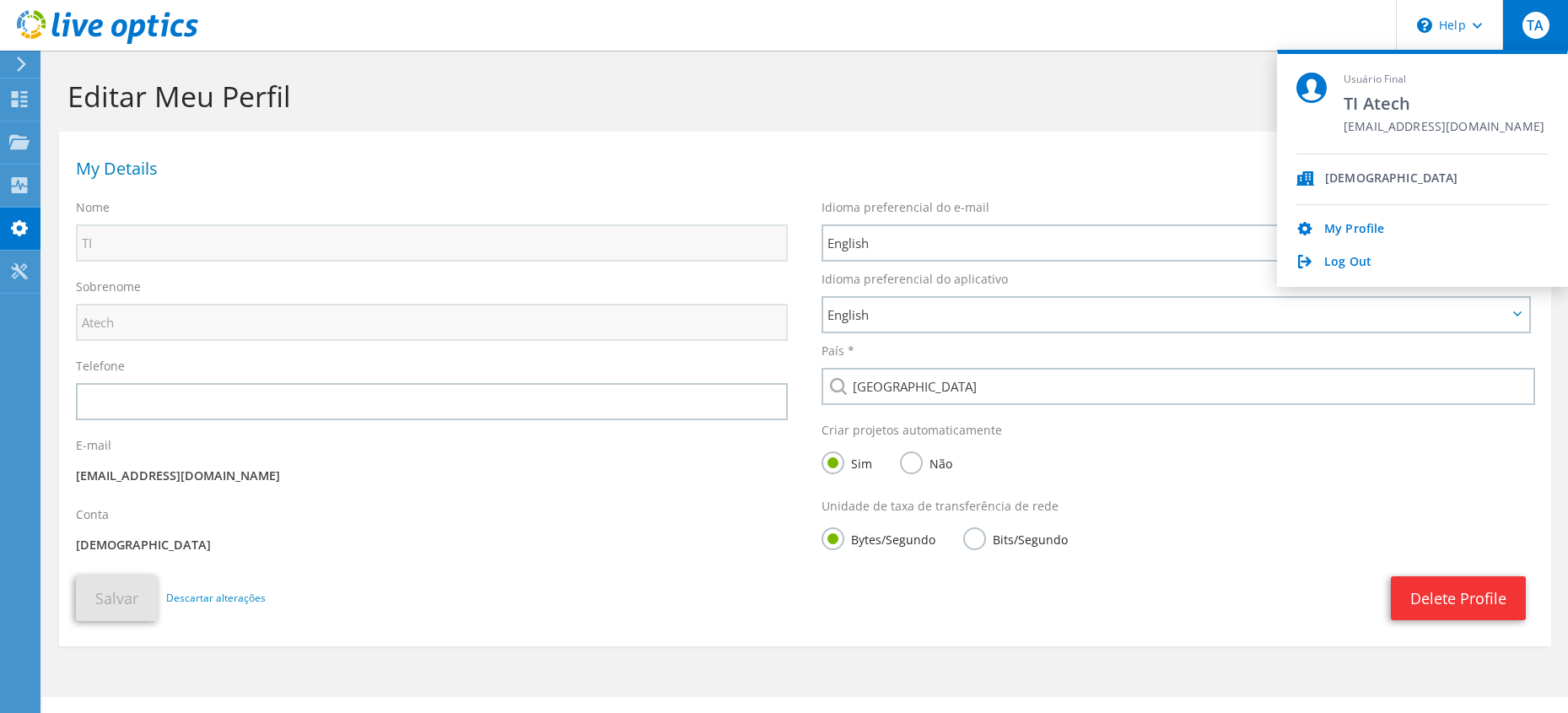
click at [1330, 173] on div "[DEMOGRAPHIC_DATA]" at bounding box center [1391, 178] width 134 height 16
click at [1343, 176] on div "[DEMOGRAPHIC_DATA]" at bounding box center [1391, 178] width 134 height 16
click at [39, 108] on div "Painel" at bounding box center [64, 99] width 51 height 42
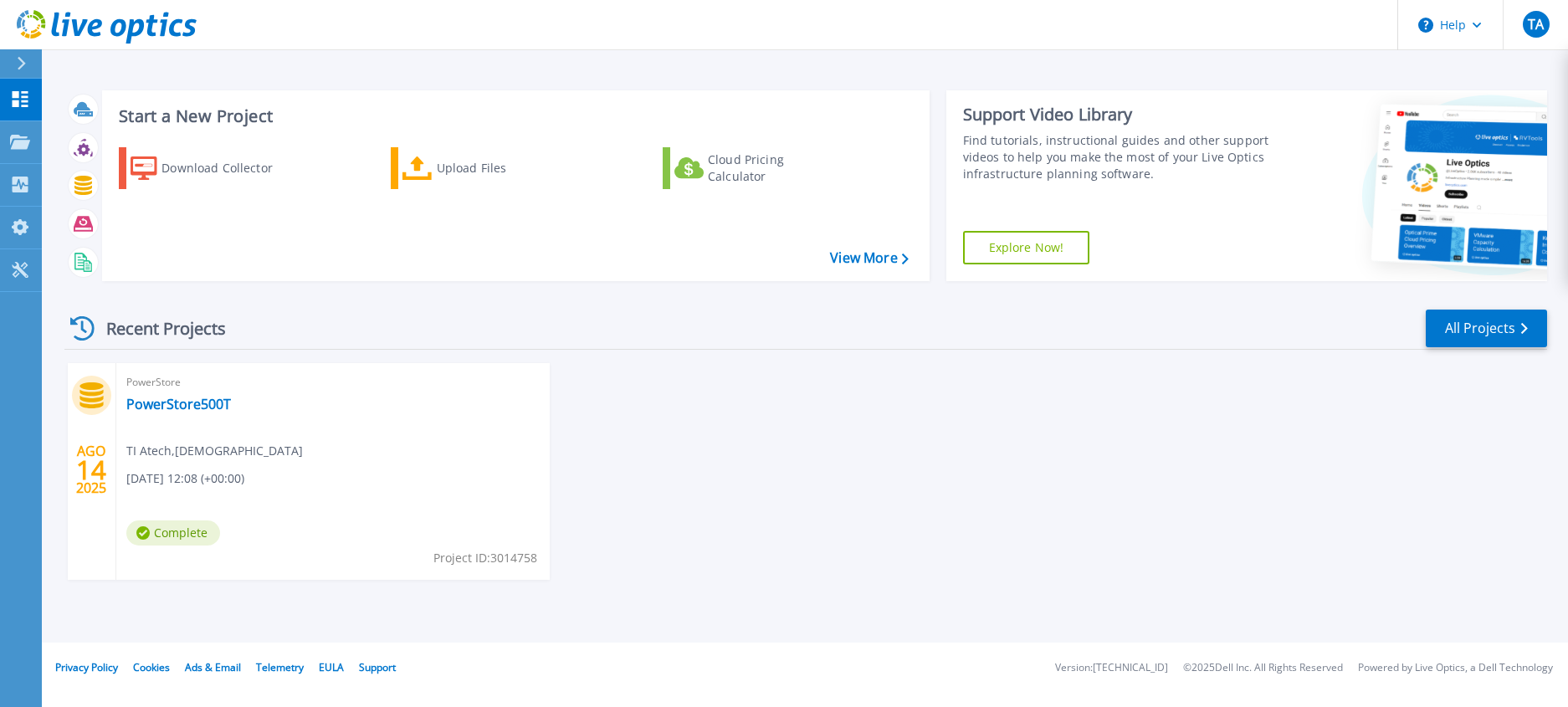
click at [879, 429] on div "AGO 14 2025 PowerStore PowerStore500T TI Atech , ATECH [DATE] 12:08 (+00:00) Co…" at bounding box center [798, 488] width 1496 height 250
drag, startPoint x: 1036, startPoint y: 368, endPoint x: 1008, endPoint y: 387, distance: 33.8
click at [1035, 368] on div "AGO 14 2025 PowerStore PowerStore500T TI Atech , ATECH [DATE] 12:08 (+00:00) Co…" at bounding box center [798, 488] width 1496 height 250
click at [29, 94] on icon at bounding box center [20, 98] width 20 height 16
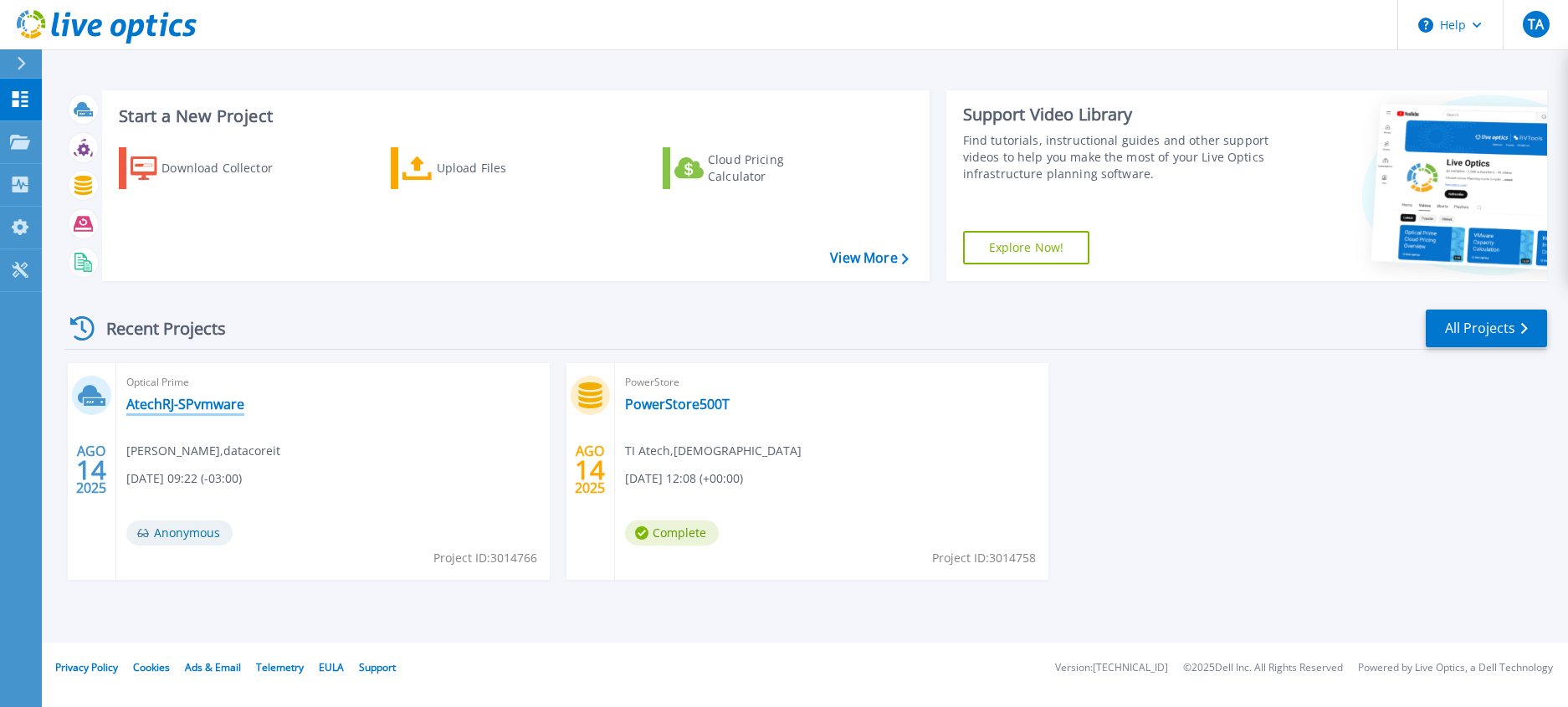
click at [209, 405] on link "AtechRJ-SPvmware" at bounding box center [184, 404] width 118 height 17
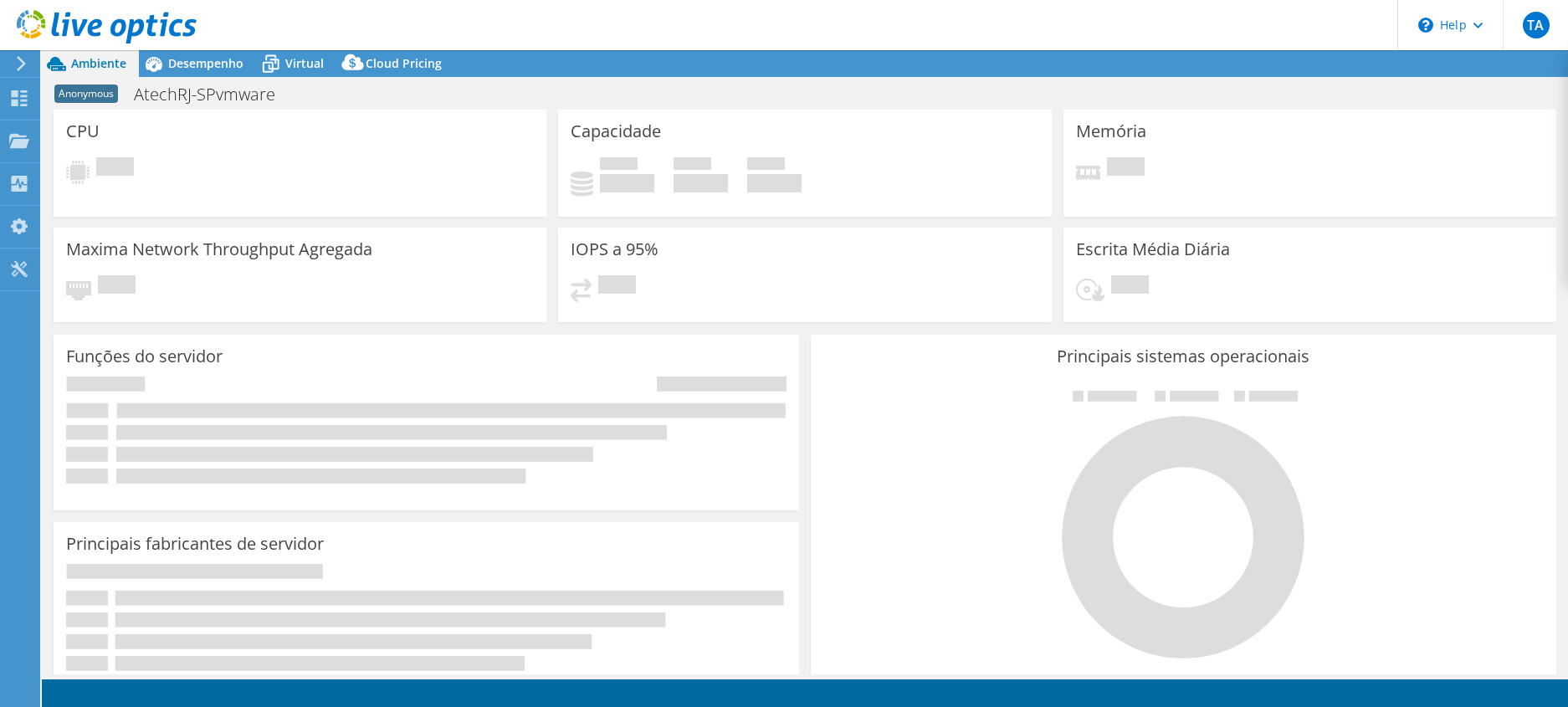
select select "USD"
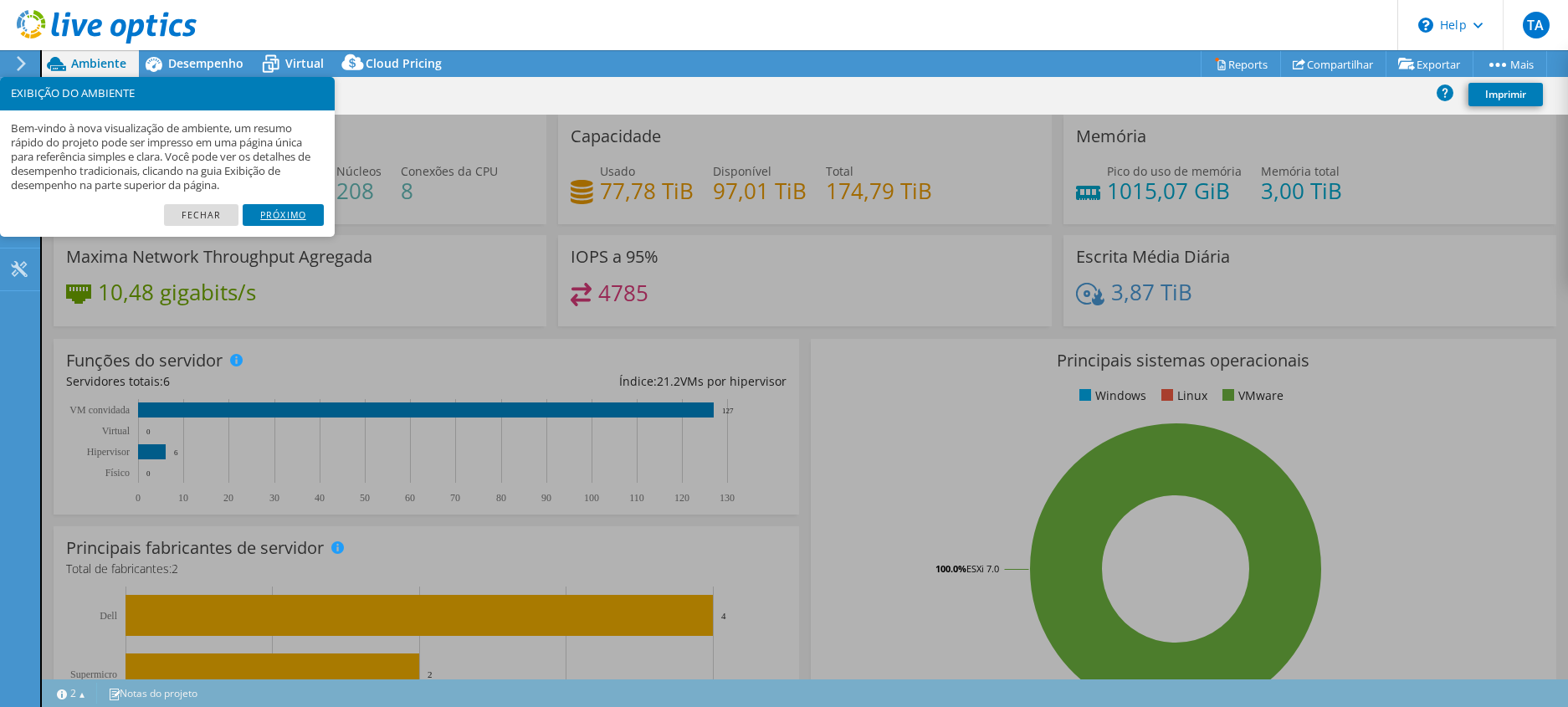
click at [285, 221] on link "Próximo" at bounding box center [283, 214] width 82 height 21
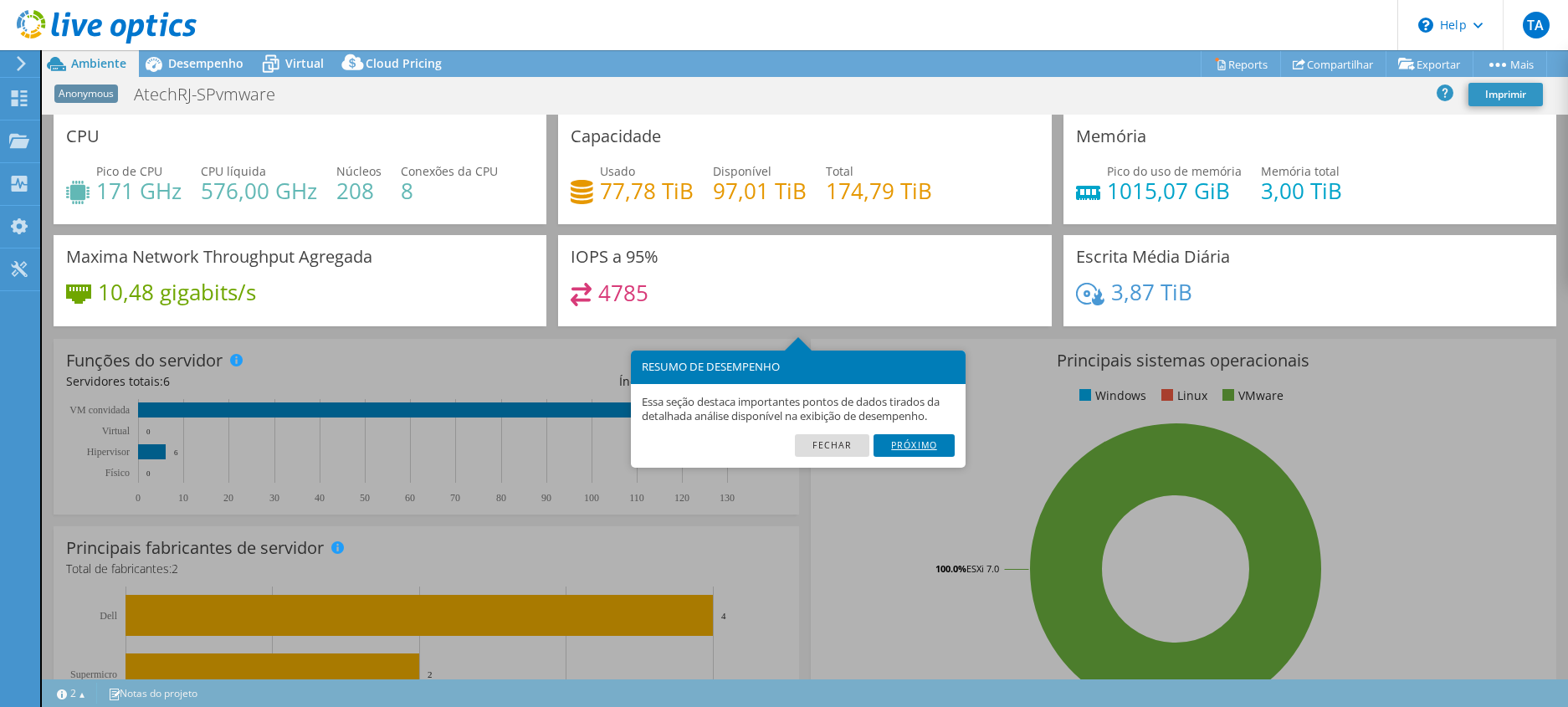
click at [922, 447] on link "Próximo" at bounding box center [914, 445] width 82 height 21
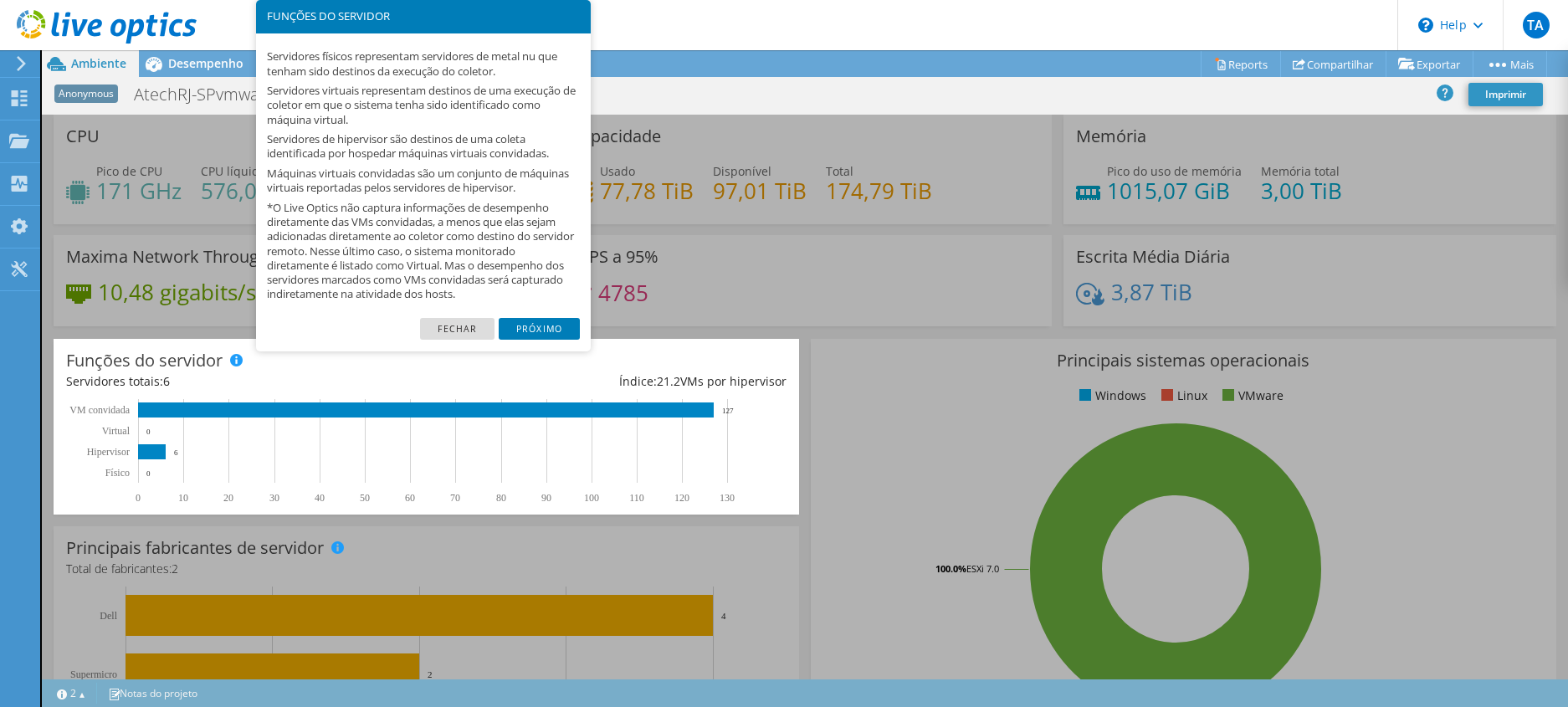
click at [537, 317] on div "Servidores físicos representam servidores de metal nu que tenham sido destinos …" at bounding box center [422, 175] width 334 height 284
click at [541, 323] on link "Próximo" at bounding box center [539, 328] width 82 height 21
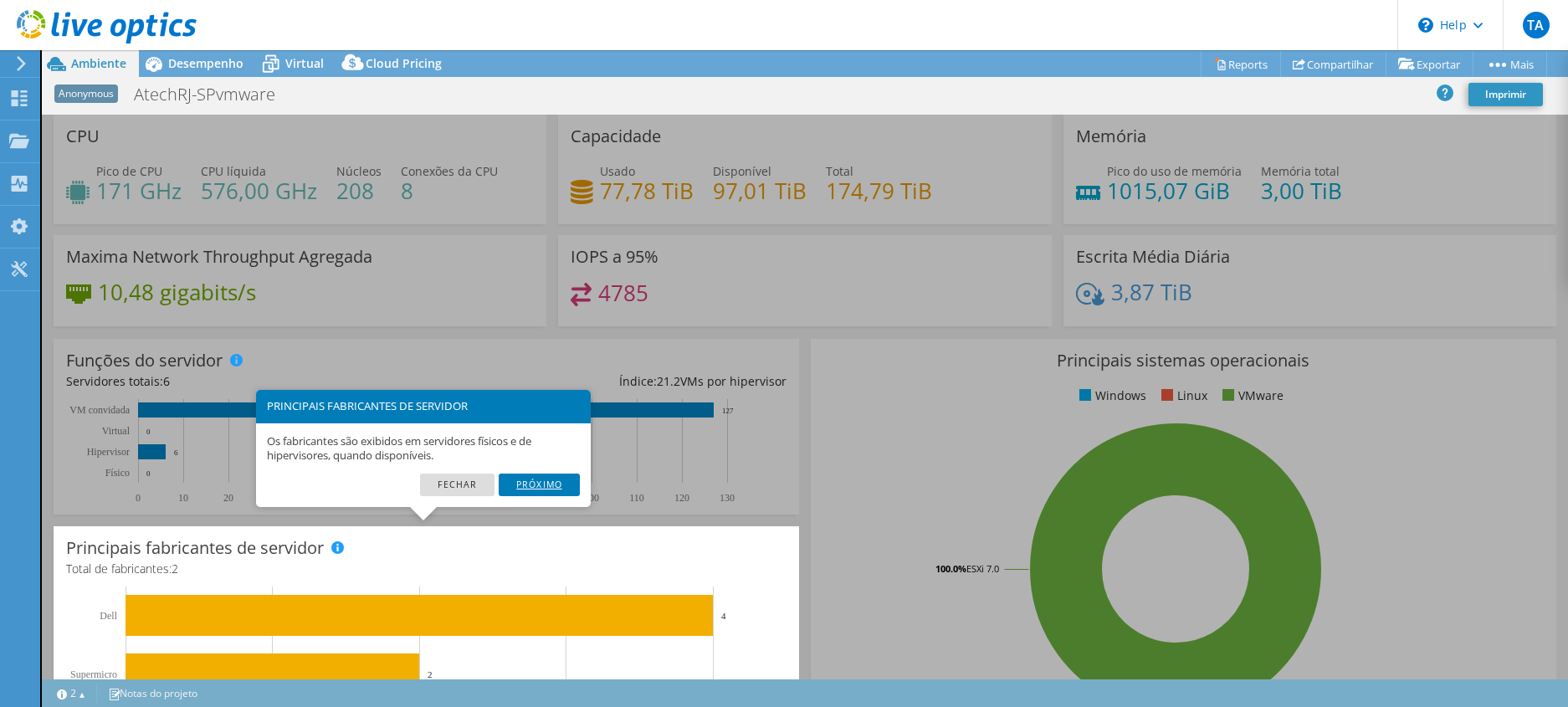
click at [534, 478] on link "Próximo" at bounding box center [539, 484] width 82 height 21
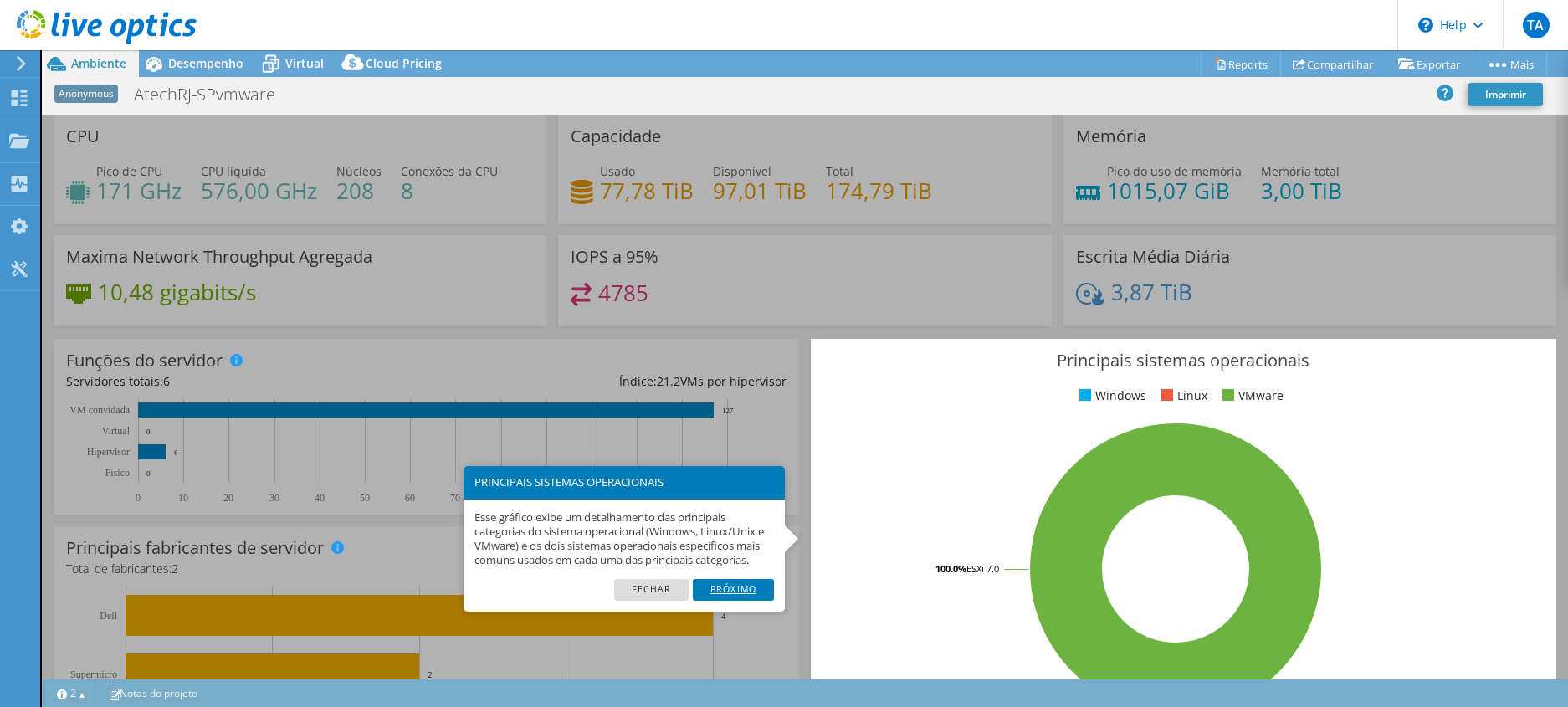
click at [738, 584] on link "Próximo" at bounding box center [734, 589] width 82 height 21
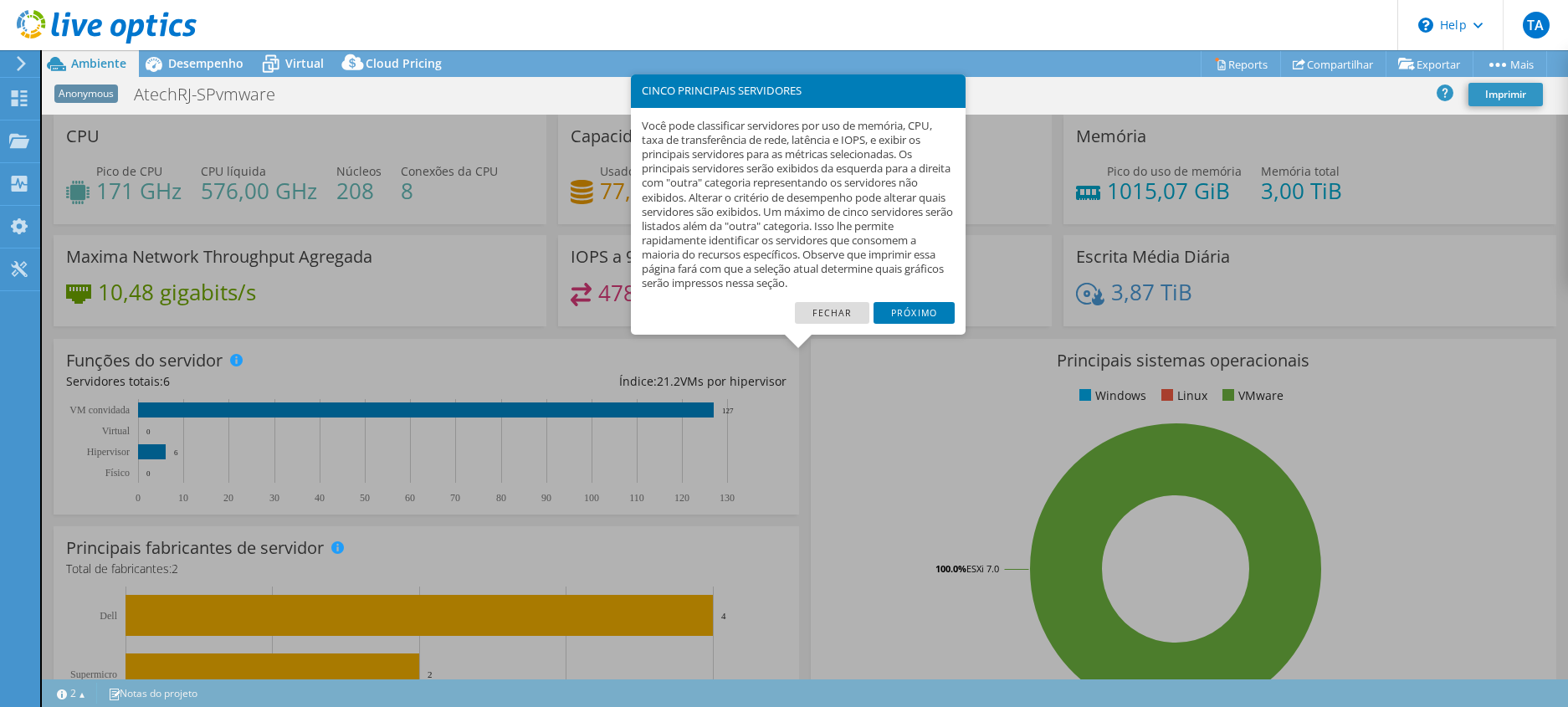
scroll to position [410, 0]
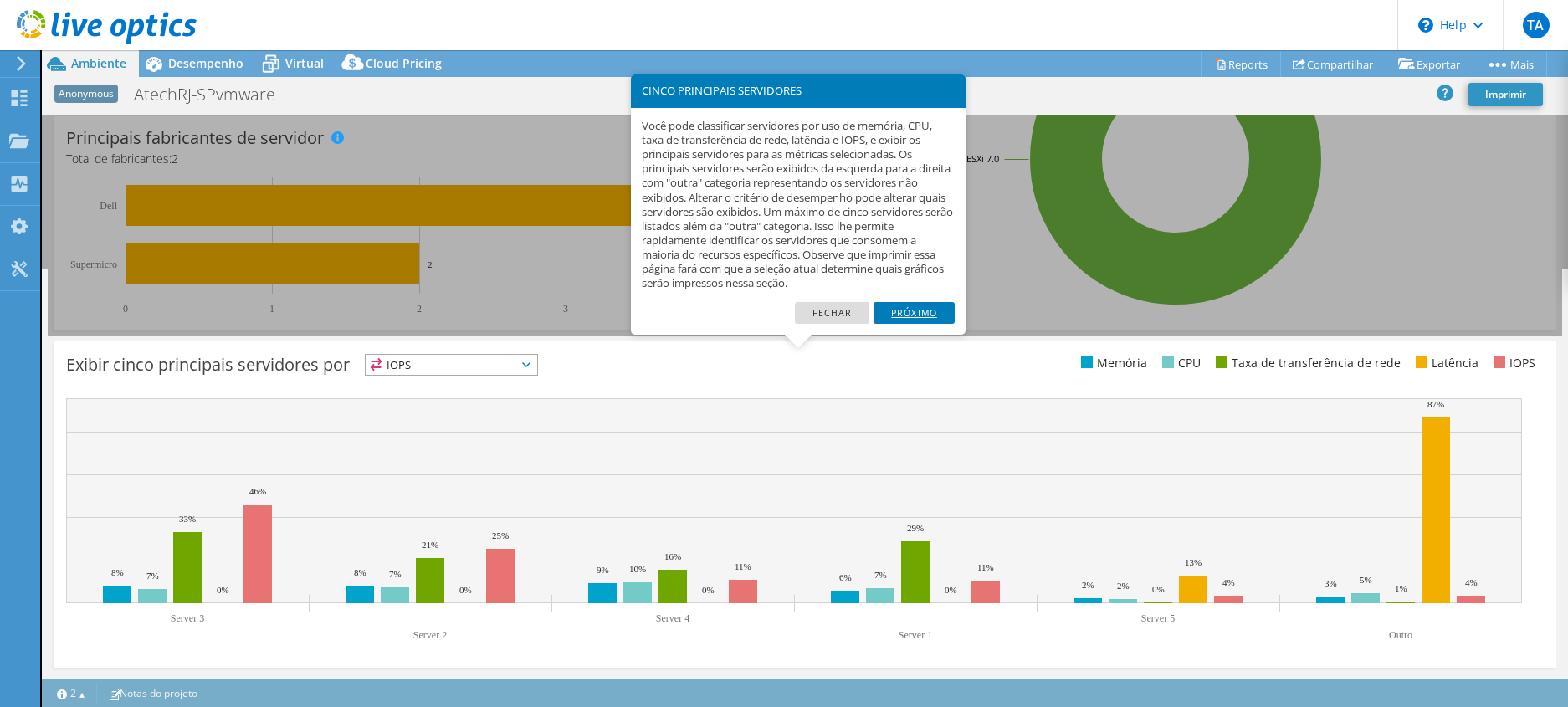
click at [914, 308] on link "Próximo" at bounding box center [914, 312] width 82 height 21
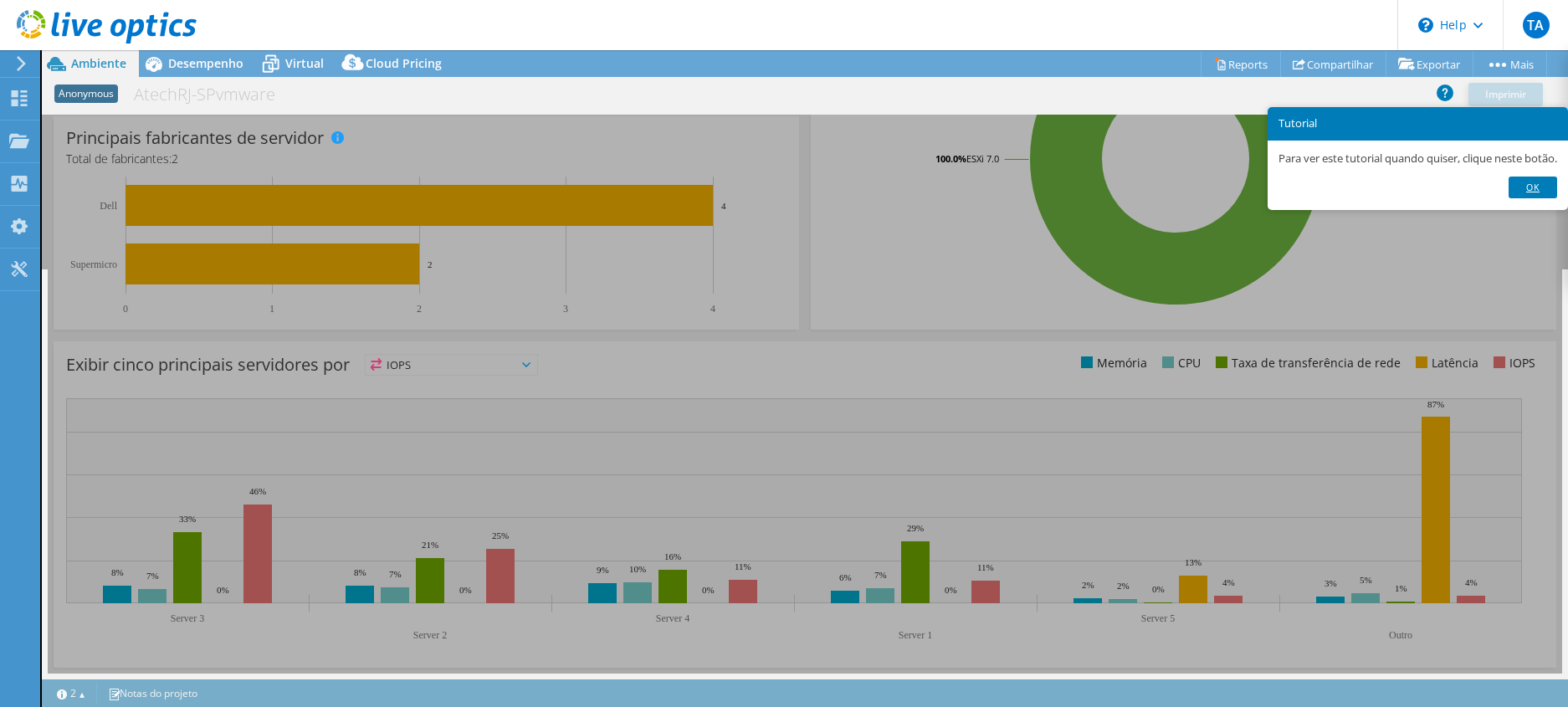
click at [1537, 188] on link "Ok" at bounding box center [1533, 187] width 48 height 21
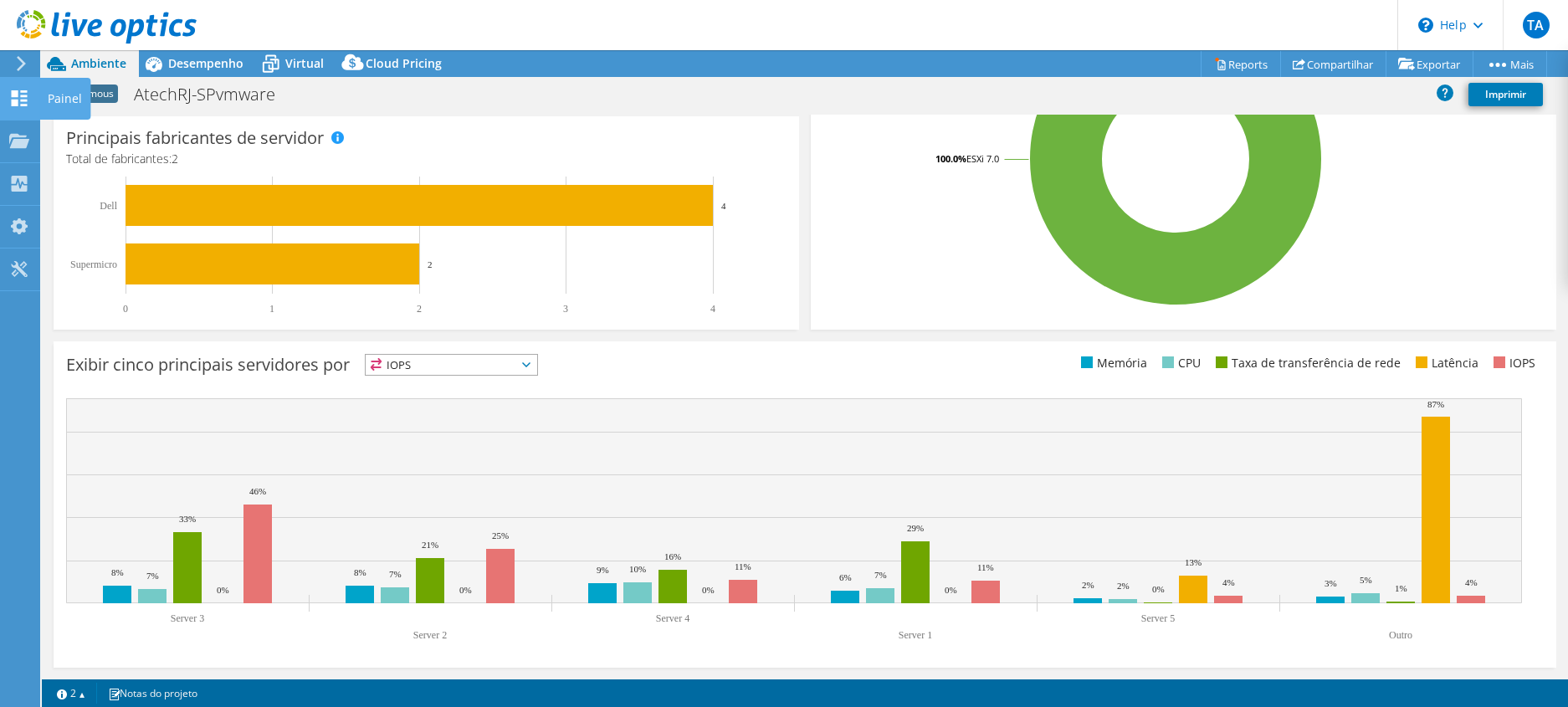
click at [58, 91] on div "Painel" at bounding box center [64, 98] width 51 height 42
